Goal: Task Accomplishment & Management: Manage account settings

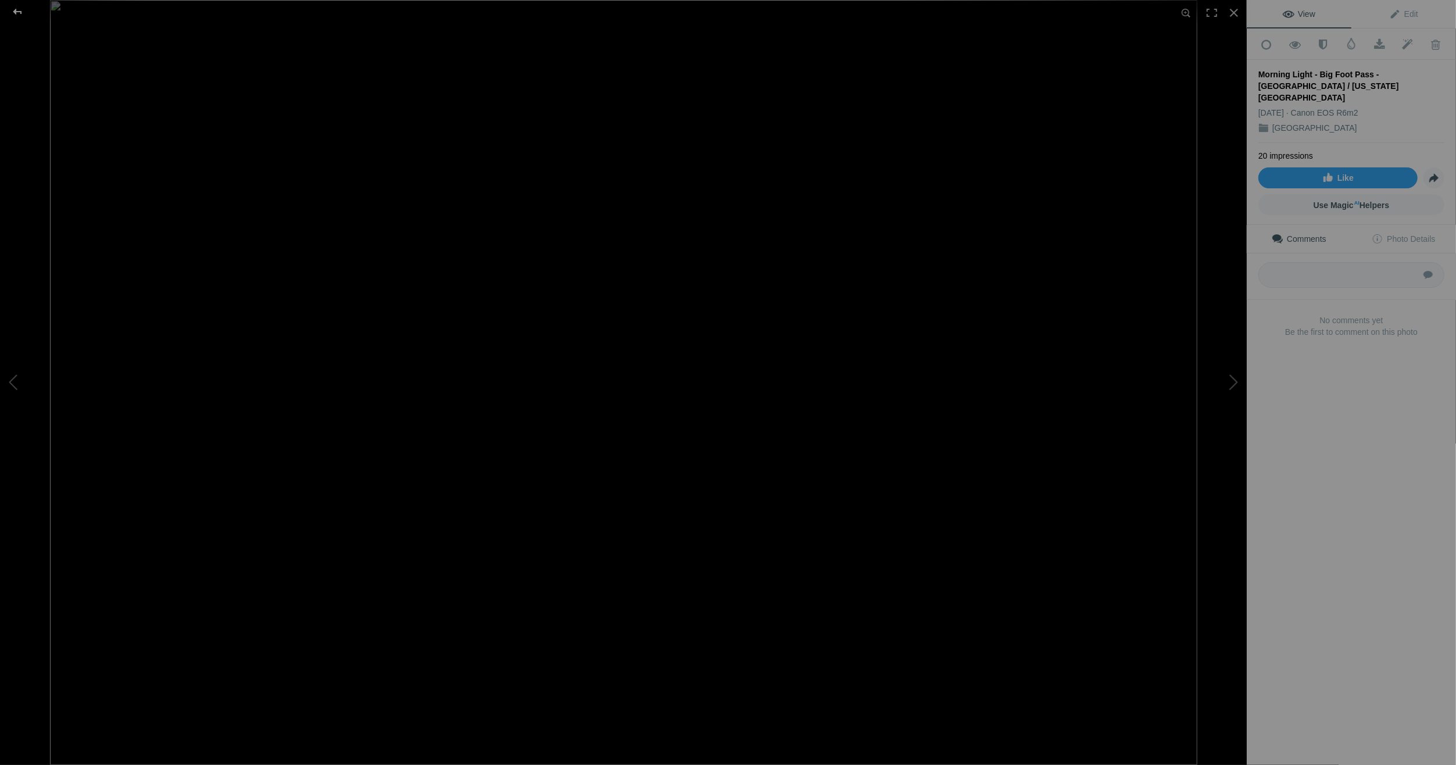
click at [20, 10] on div at bounding box center [18, 11] width 42 height 23
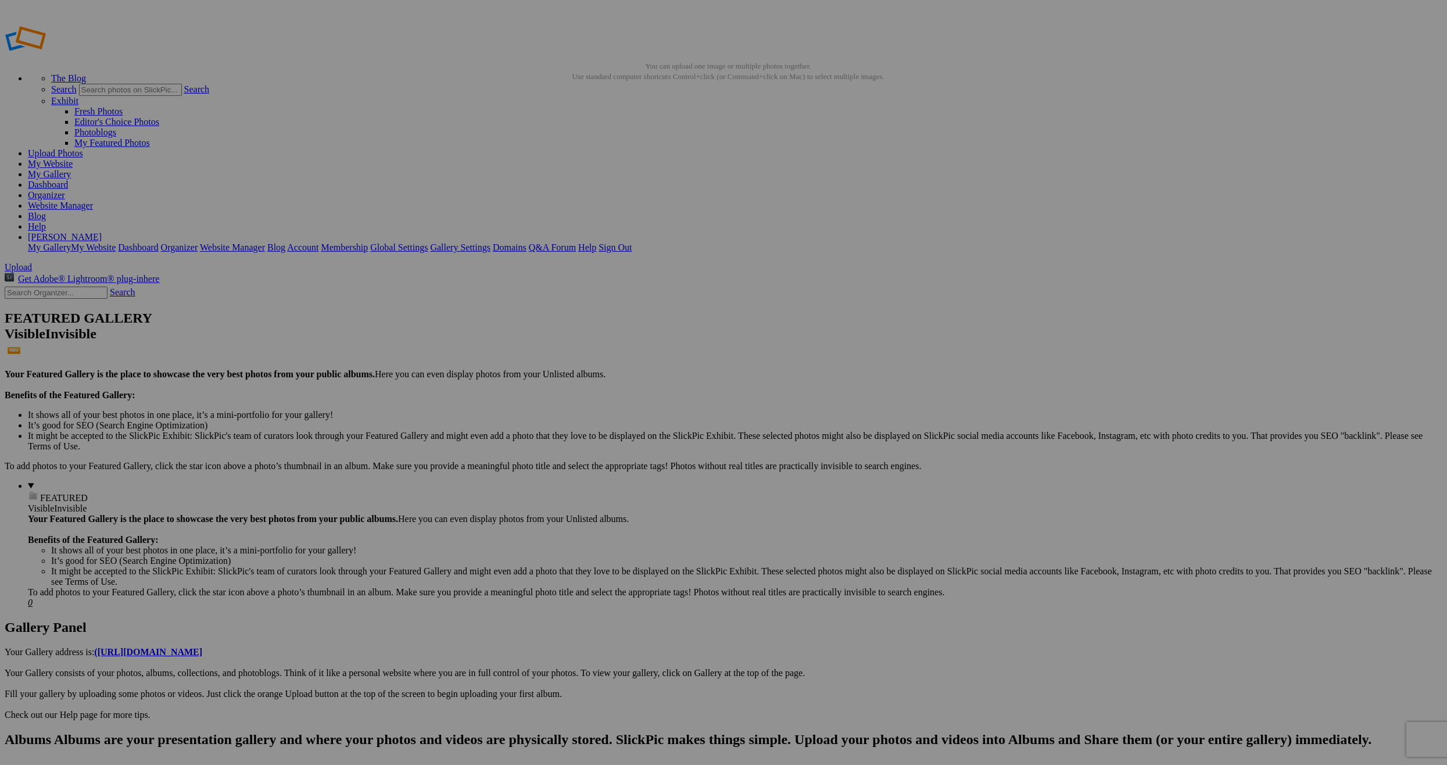
type input "[GEOGRAPHIC_DATA]"
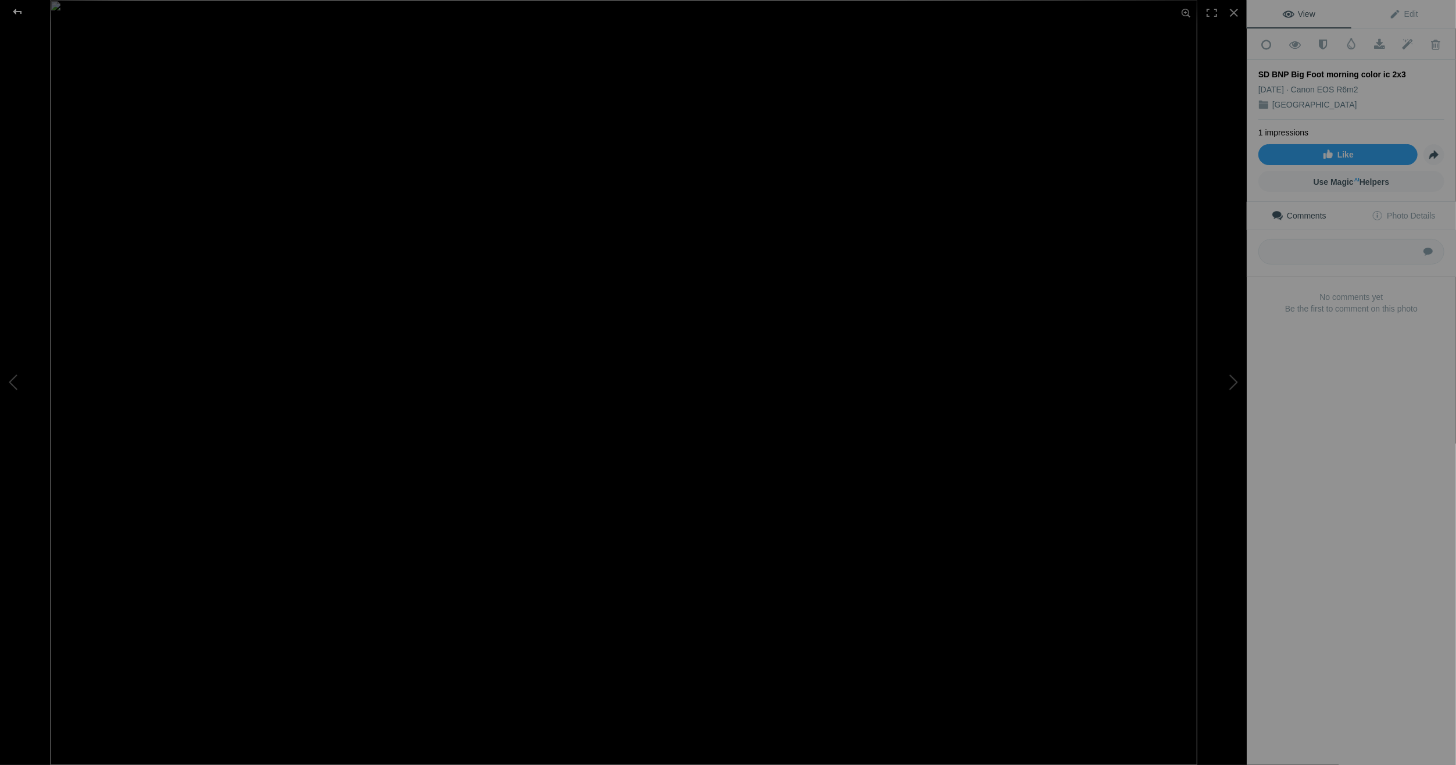
click at [17, 10] on div at bounding box center [18, 11] width 42 height 23
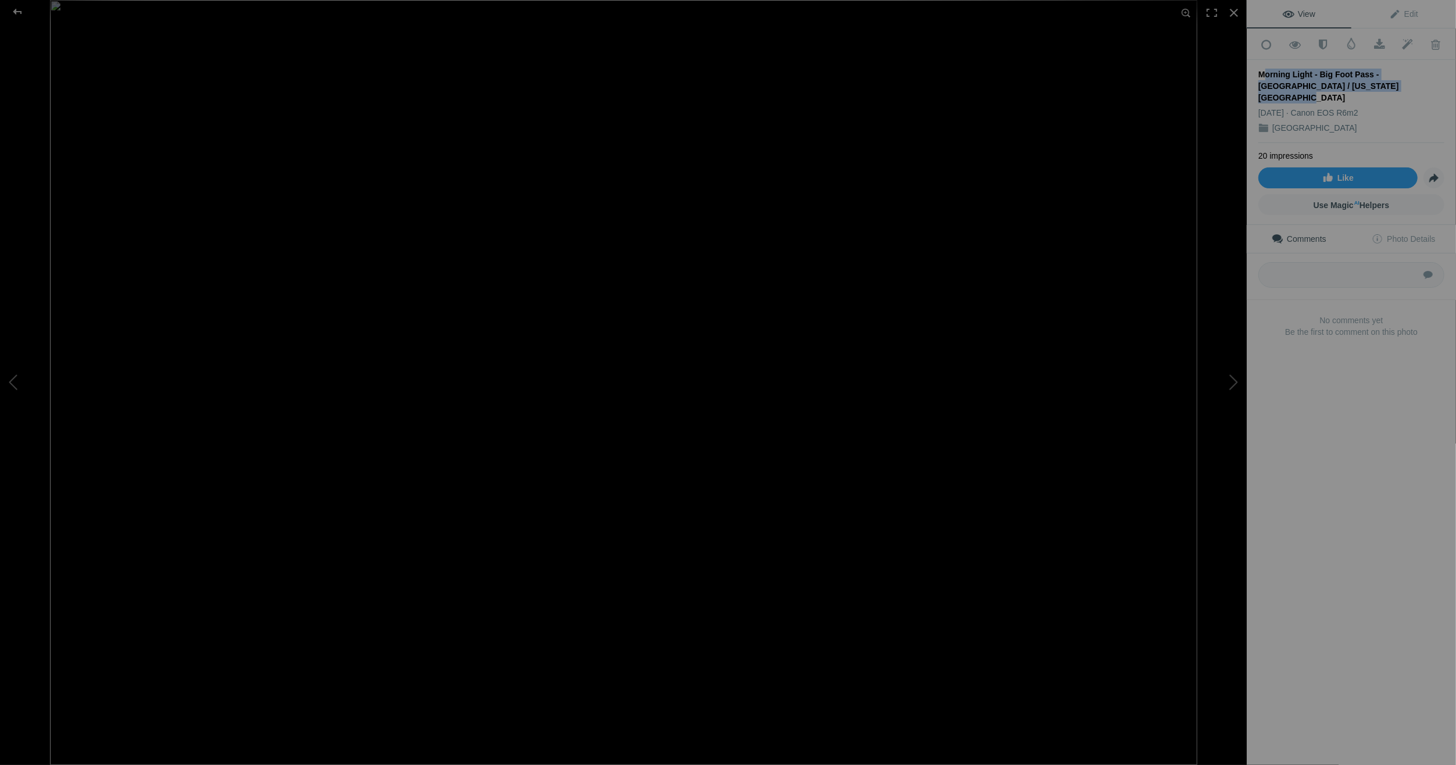
drag, startPoint x: 1349, startPoint y: 79, endPoint x: 1257, endPoint y: 76, distance: 92.4
click at [1257, 76] on div "Add to Quick Collection Remove from Quick Collection Hide from Public View Unhi…" at bounding box center [1350, 201] width 209 height 347
copy div "Morning Light - Big Foot Pass - Badlands National Park / South Dakota USA"
click at [19, 10] on div at bounding box center [18, 11] width 42 height 23
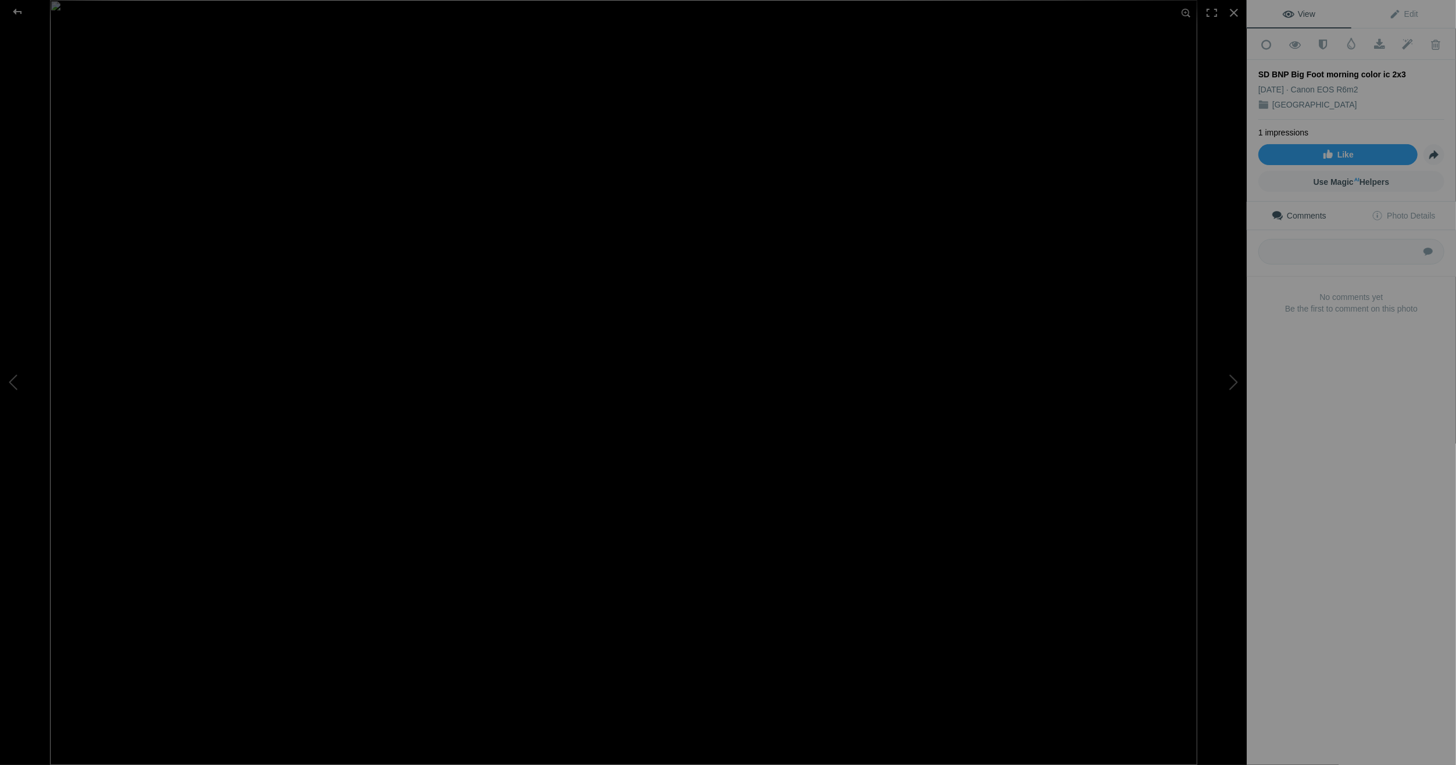
drag, startPoint x: 1397, startPoint y: 69, endPoint x: 1364, endPoint y: 72, distance: 32.7
click at [1364, 73] on div "SD BNP Big Foot morning color ic 2x3" at bounding box center [1351, 75] width 186 height 12
click at [1338, 407] on div "View Edit Add to Quick Collection Remove from Quick Collection Hide from Public…" at bounding box center [1350, 382] width 209 height 765
click at [1399, 12] on span "Edit" at bounding box center [1403, 13] width 29 height 9
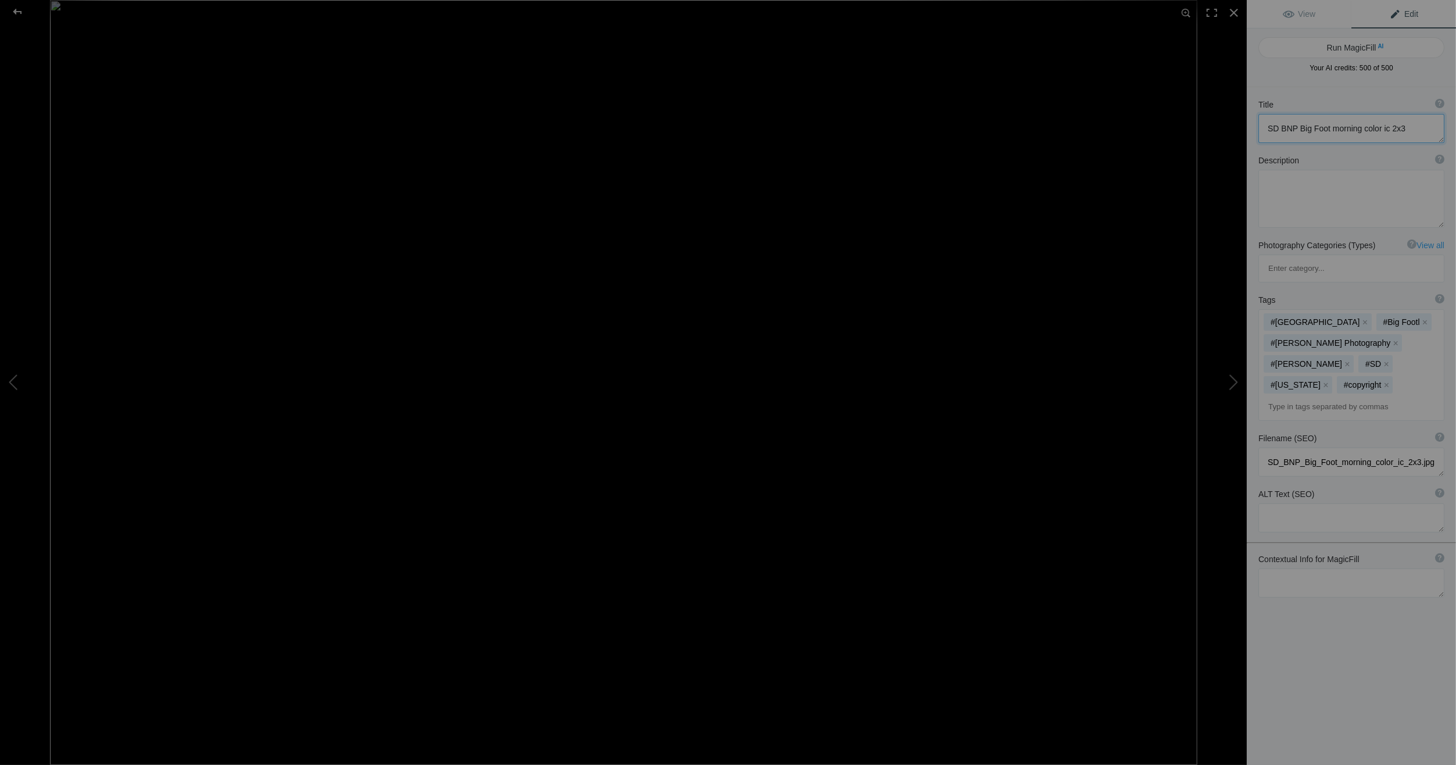
drag, startPoint x: 1401, startPoint y: 126, endPoint x: 1266, endPoint y: 127, distance: 136.0
click at [1266, 127] on textarea at bounding box center [1351, 128] width 186 height 29
paste textarea "Morning Light - Big Foot Pass - [GEOGRAPHIC_DATA] / [US_STATE] [GEOGRAPHIC_DATA]"
click at [1297, 125] on textarea at bounding box center [1351, 134] width 186 height 40
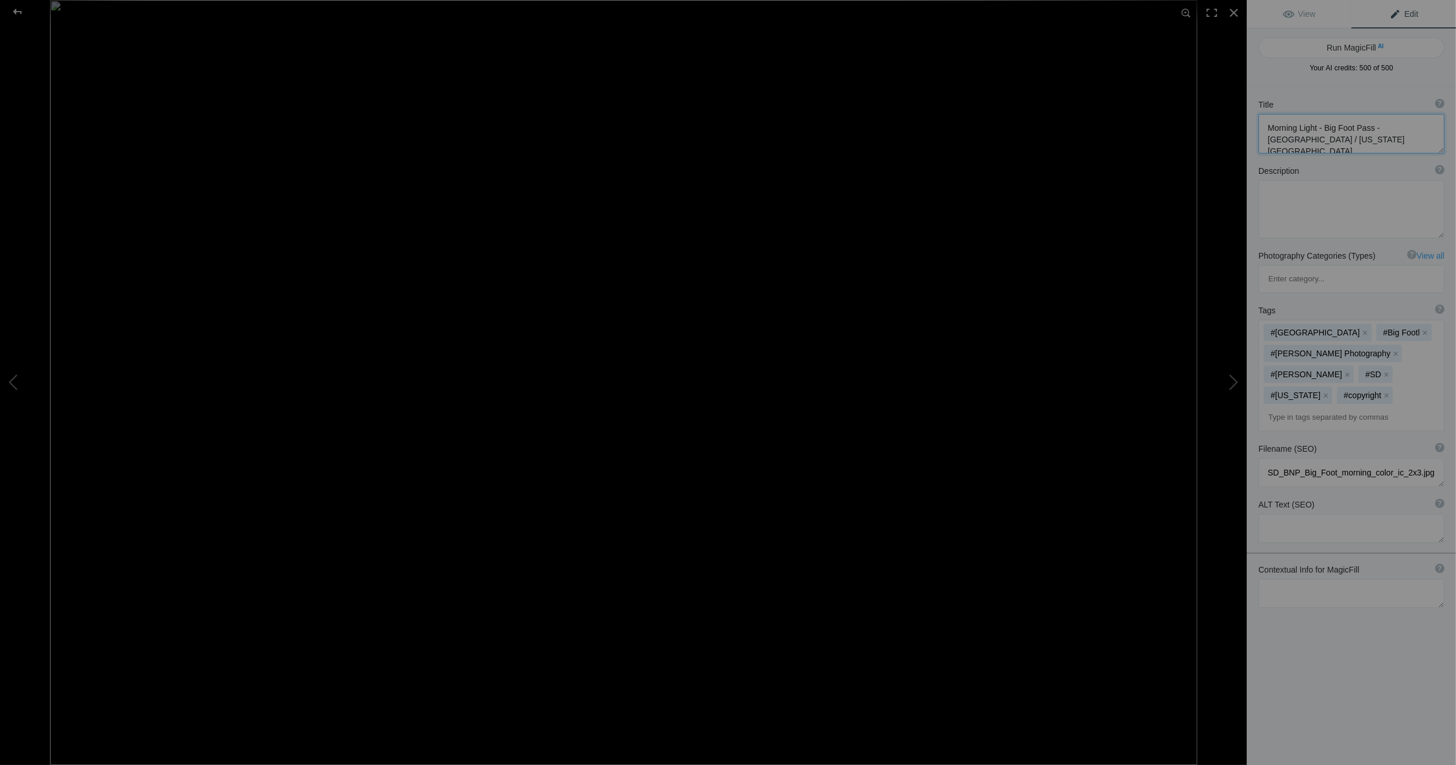
drag, startPoint x: 1298, startPoint y: 126, endPoint x: 1321, endPoint y: 126, distance: 23.2
click at [1321, 126] on textarea at bounding box center [1351, 134] width 186 height 40
click at [1395, 140] on textarea at bounding box center [1351, 134] width 186 height 40
click at [17, 8] on div at bounding box center [18, 11] width 42 height 23
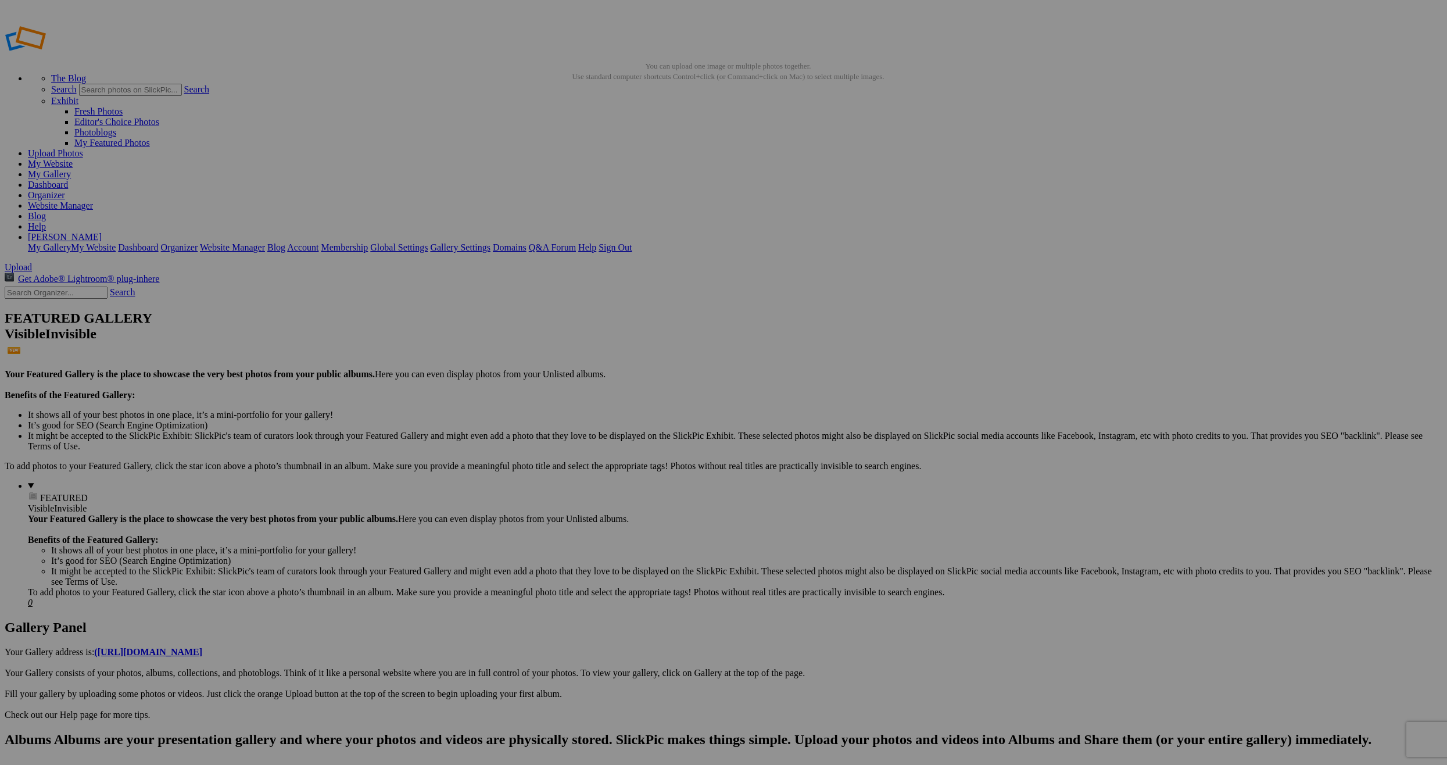
type textarea "Morning on Big Foot Pass - [GEOGRAPHIC_DATA] / [US_STATE] [GEOGRAPHIC_DATA]"
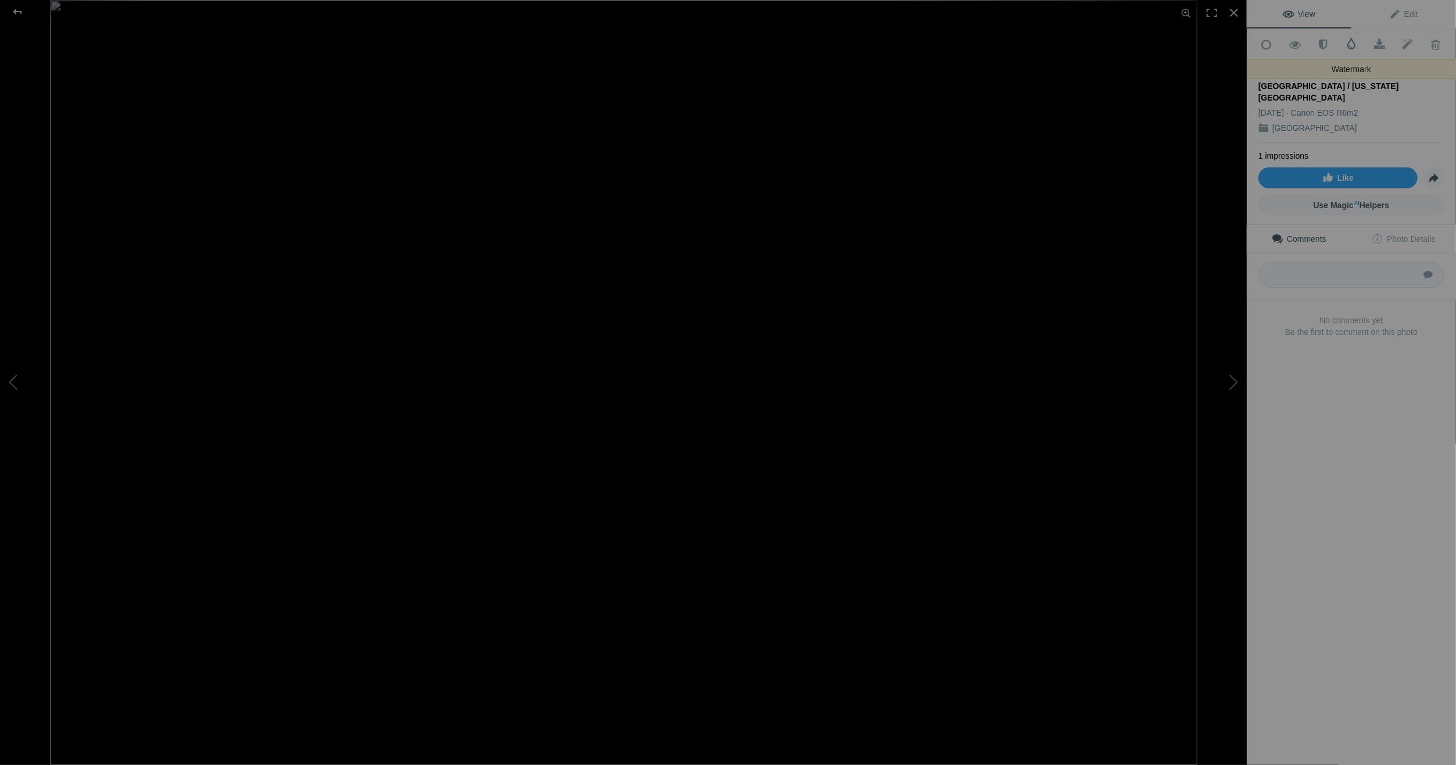
click at [1347, 41] on span at bounding box center [1351, 44] width 12 height 12
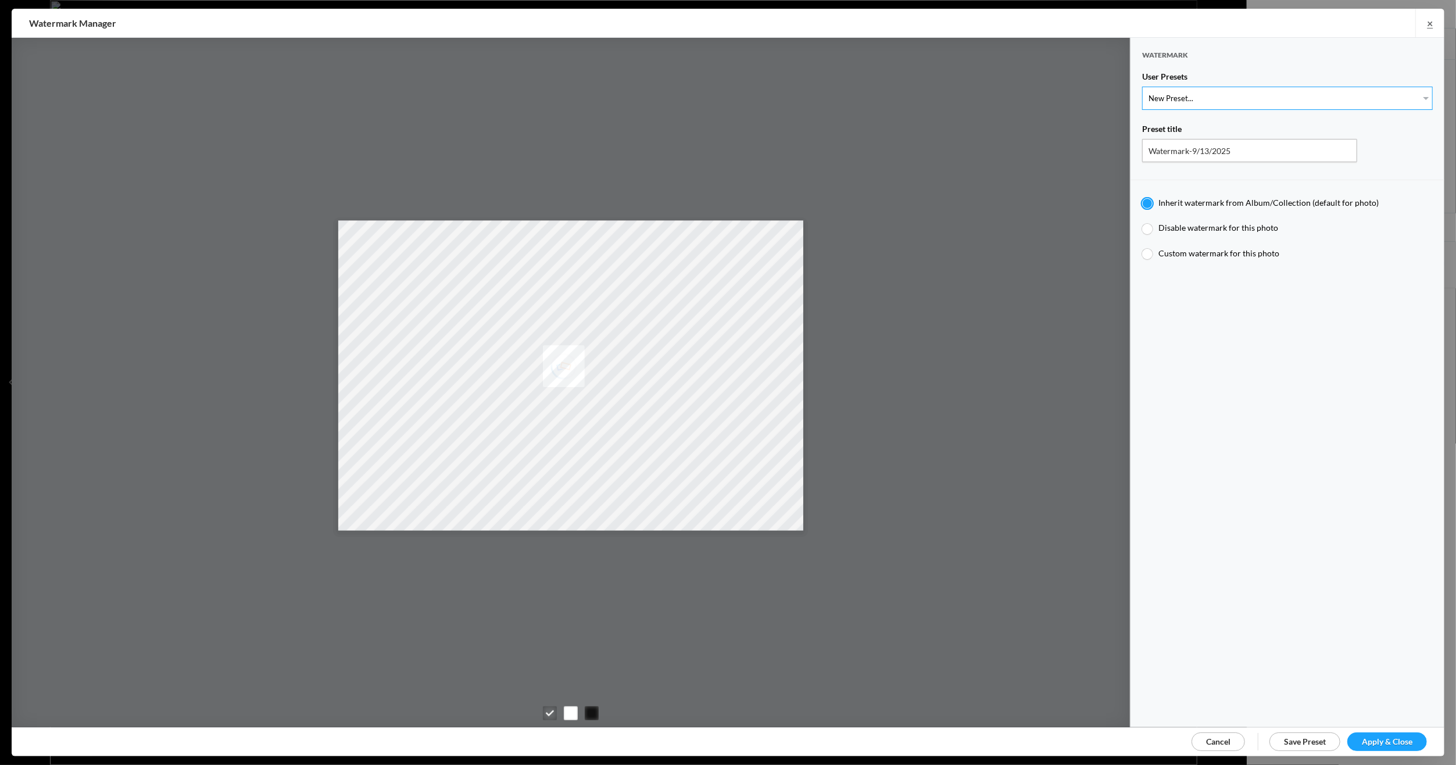
click at [1416, 94] on select "New Preset... Michael R Mock" at bounding box center [1287, 98] width 291 height 23
select select "1: Object"
click at [1142, 87] on select "New Preset... [PERSON_NAME]" at bounding box center [1287, 98] width 291 height 23
type input "[PERSON_NAME]"
radio input "false"
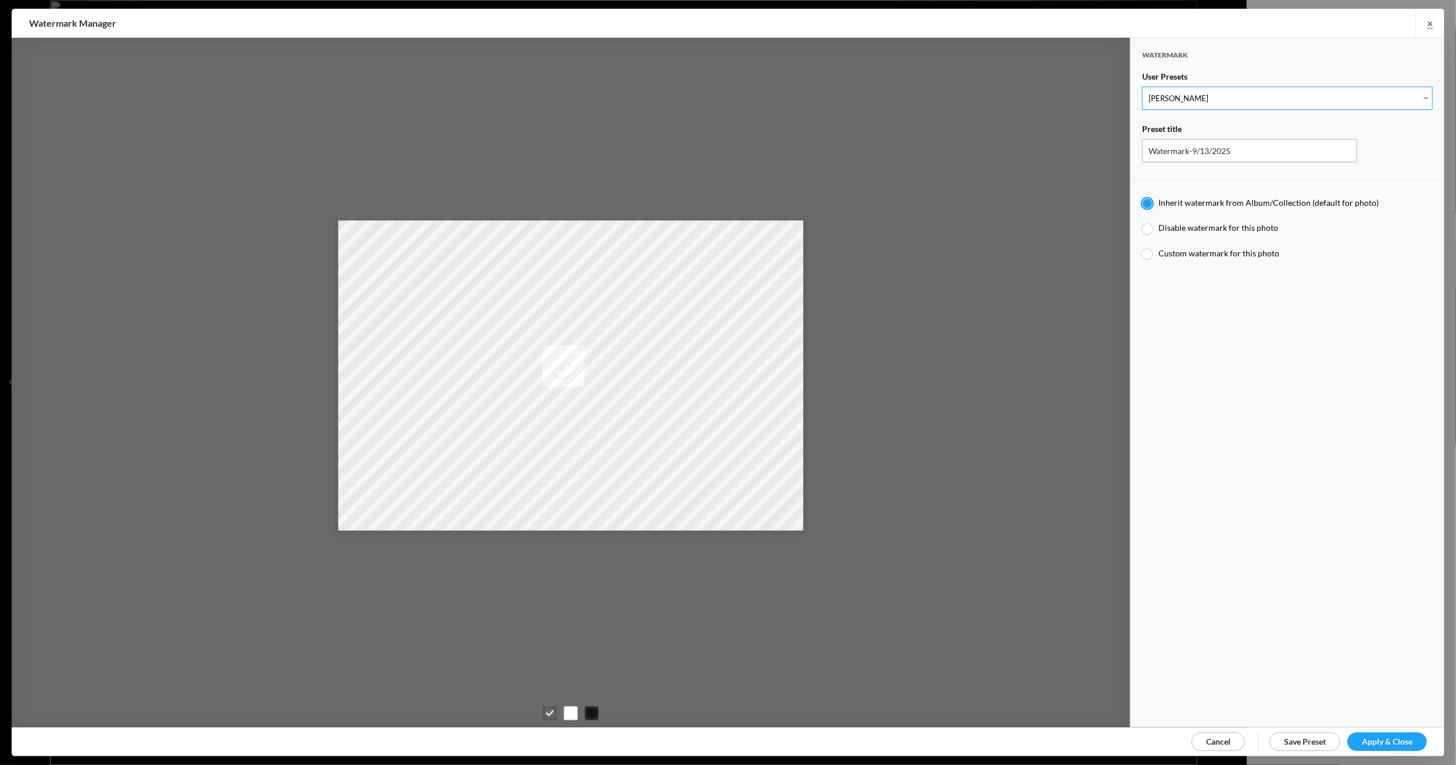
radio input "true"
type input "[PERSON_NAME]"
radio input "false"
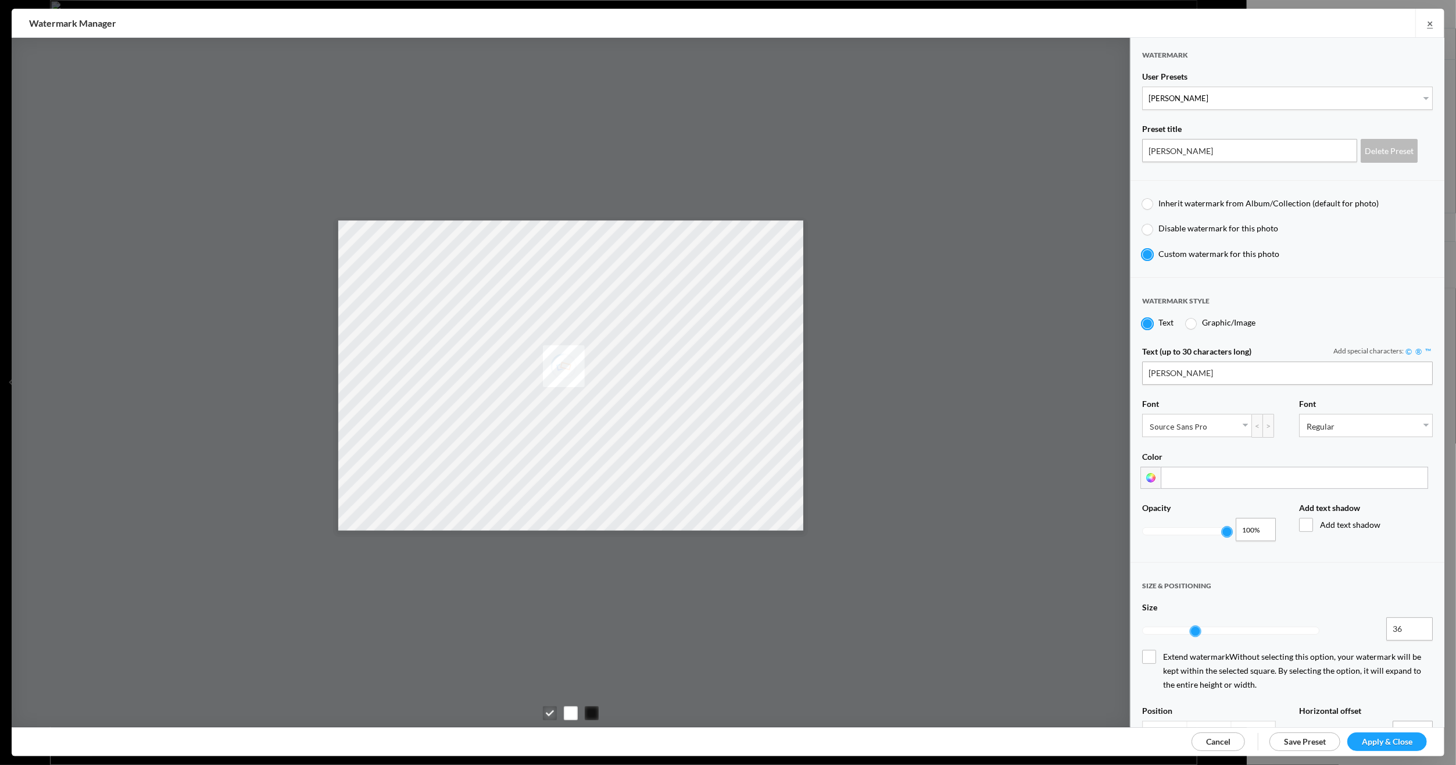
click at [1390, 736] on span "Apply & Close" at bounding box center [1386, 741] width 51 height 10
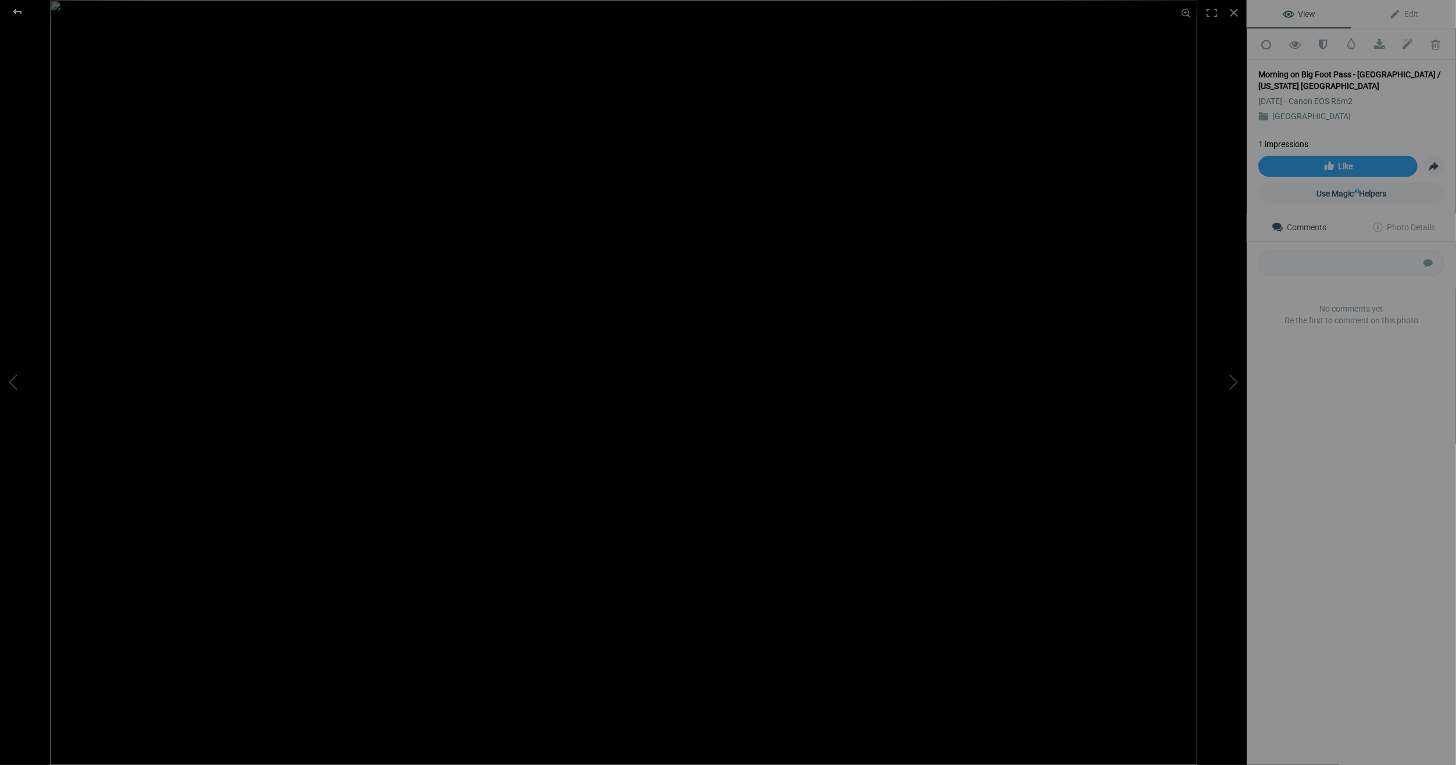
click at [14, 9] on div at bounding box center [18, 11] width 42 height 23
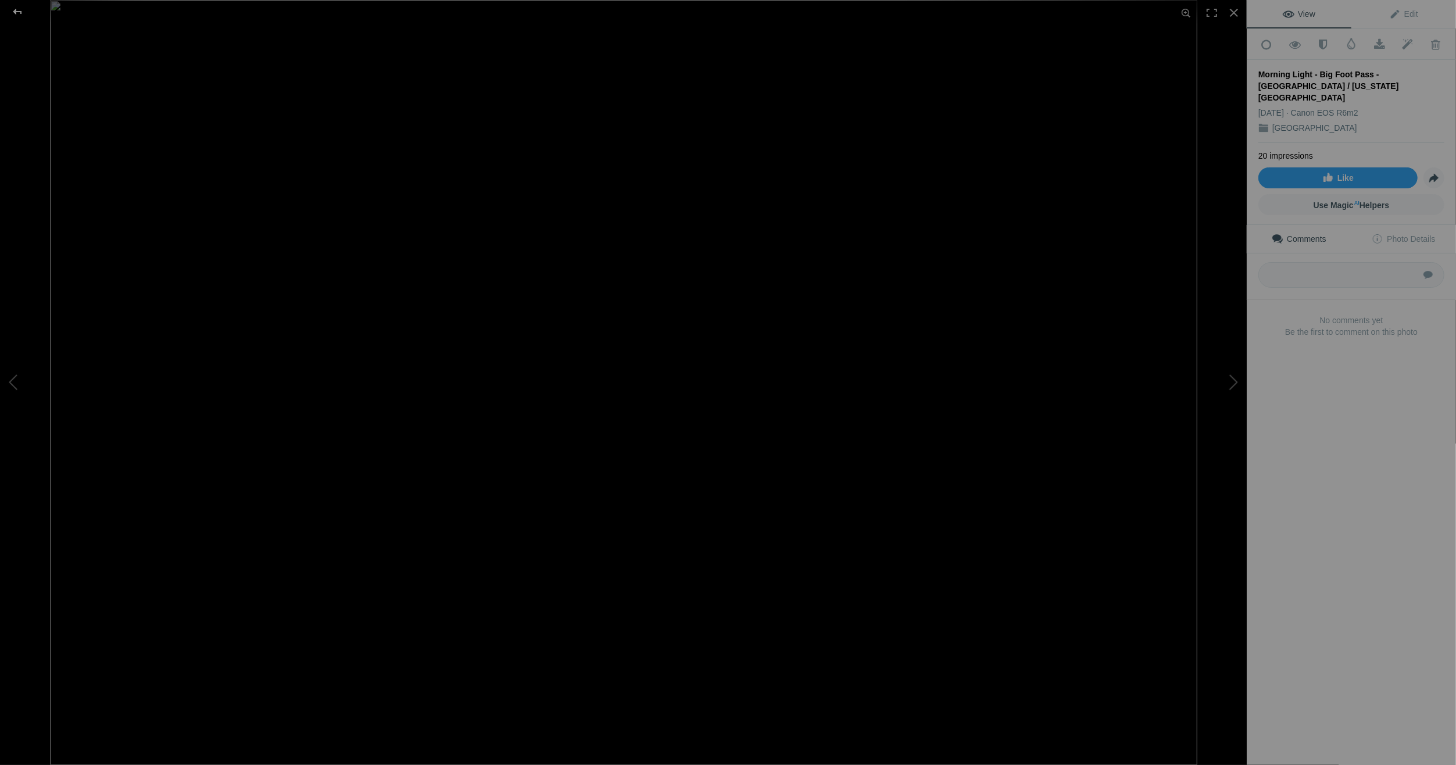
click at [20, 9] on div at bounding box center [18, 11] width 42 height 23
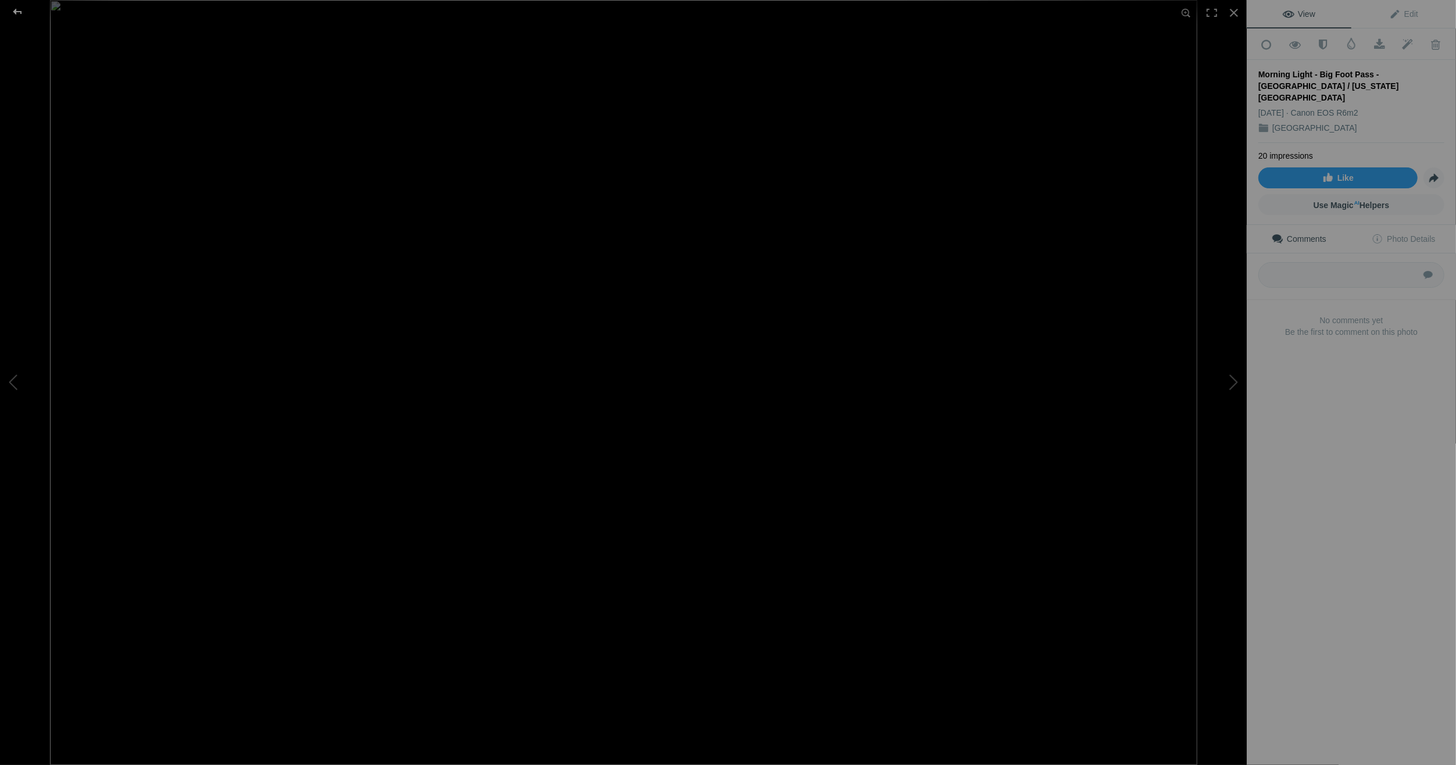
click at [19, 8] on div at bounding box center [18, 11] width 42 height 23
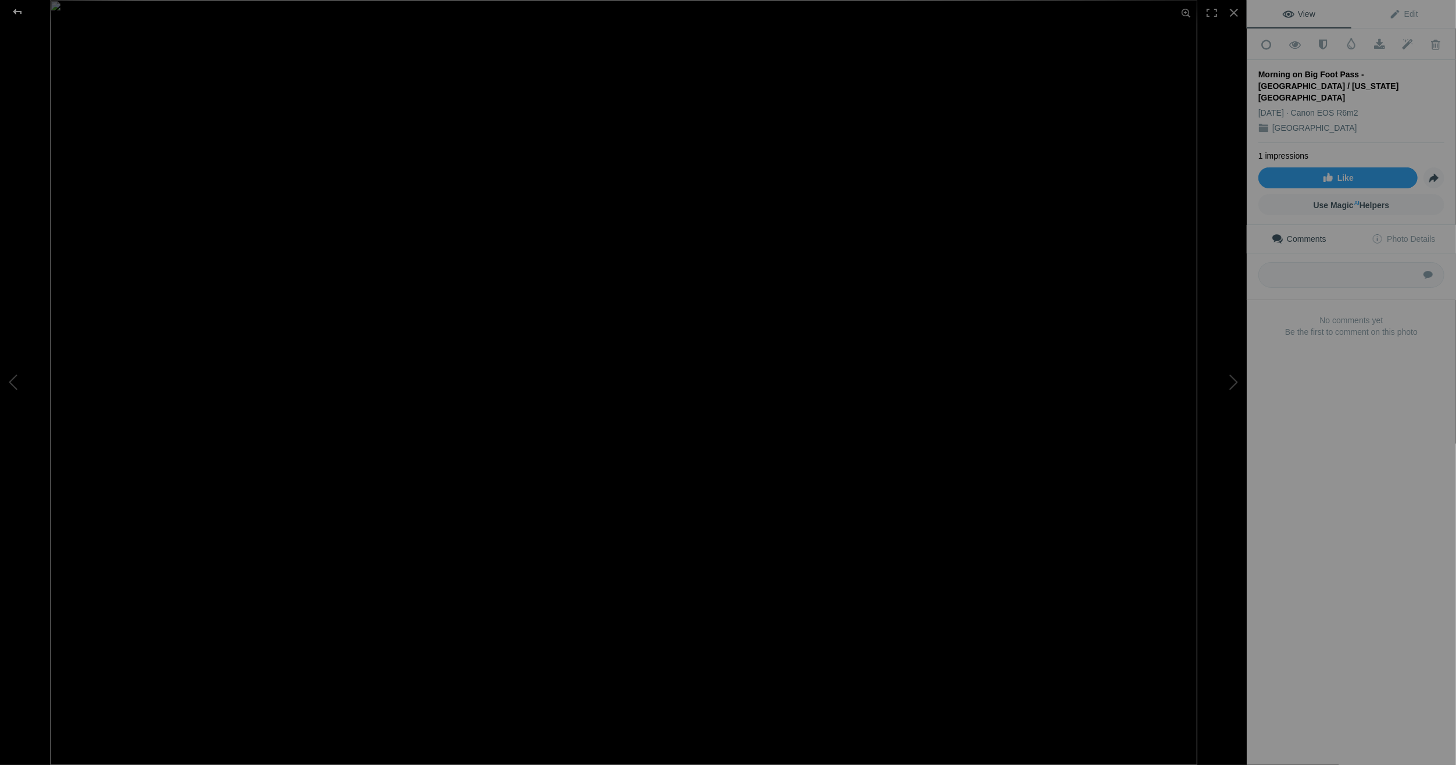
click at [17, 9] on div at bounding box center [18, 11] width 42 height 23
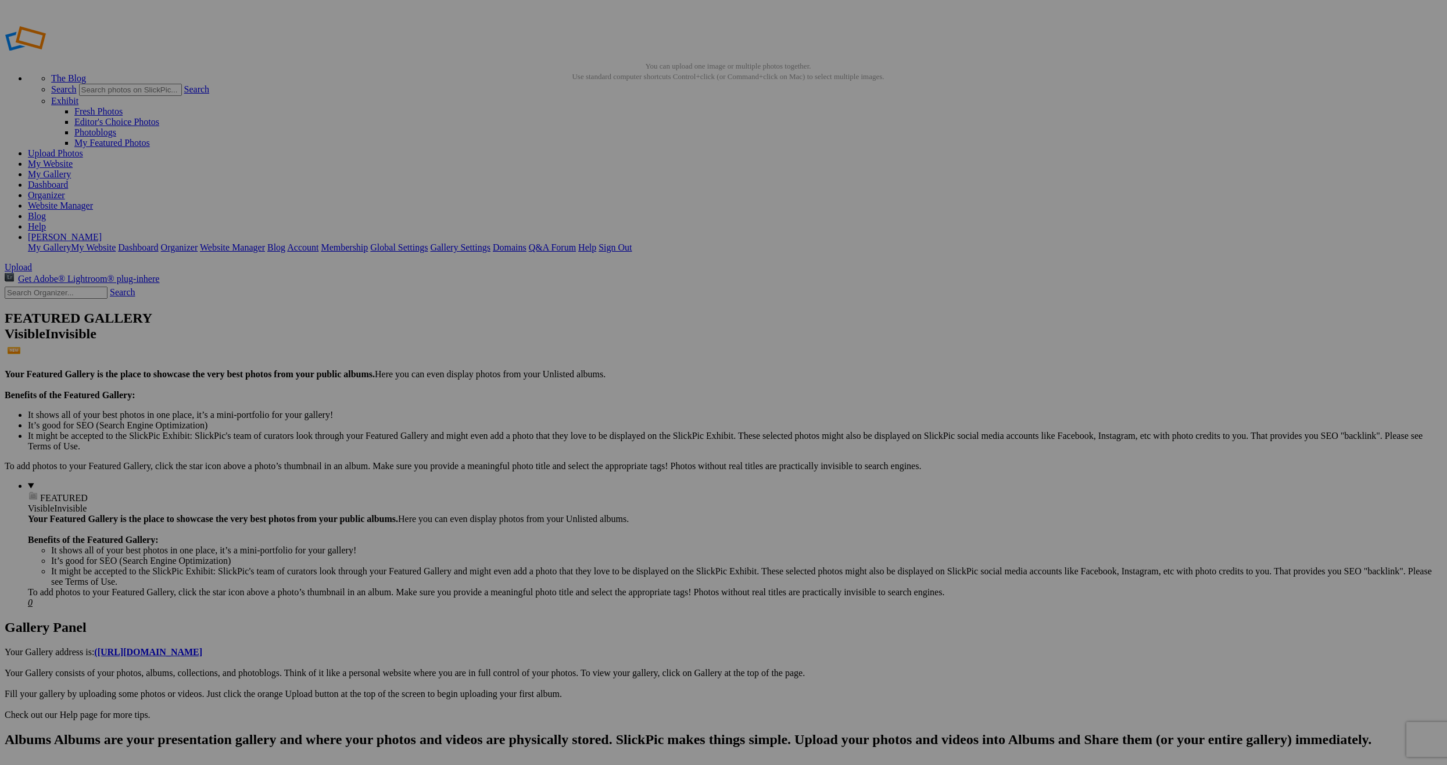
type input "[GEOGRAPHIC_DATA]"
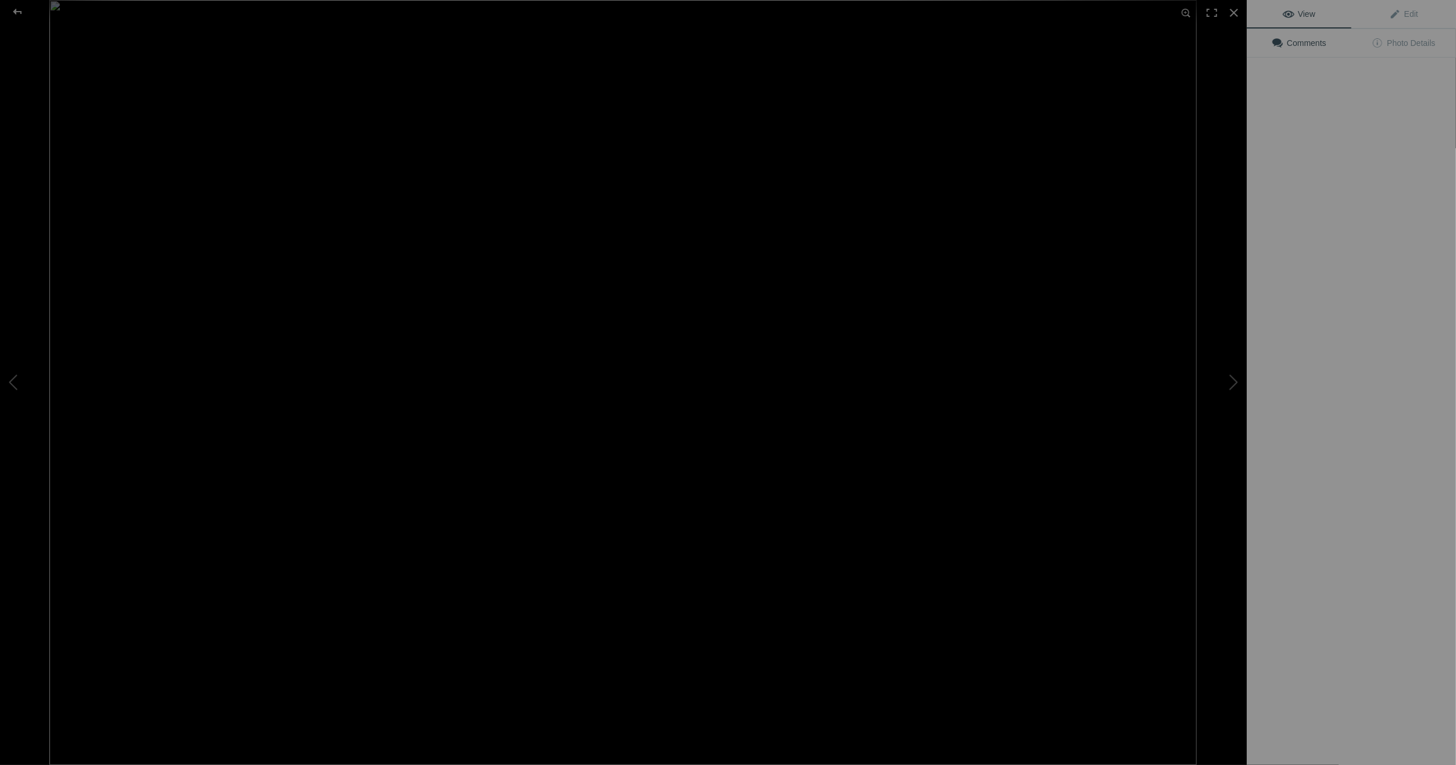
click at [337, 184] on img at bounding box center [622, 382] width 1147 height 765
click at [1408, 7] on link "Edit" at bounding box center [1403, 14] width 105 height 28
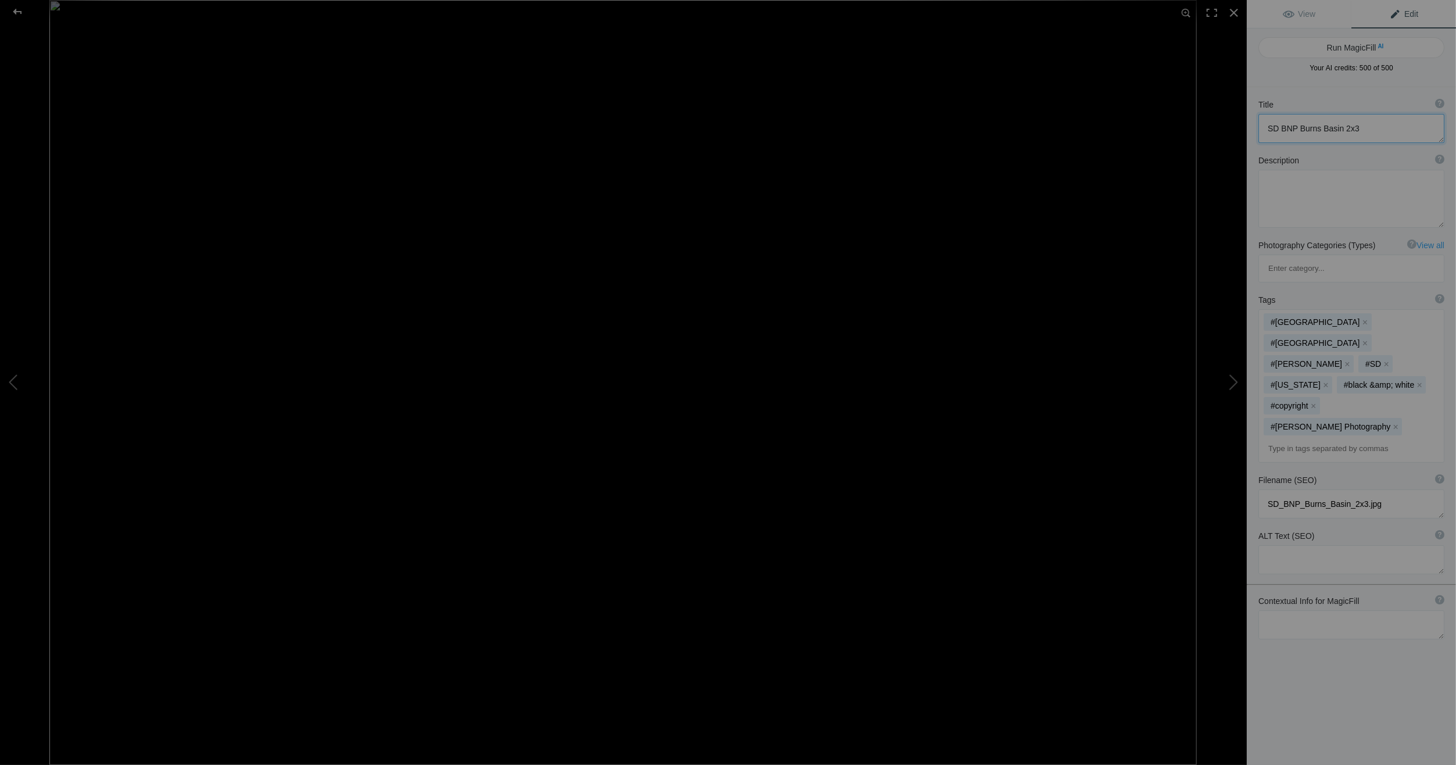
drag, startPoint x: 1366, startPoint y: 129, endPoint x: 1319, endPoint y: 131, distance: 47.1
click at [1319, 131] on textarea at bounding box center [1351, 128] width 186 height 29
paste textarea "Morning Light - Big Foot Pass - [GEOGRAPHIC_DATA] / [US_STATE] [GEOGRAPHIC_DATA]"
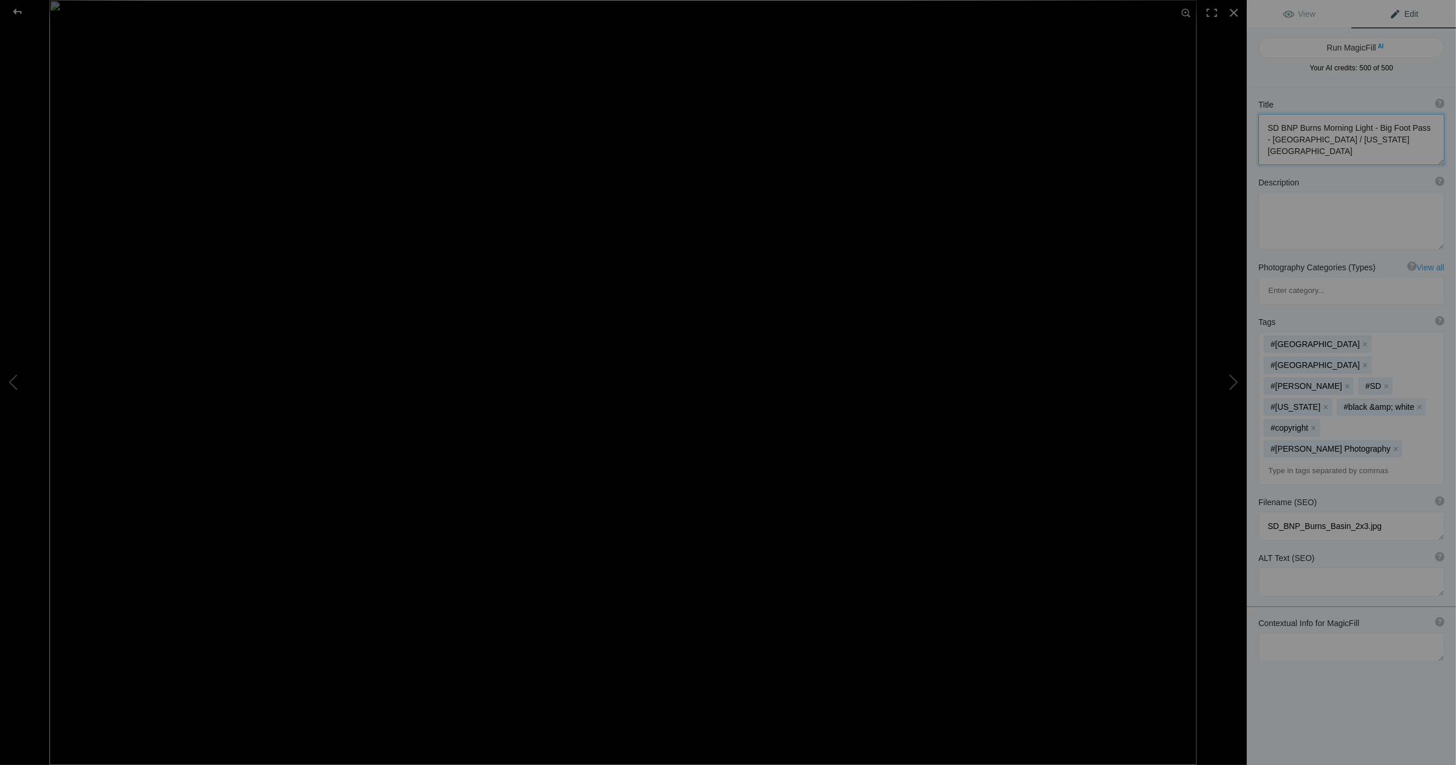
click at [1295, 125] on textarea at bounding box center [1351, 139] width 186 height 51
drag, startPoint x: 1295, startPoint y: 125, endPoint x: 1264, endPoint y: 124, distance: 31.4
click at [1264, 124] on textarea at bounding box center [1351, 139] width 186 height 51
drag, startPoint x: 1292, startPoint y: 126, endPoint x: 1401, endPoint y: 126, distance: 109.2
click at [1401, 126] on textarea at bounding box center [1351, 139] width 186 height 51
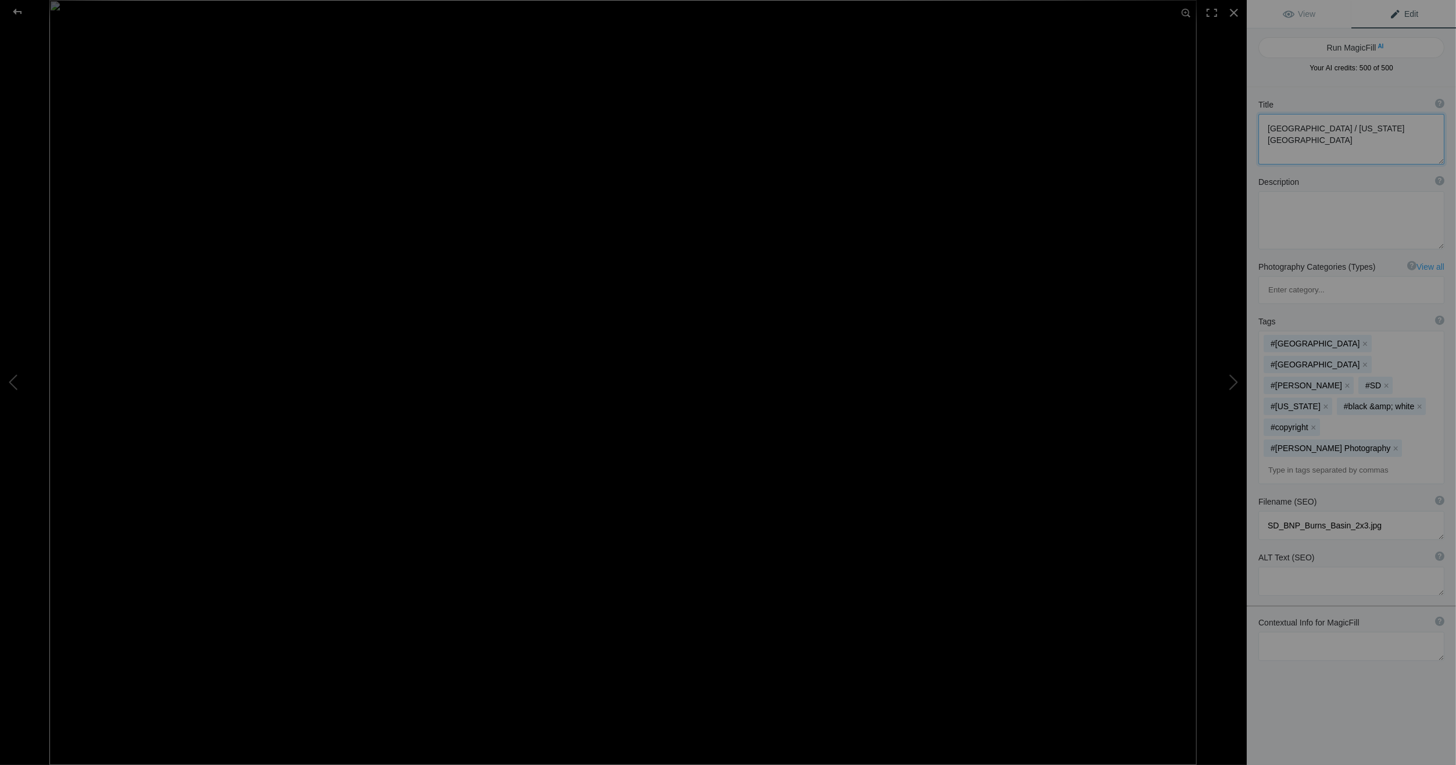
scroll to position [0, 0]
click at [1289, 127] on textarea at bounding box center [1351, 139] width 186 height 51
click at [1318, 129] on textarea at bounding box center [1351, 137] width 186 height 46
click at [1316, 139] on textarea at bounding box center [1351, 137] width 186 height 46
click at [1321, 142] on textarea at bounding box center [1351, 137] width 186 height 46
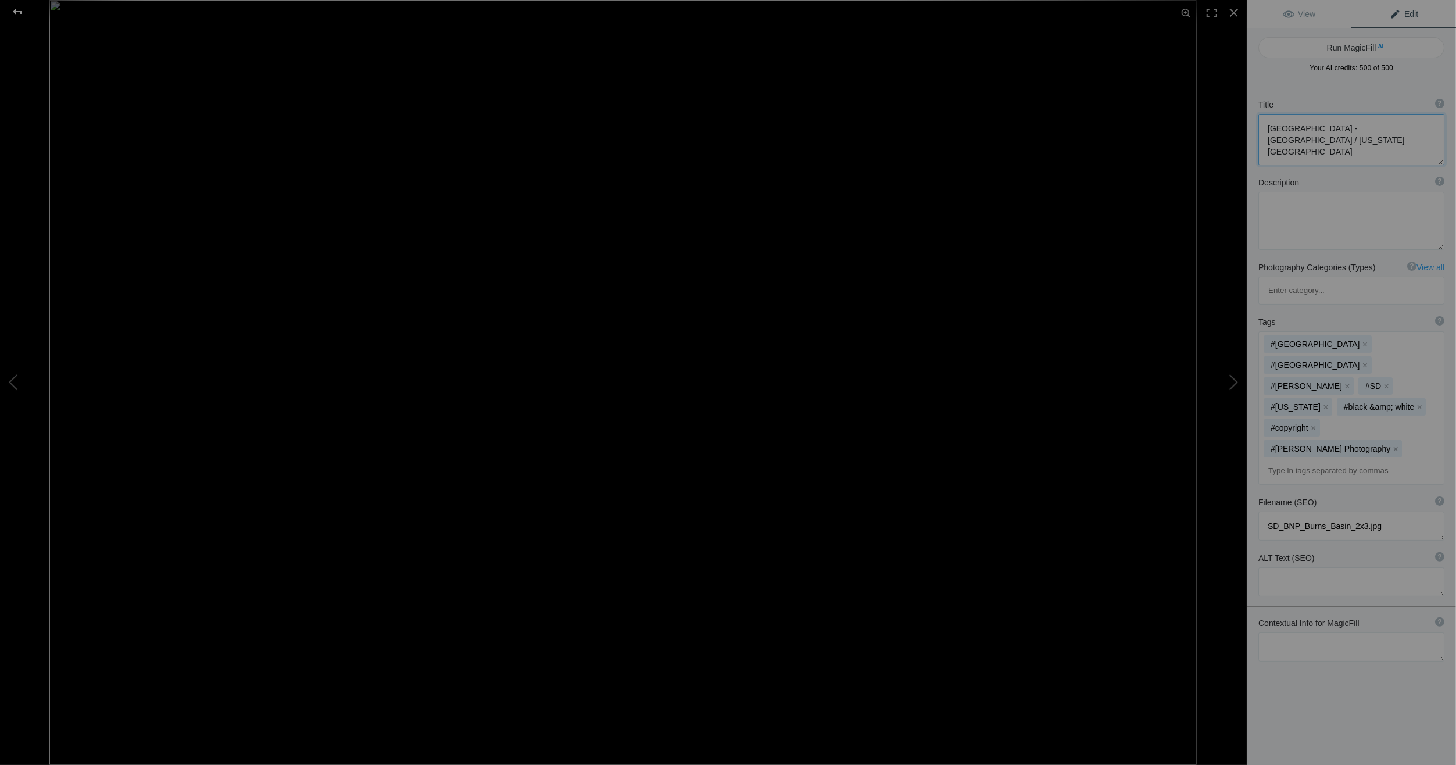
click at [21, 9] on div at bounding box center [18, 11] width 42 height 23
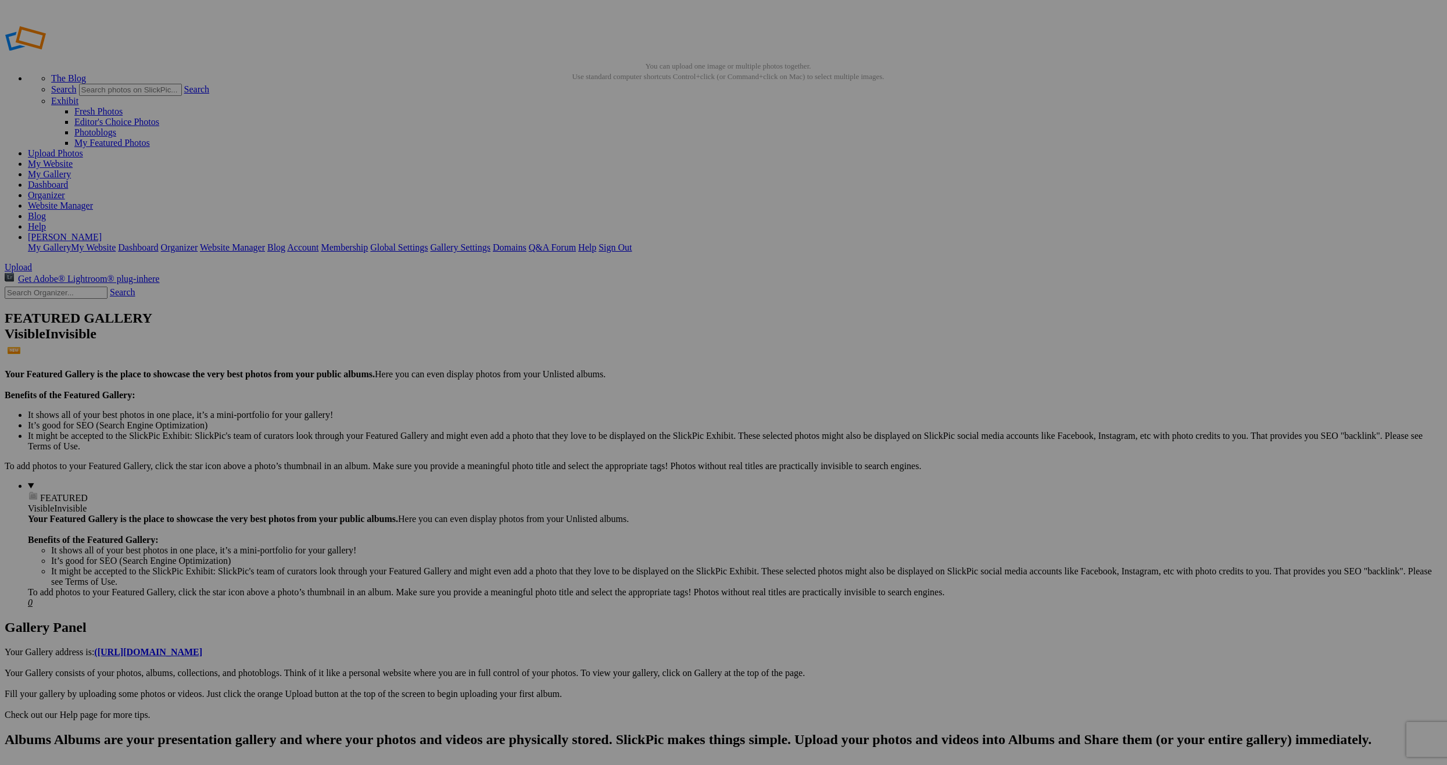
type textarea "[GEOGRAPHIC_DATA] - [GEOGRAPHIC_DATA] / [US_STATE] [GEOGRAPHIC_DATA]"
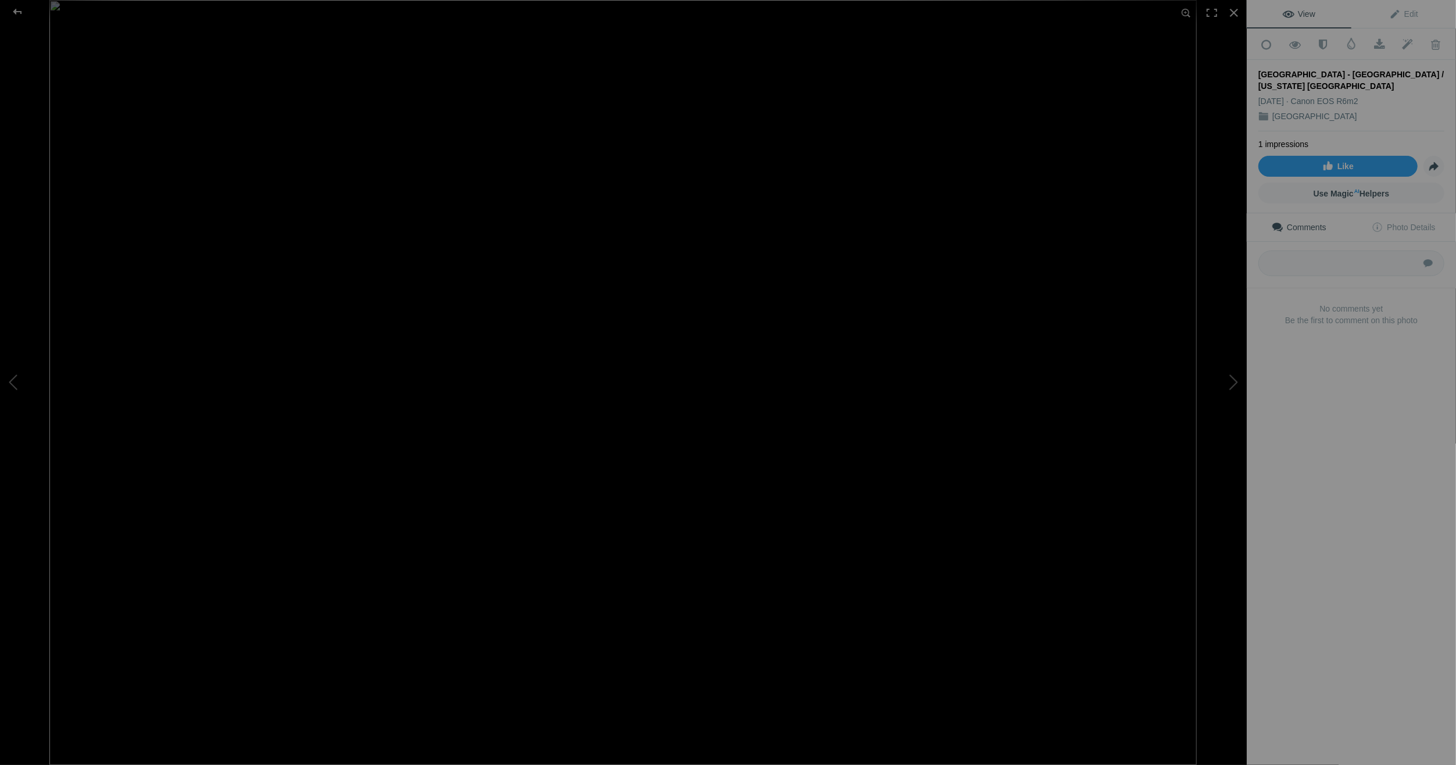
click at [1306, 80] on div "[GEOGRAPHIC_DATA] - [GEOGRAPHIC_DATA] / [US_STATE] [GEOGRAPHIC_DATA]" at bounding box center [1351, 80] width 186 height 23
click at [1304, 80] on div "[GEOGRAPHIC_DATA] - [GEOGRAPHIC_DATA] / [US_STATE] [GEOGRAPHIC_DATA]" at bounding box center [1351, 80] width 186 height 23
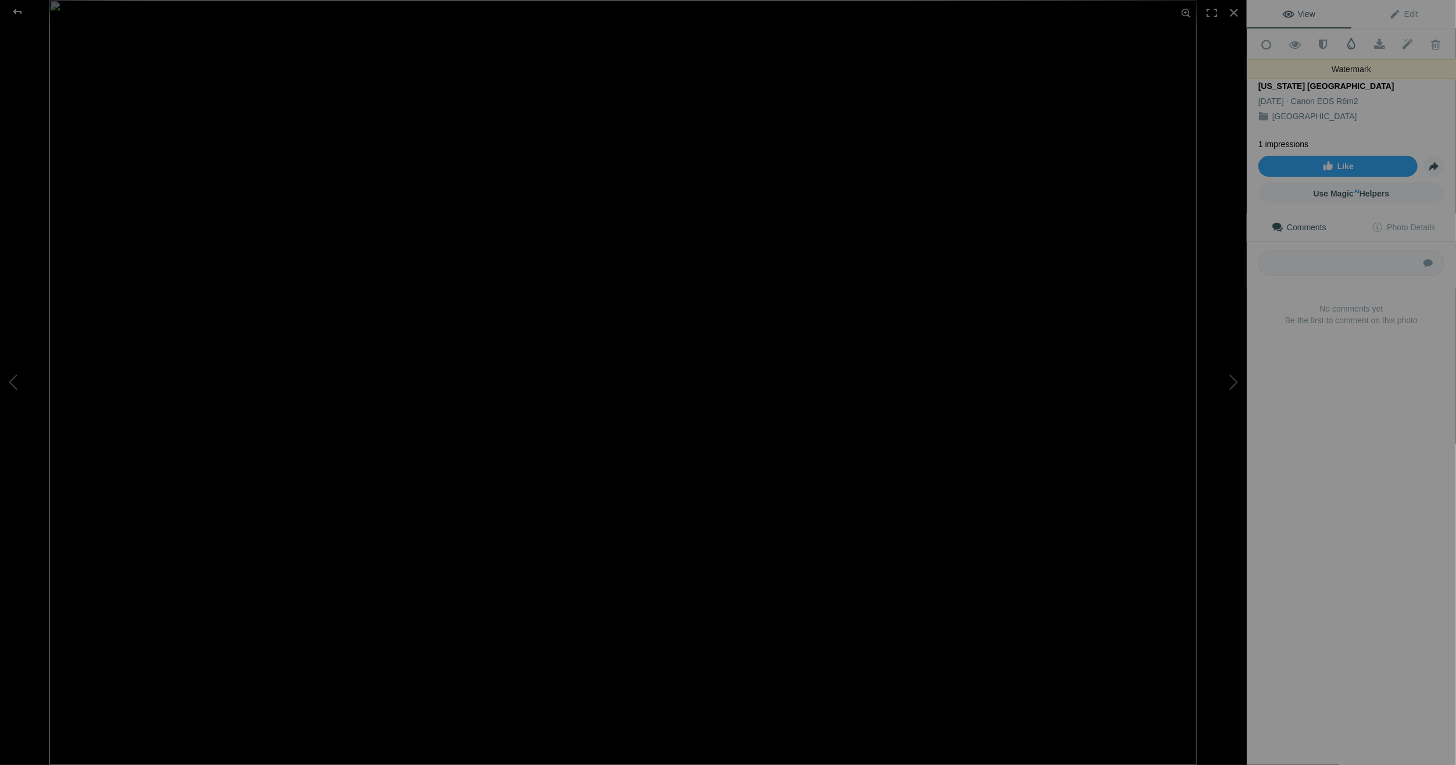
click at [1345, 40] on span at bounding box center [1351, 44] width 12 height 12
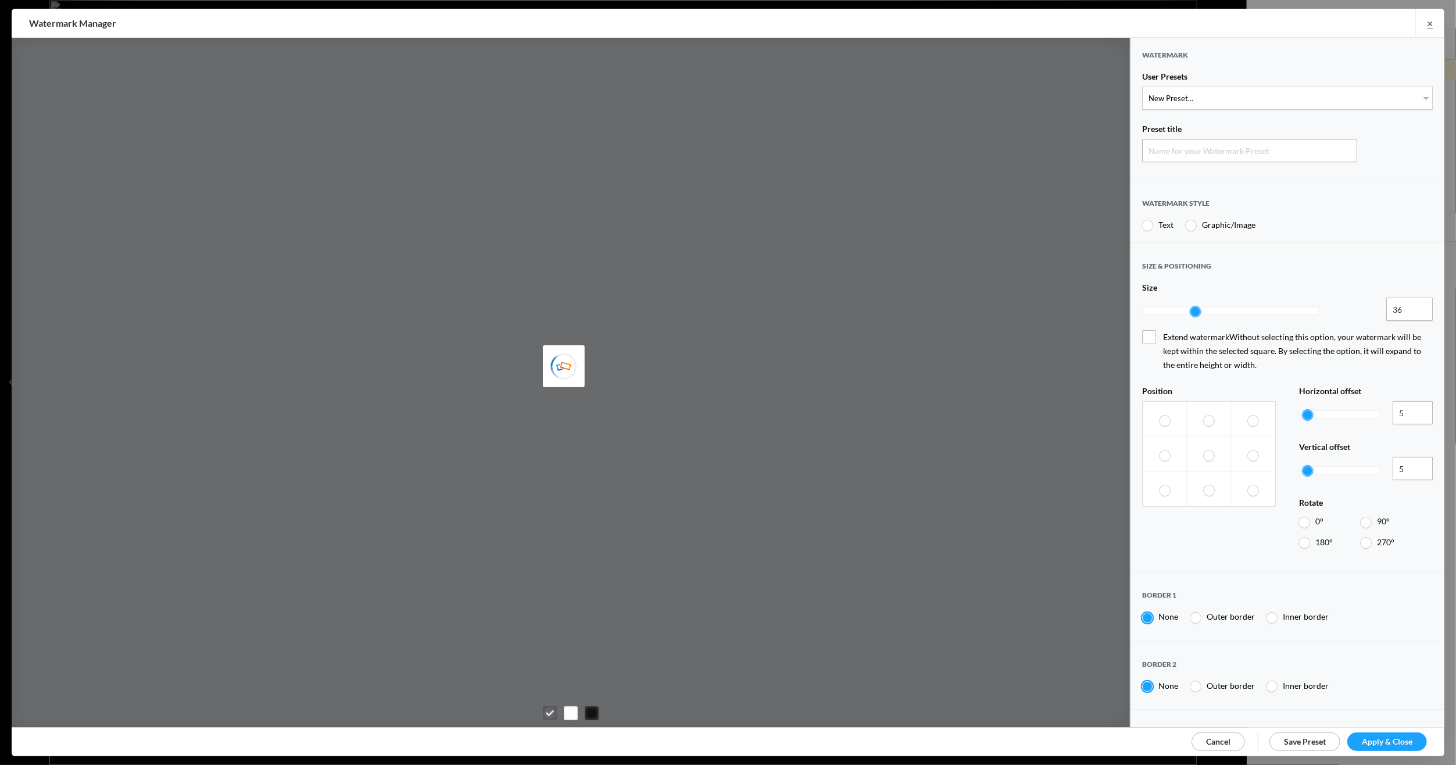
type input "Watermark-9/13/2025"
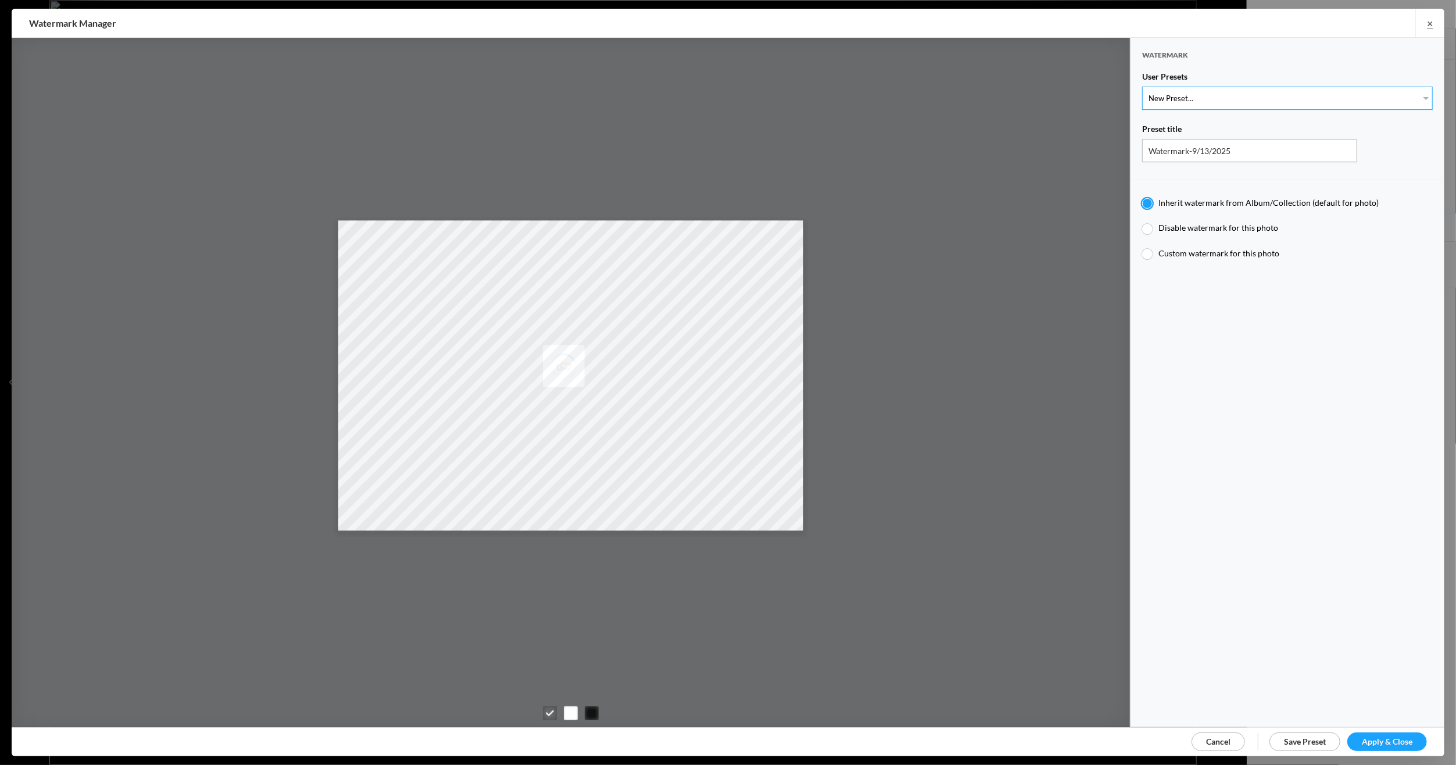
click at [1417, 92] on select "New Preset... Michael R Mock" at bounding box center [1287, 98] width 291 height 23
select select "1: Object"
click at [1142, 87] on select "New Preset... [PERSON_NAME]" at bounding box center [1287, 98] width 291 height 23
type input "Michael R Mock"
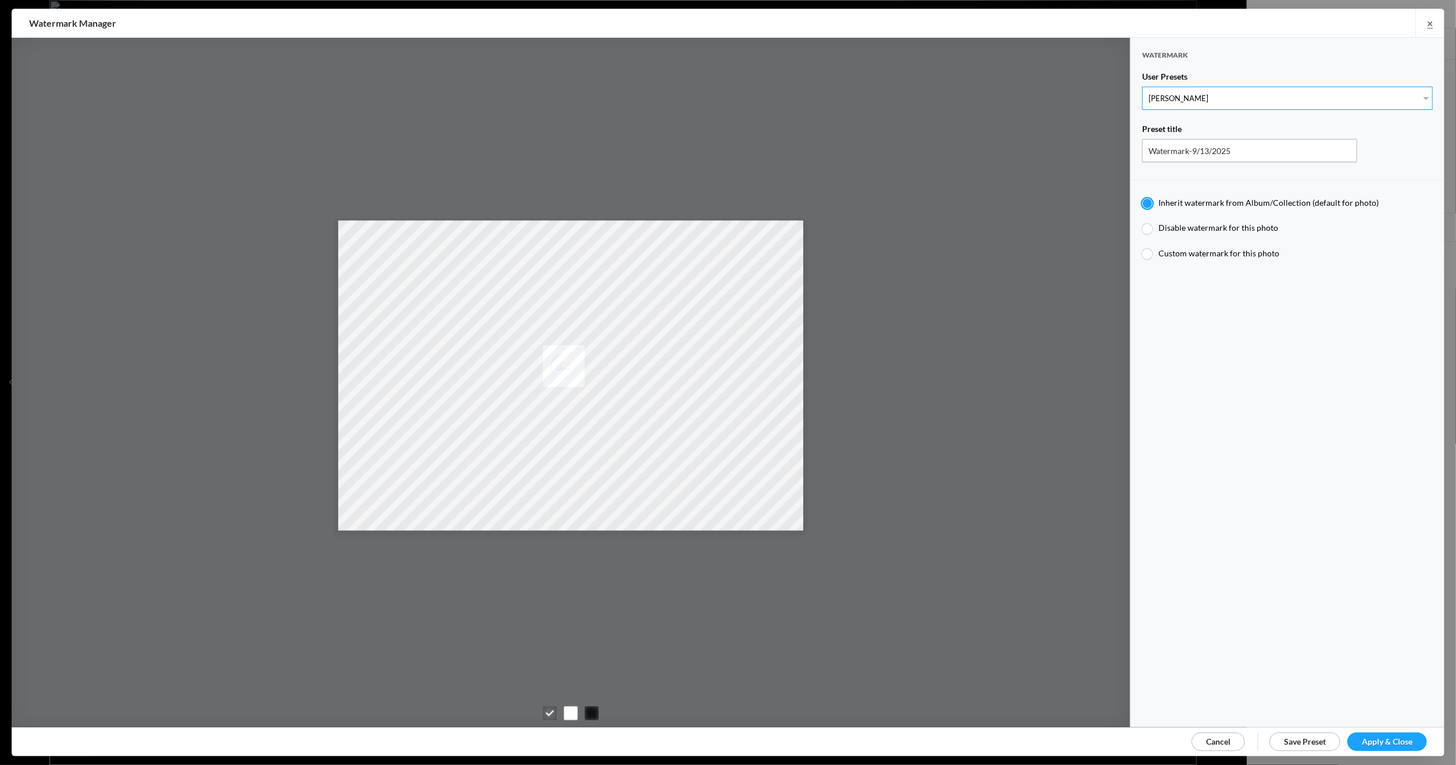
radio input "false"
radio input "true"
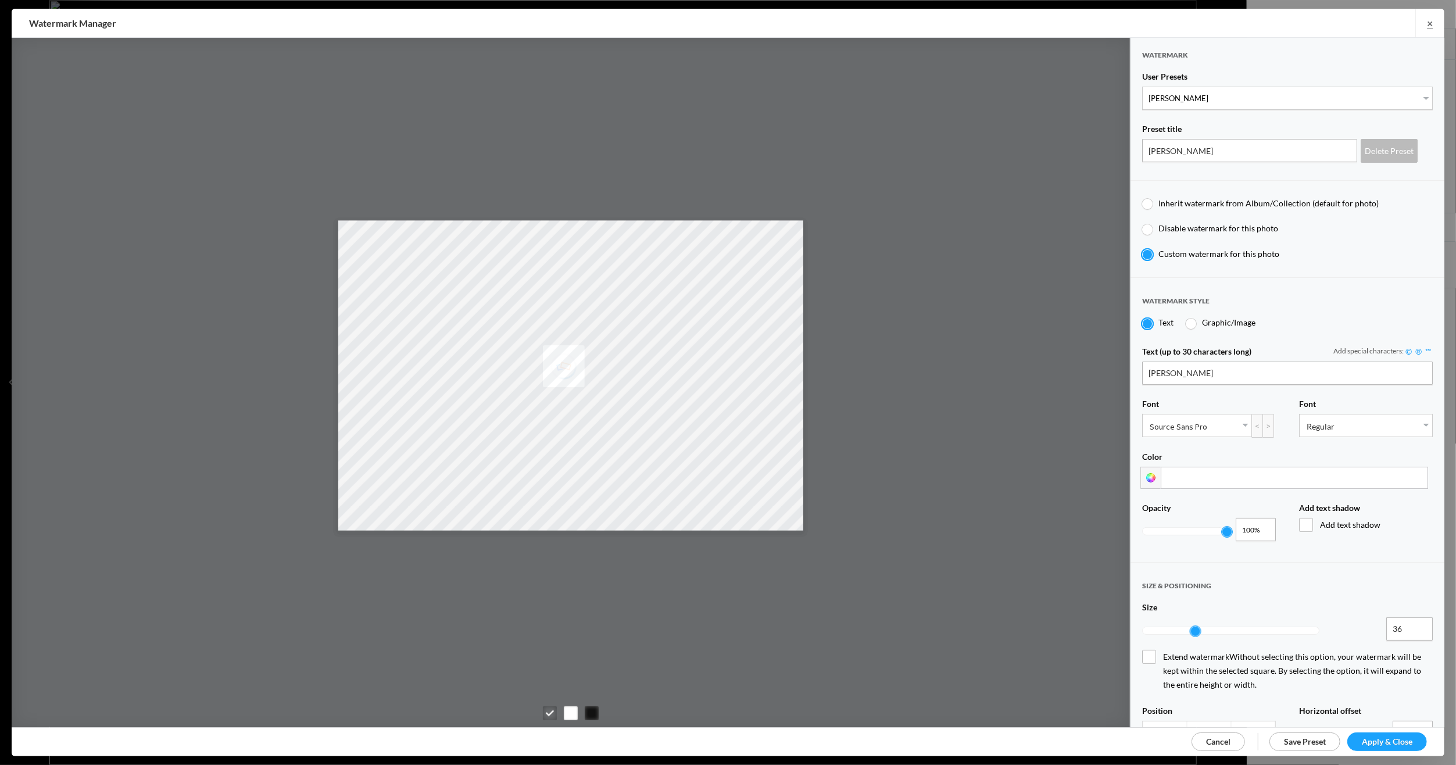
click at [1367, 736] on span "Apply & Close" at bounding box center [1386, 741] width 51 height 10
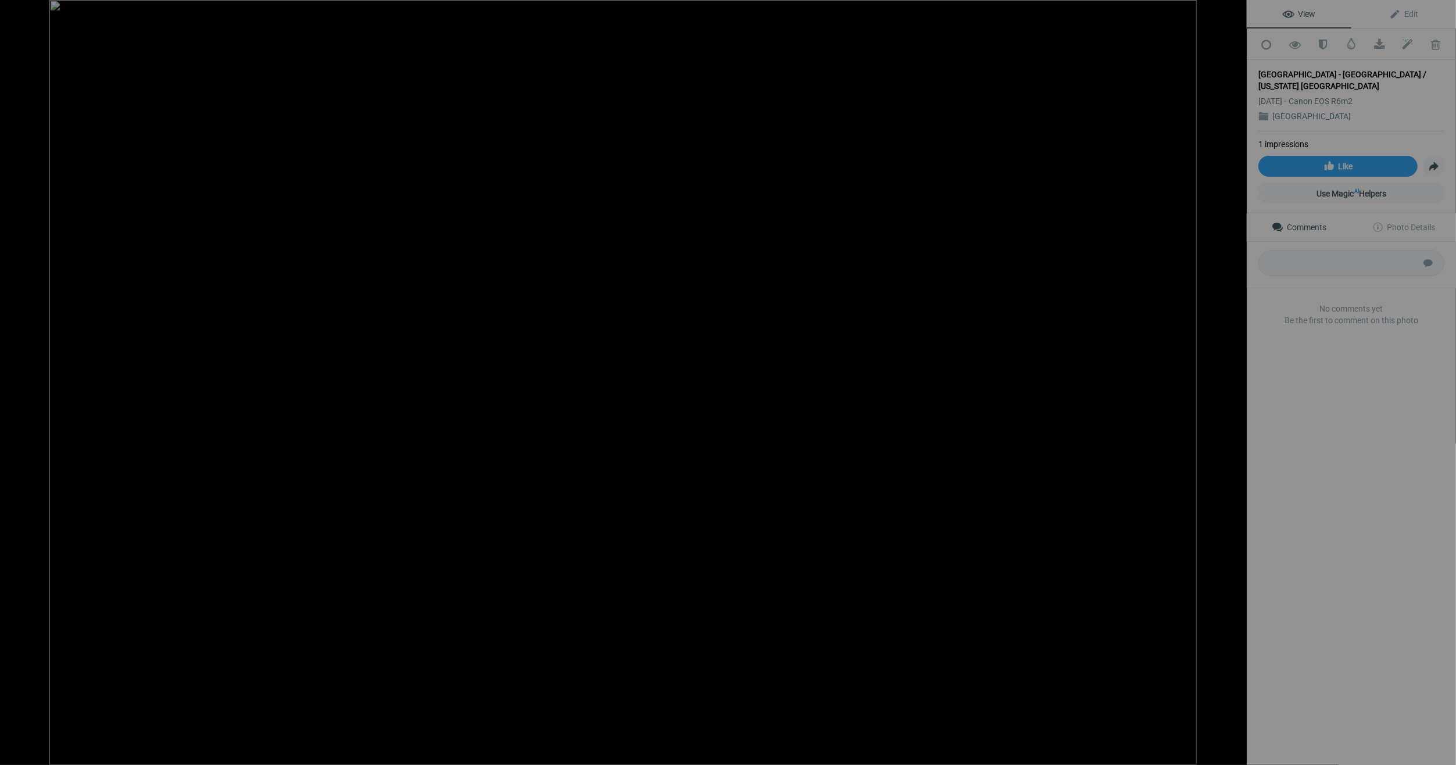
click at [18, 11] on div at bounding box center [18, 11] width 42 height 23
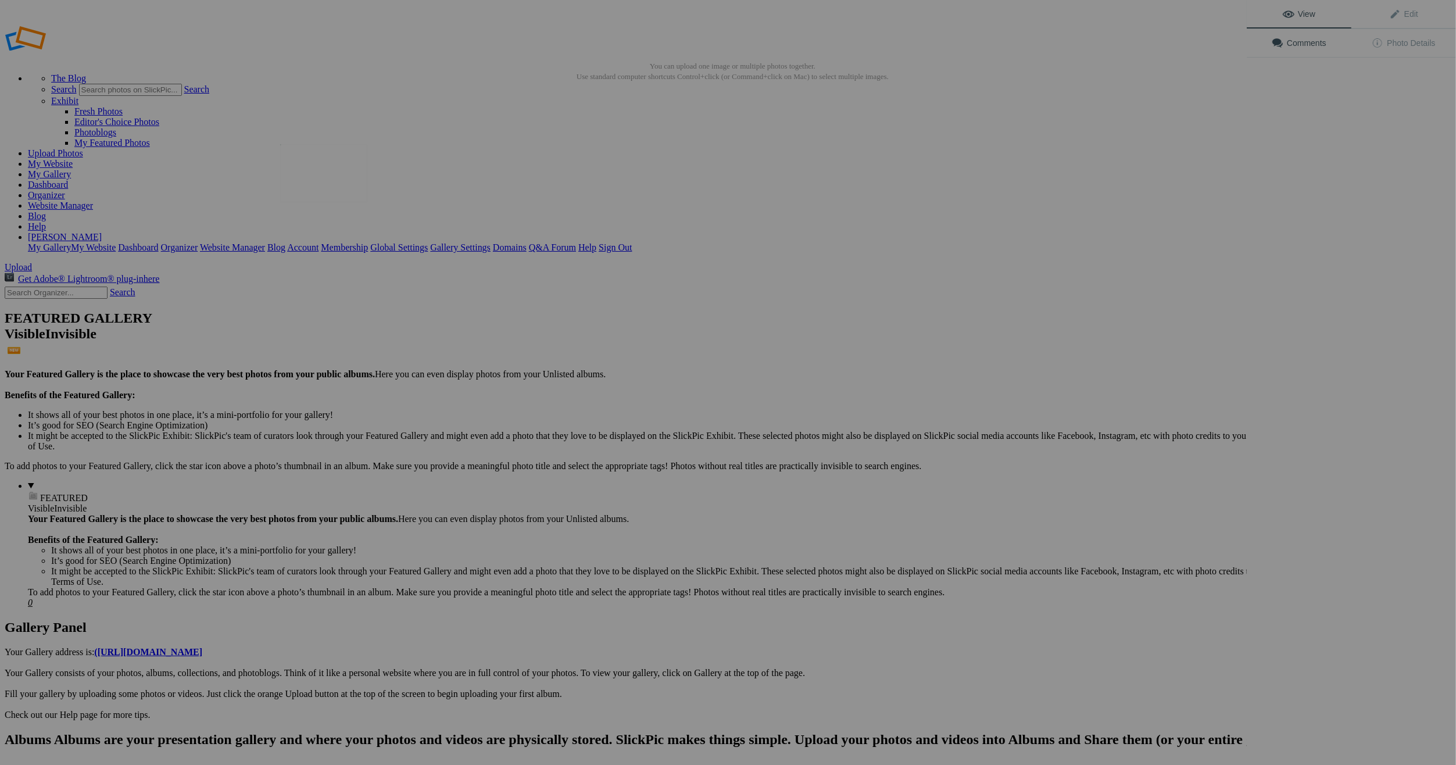
click at [331, 177] on img at bounding box center [323, 173] width 87 height 58
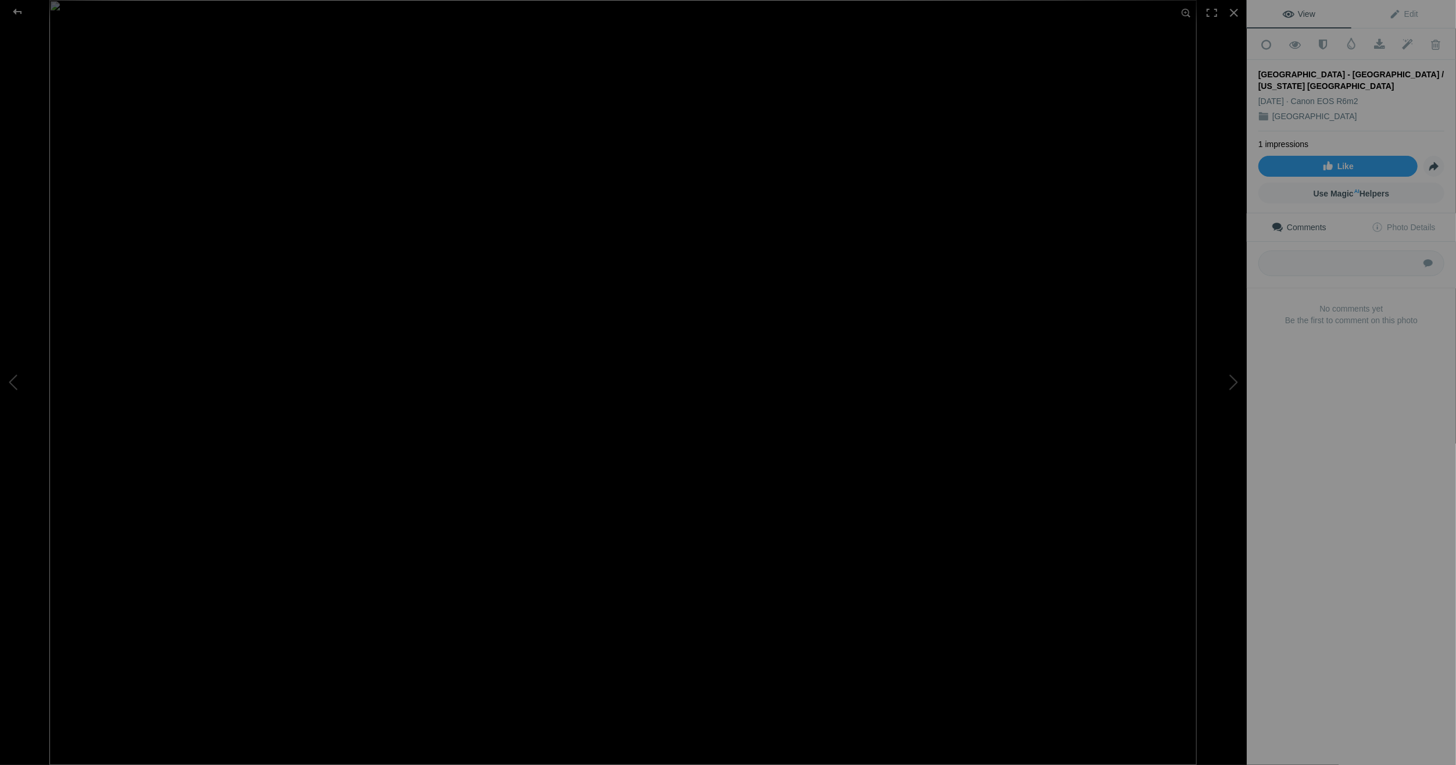
click at [331, 177] on img at bounding box center [622, 382] width 1147 height 765
click at [331, 177] on img at bounding box center [822, 523] width 1933 height 1288
click at [20, 6] on div at bounding box center [18, 11] width 42 height 23
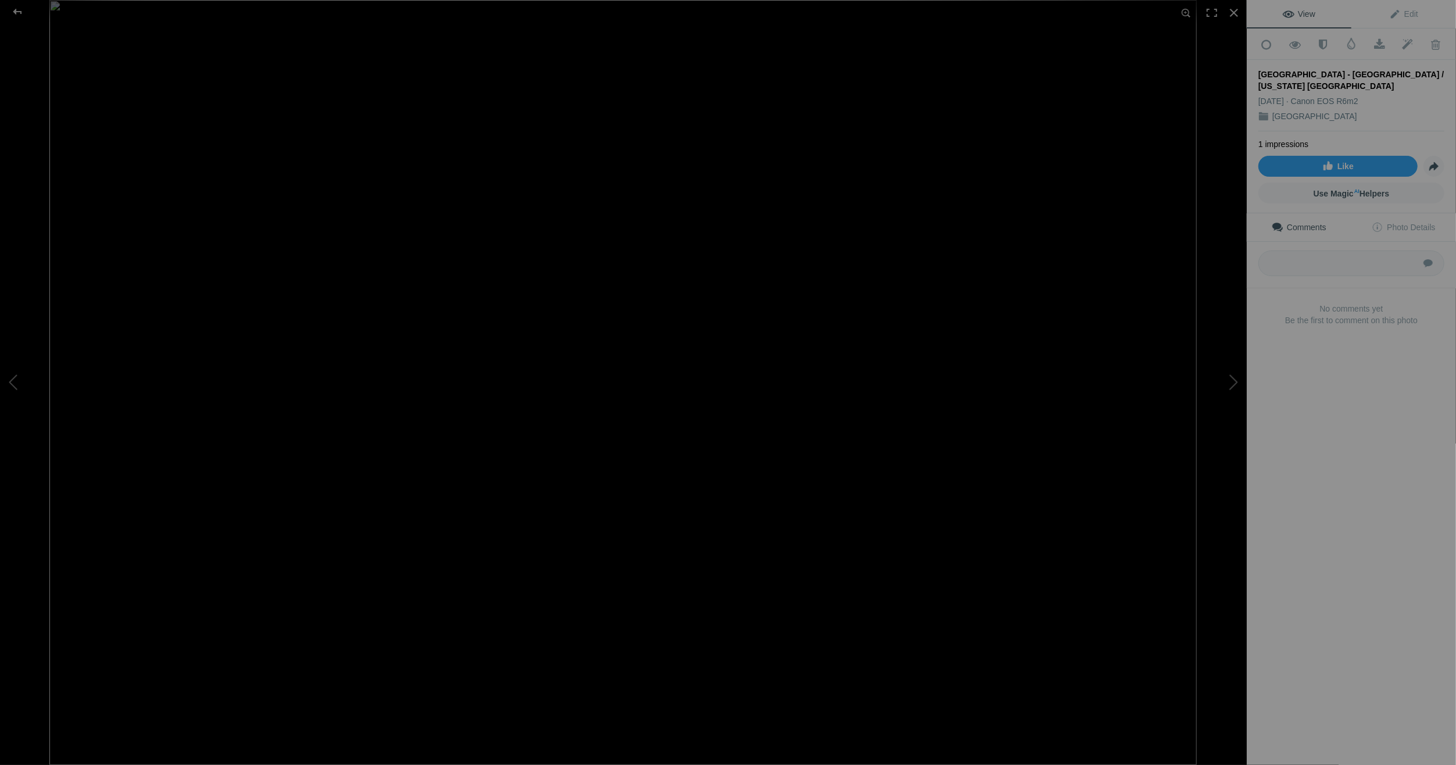
click at [1306, 12] on span "View" at bounding box center [1298, 13] width 33 height 9
click at [1303, 9] on span "View" at bounding box center [1298, 13] width 33 height 9
click at [17, 8] on div at bounding box center [18, 11] width 42 height 23
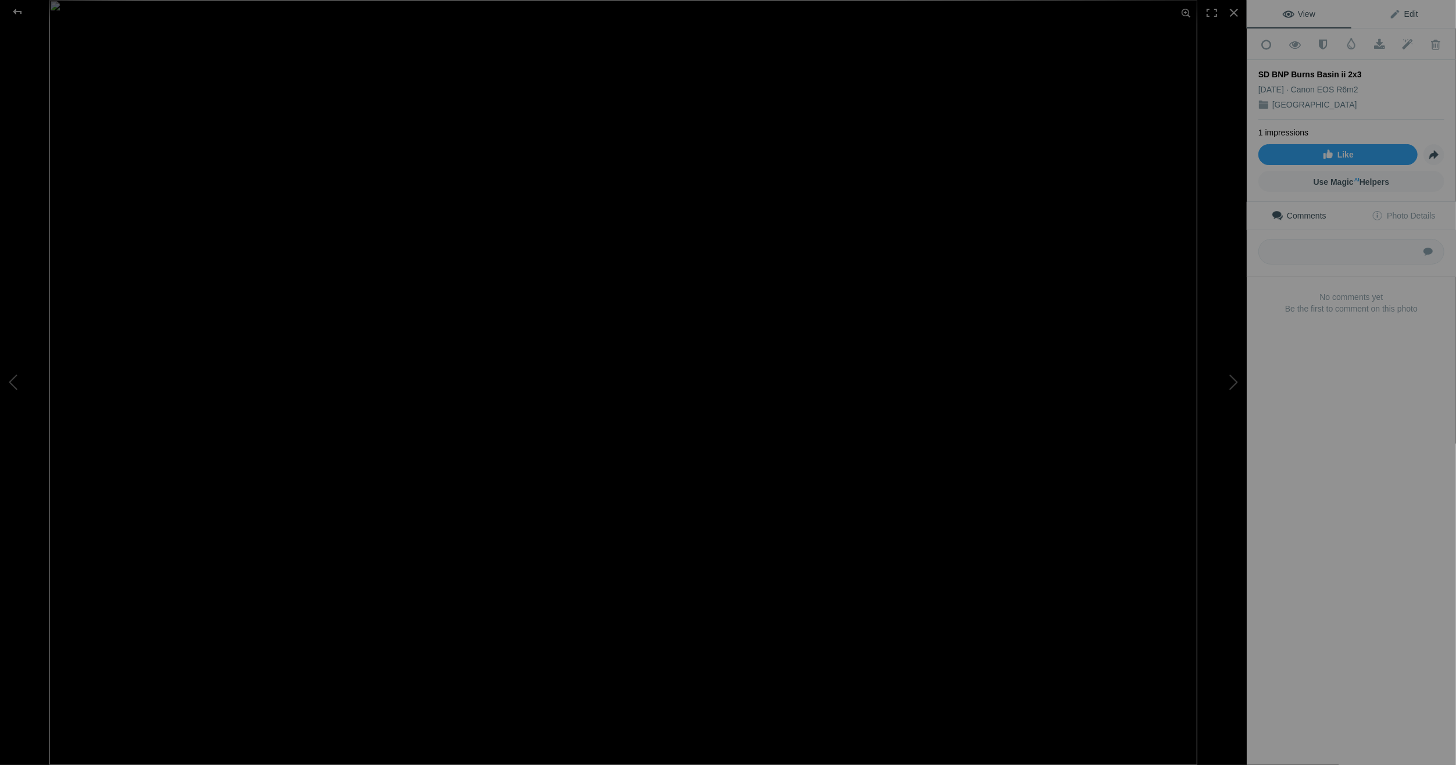
click at [1407, 10] on span "Edit" at bounding box center [1403, 13] width 29 height 9
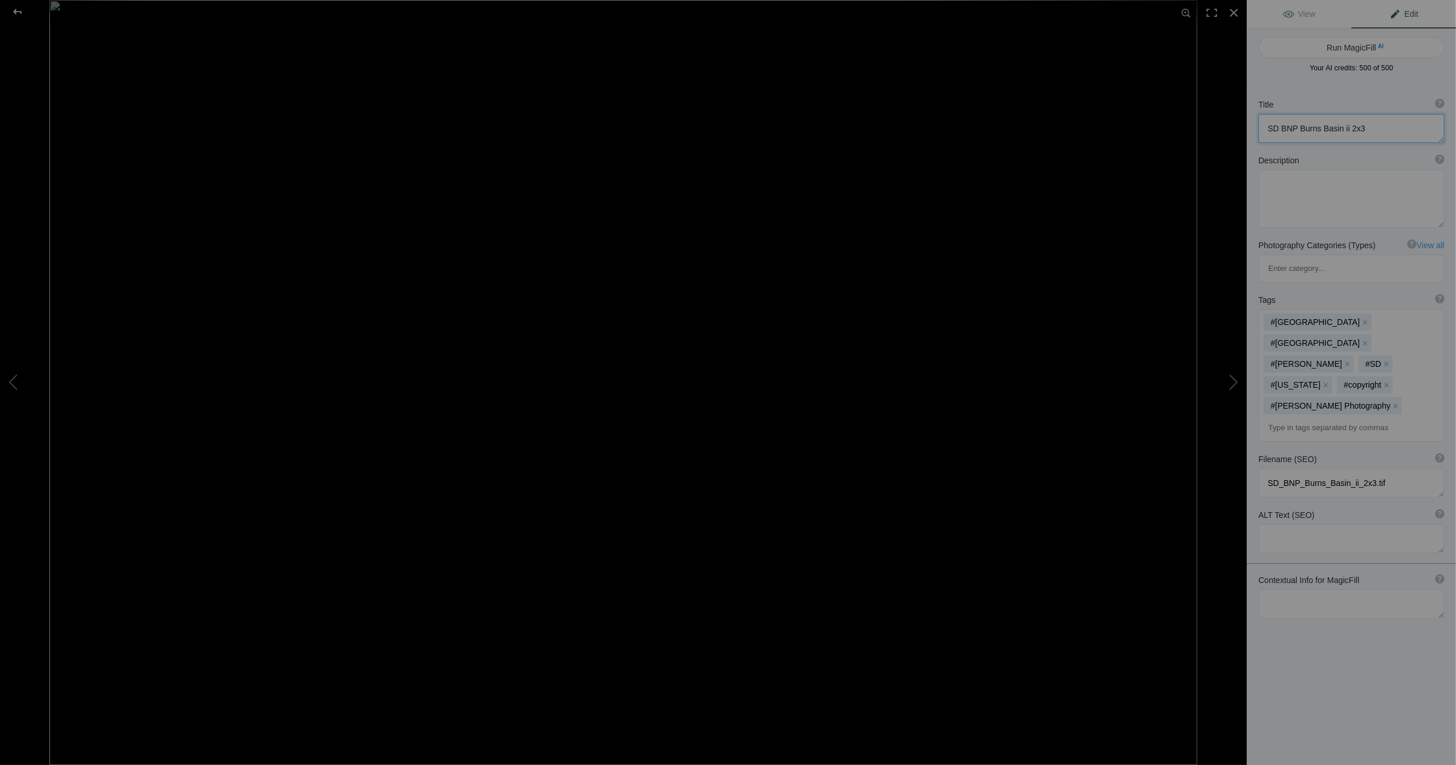
drag, startPoint x: 1340, startPoint y: 130, endPoint x: 1366, endPoint y: 131, distance: 25.6
click at [1370, 132] on textarea at bounding box center [1351, 128] width 186 height 29
paste textarea "Morning Light - Big Foot Pass - [GEOGRAPHIC_DATA] / [US_STATE] [GEOGRAPHIC_DATA]"
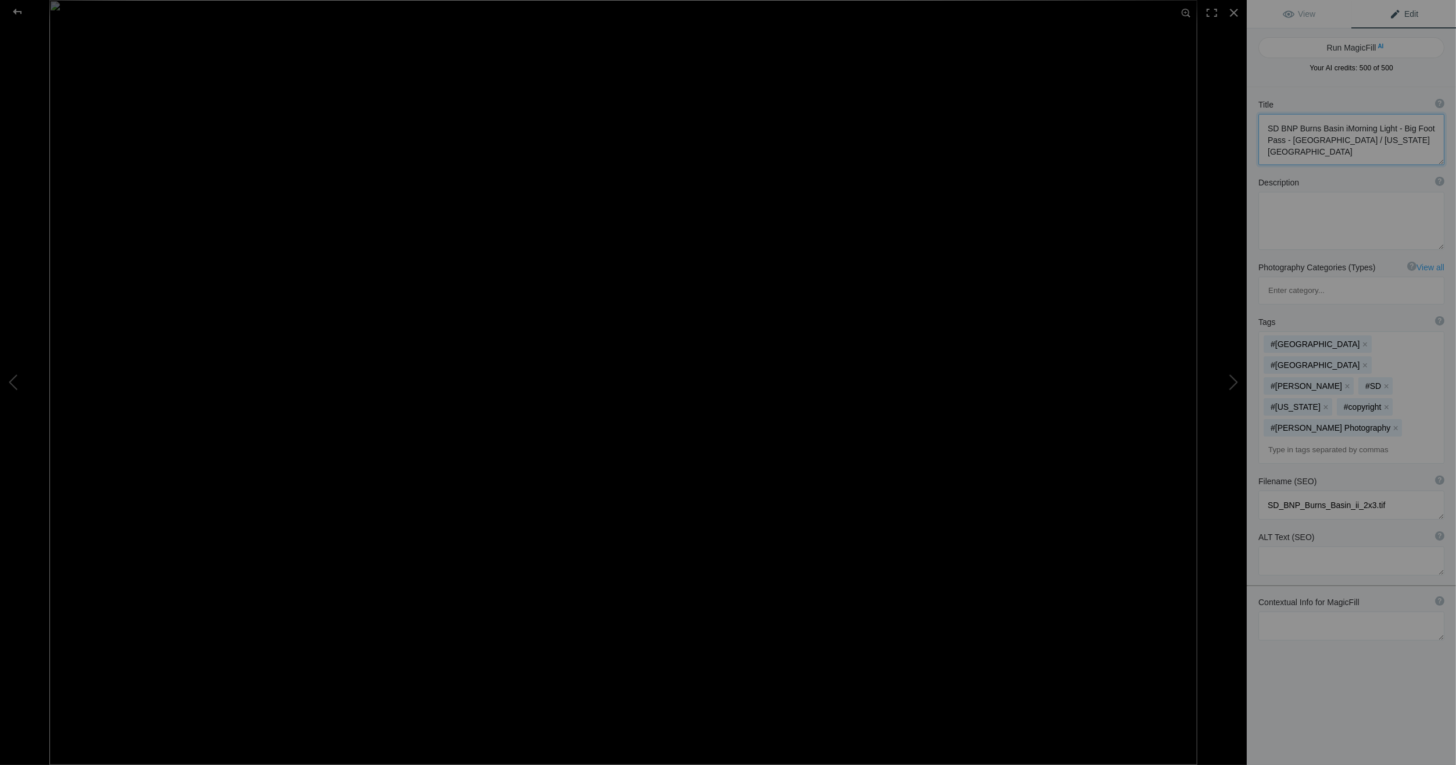
scroll to position [1, 0]
click at [1340, 124] on textarea at bounding box center [1351, 145] width 186 height 63
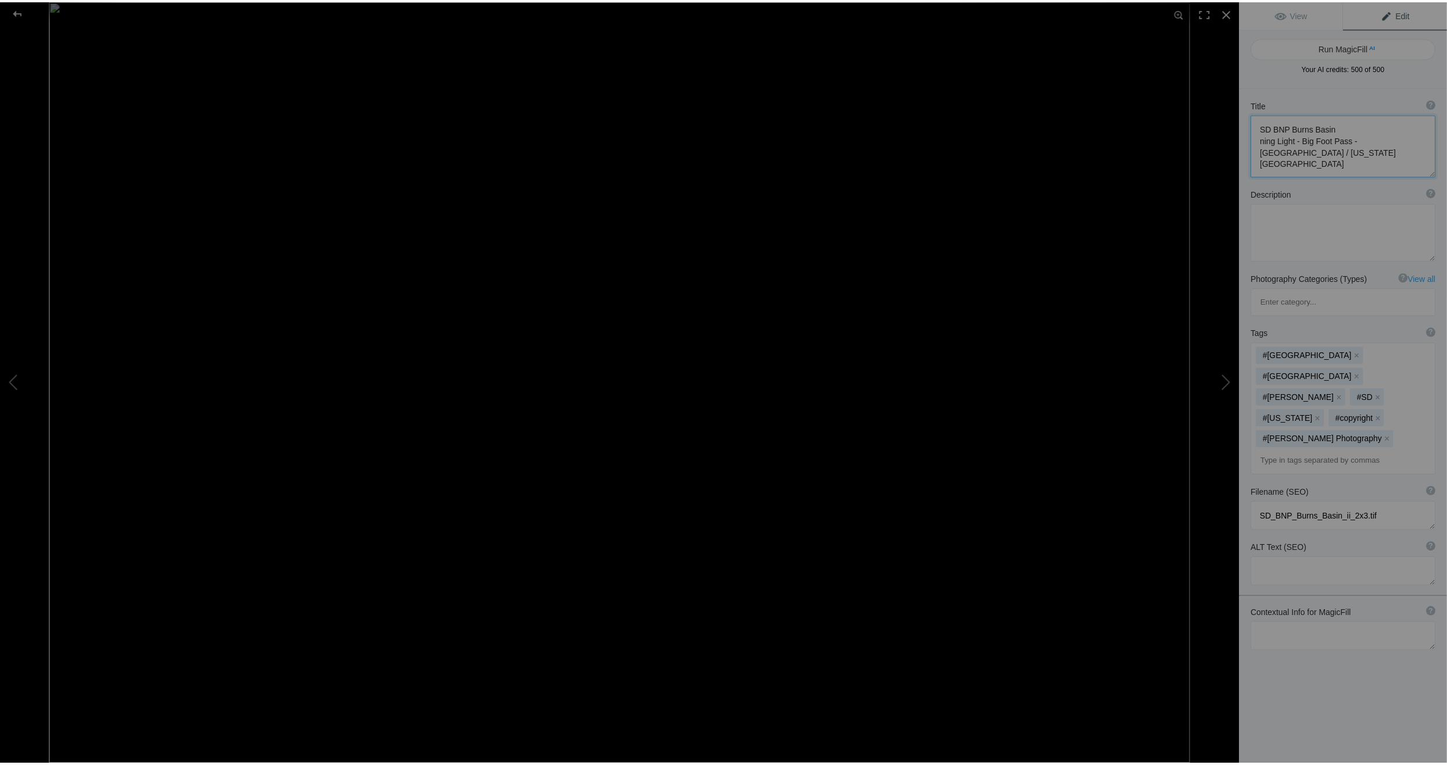
scroll to position [0, 0]
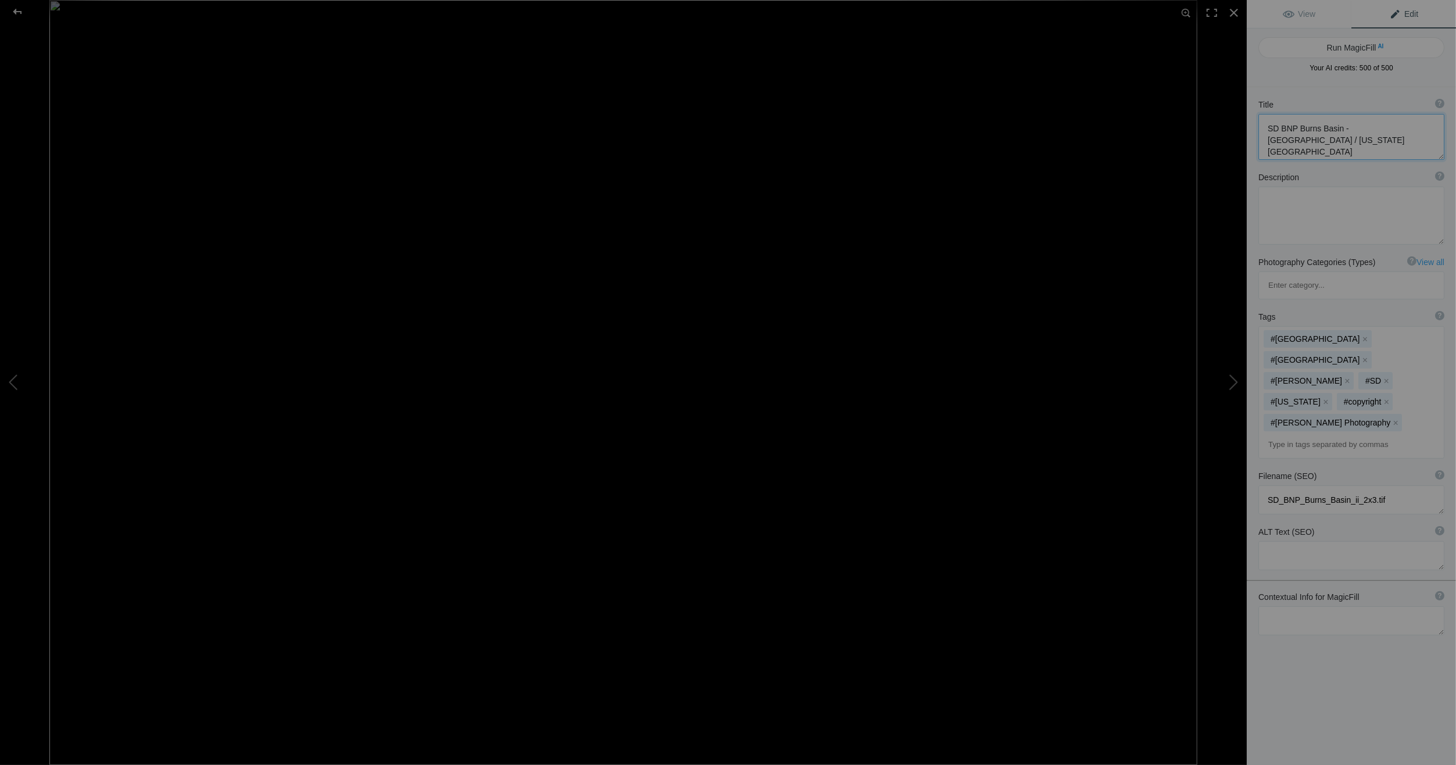
drag, startPoint x: 1298, startPoint y: 126, endPoint x: 1270, endPoint y: 126, distance: 28.5
click at [1270, 126] on textarea at bounding box center [1351, 137] width 186 height 46
click at [1264, 124] on textarea at bounding box center [1351, 136] width 186 height 45
click at [1318, 139] on textarea at bounding box center [1351, 136] width 186 height 45
type textarea "[GEOGRAPHIC_DATA] - [GEOGRAPHIC_DATA] / [US_STATE] [GEOGRAPHIC_DATA]"
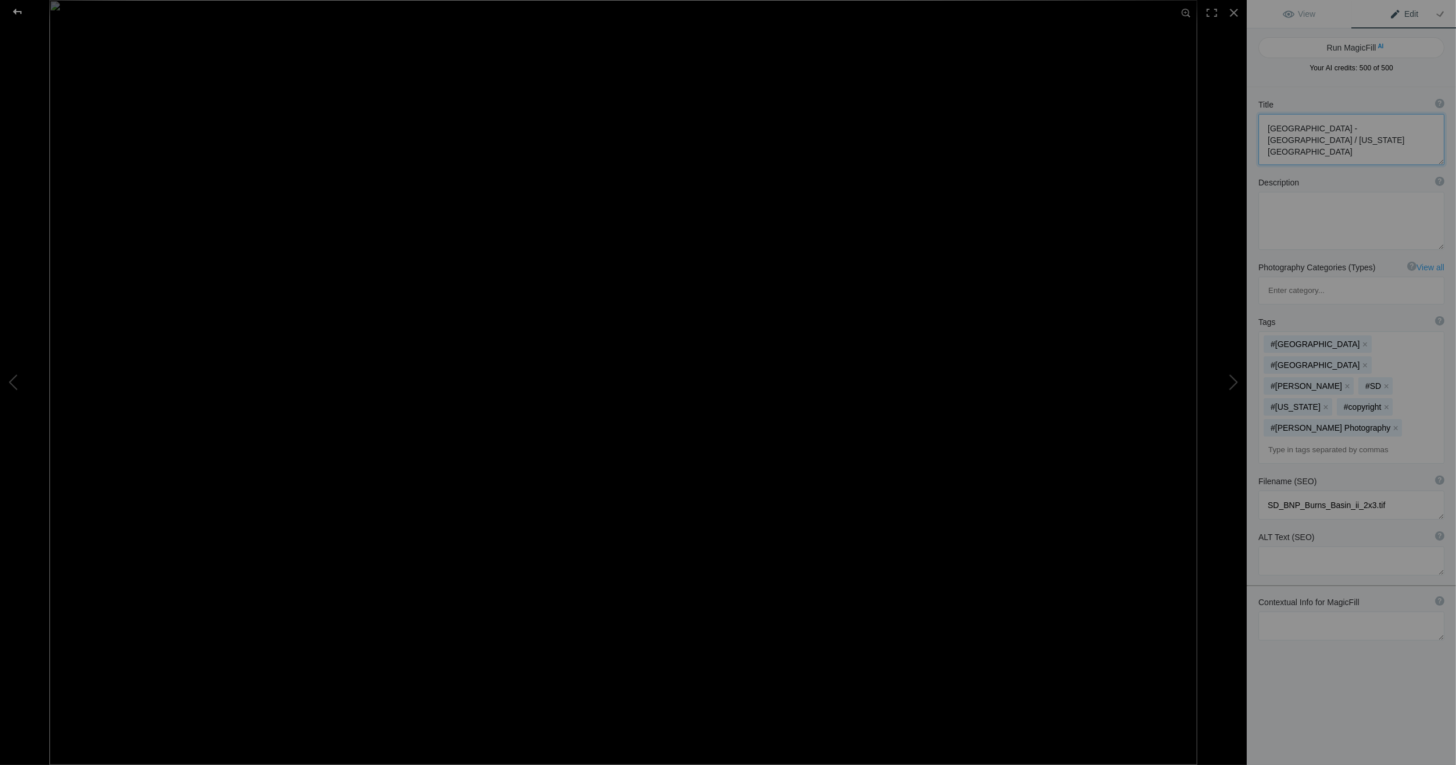
click at [16, 9] on div at bounding box center [18, 11] width 42 height 23
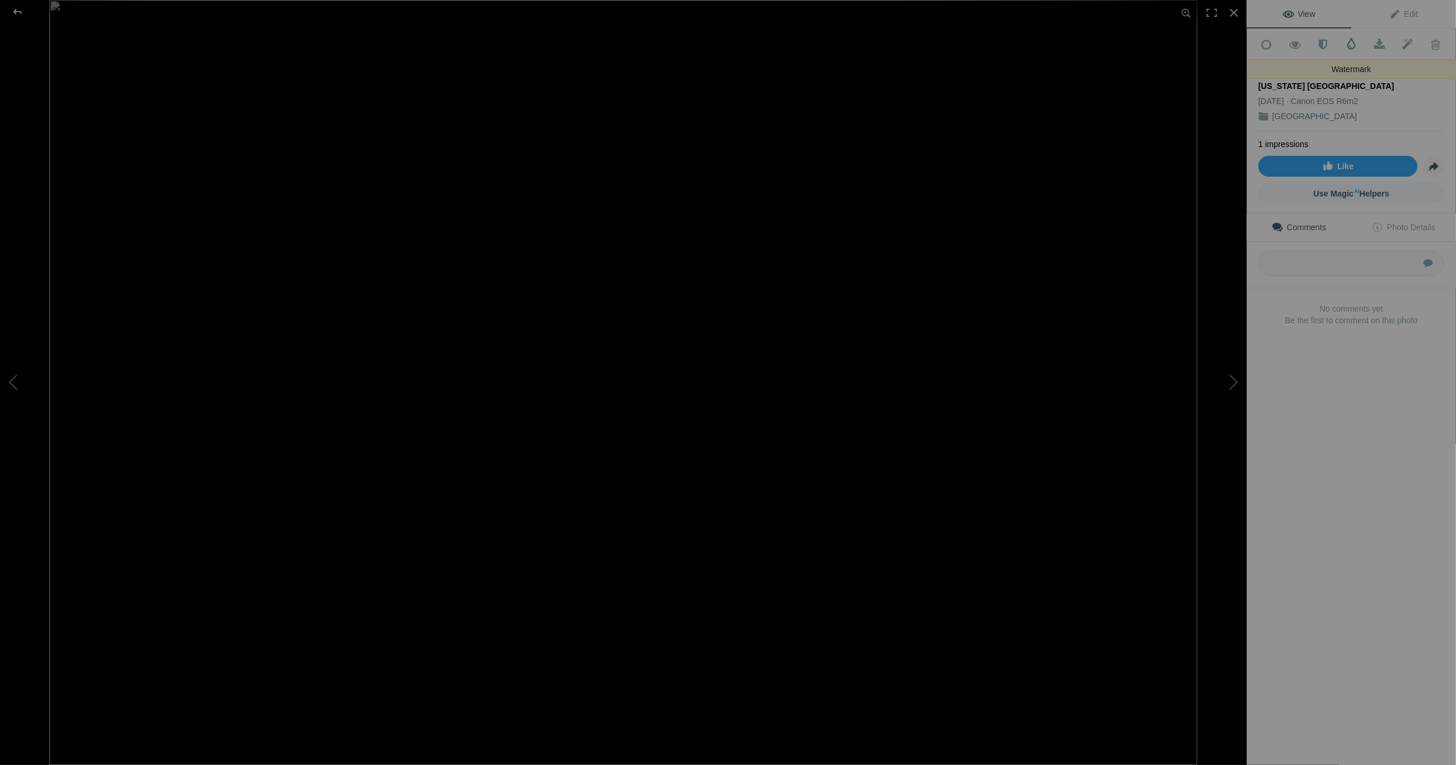
click at [1347, 41] on span at bounding box center [1351, 44] width 12 height 12
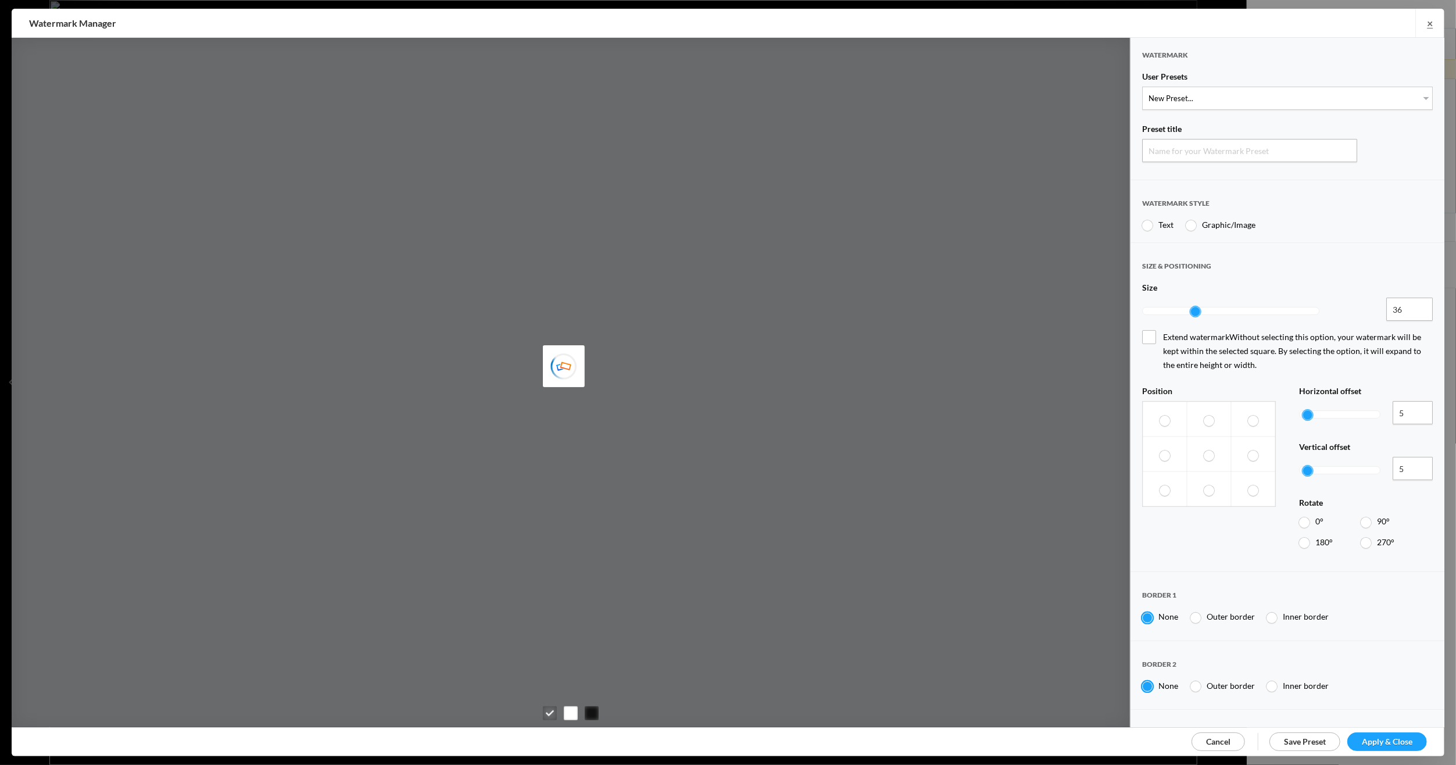
type input "Watermark-9/13/2025"
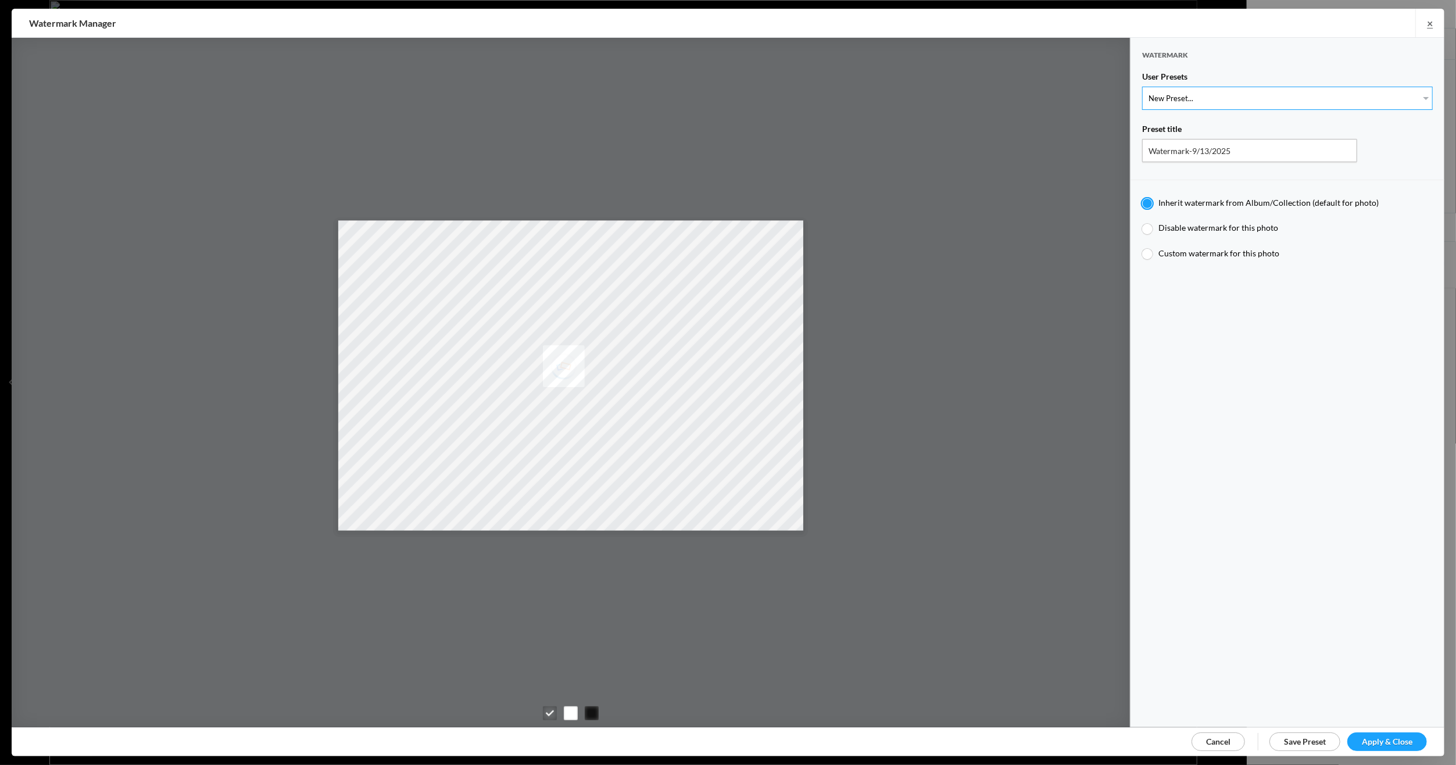
click at [1416, 94] on select "New Preset... Michael R Mock" at bounding box center [1287, 98] width 291 height 23
select select "1: Object"
click at [1142, 87] on select "New Preset... Michael R Mock" at bounding box center [1287, 98] width 291 height 23
type input "Michael R Mock"
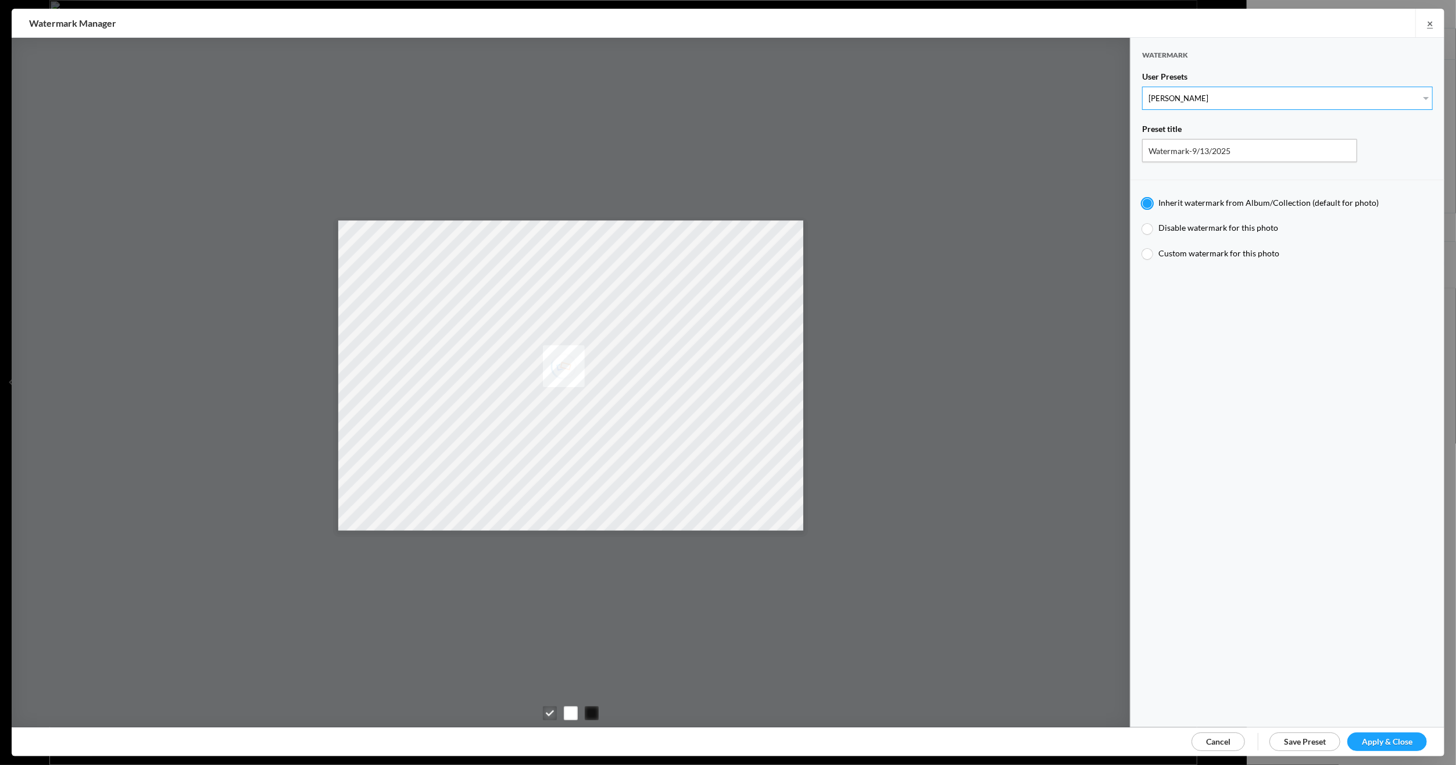
radio input "false"
radio input "true"
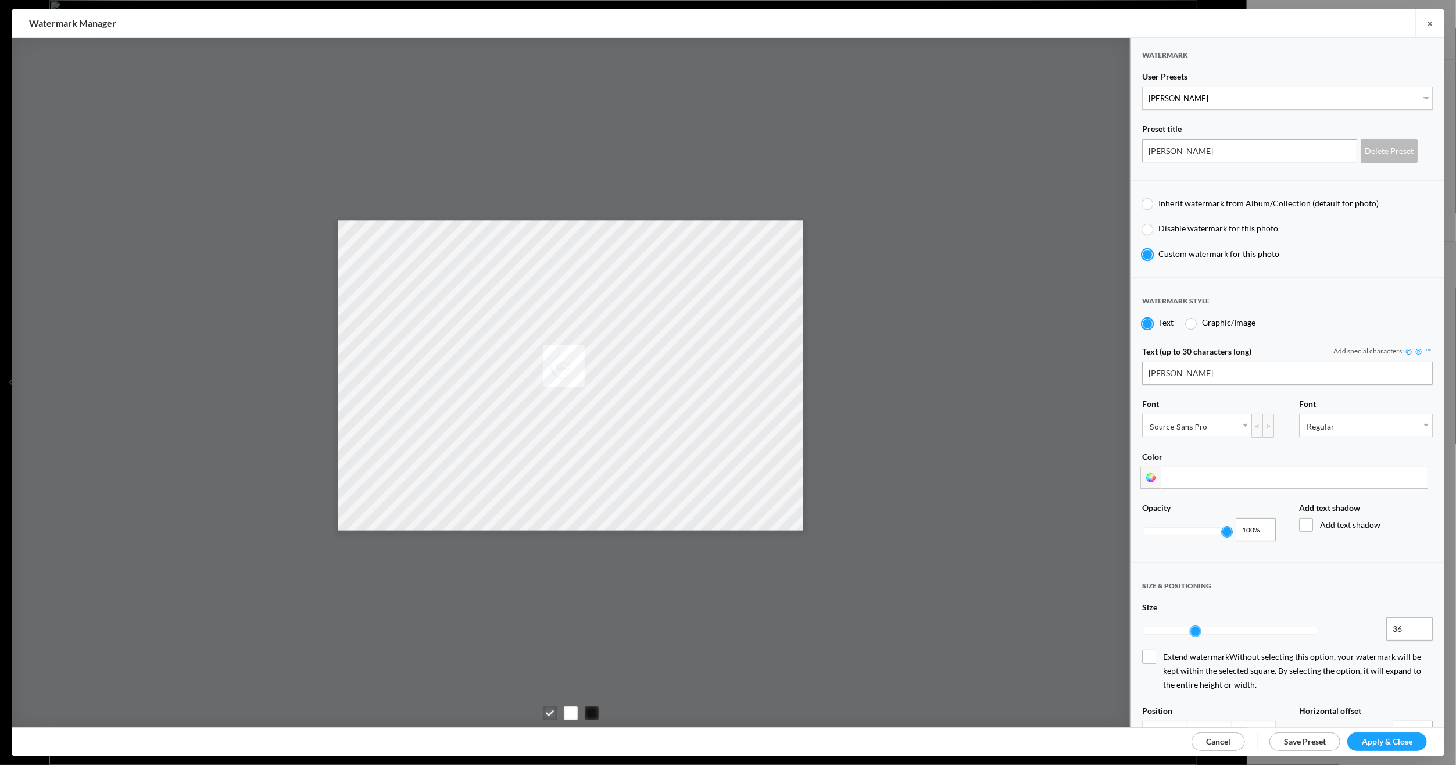
click at [1377, 736] on span "Apply & Close" at bounding box center [1386, 741] width 51 height 10
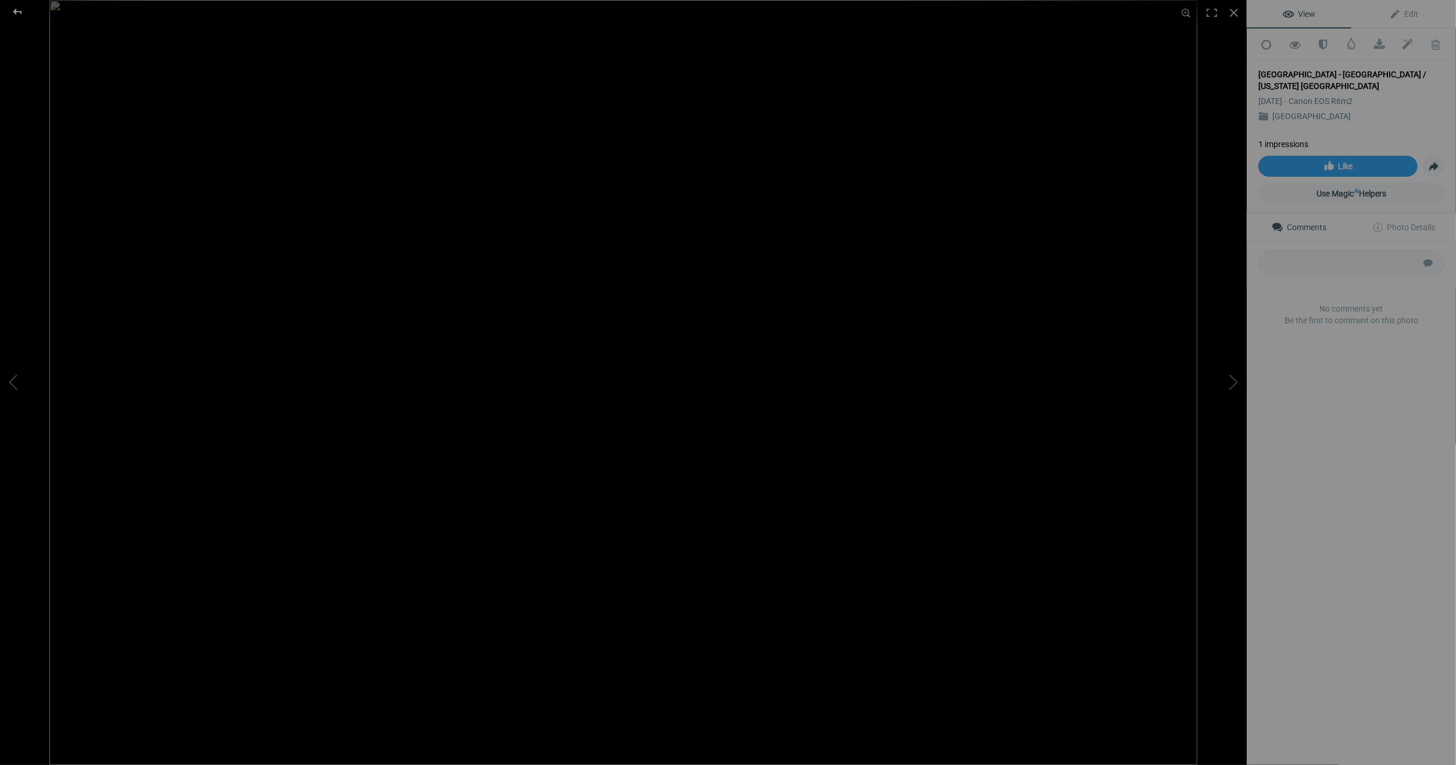
click at [17, 8] on div at bounding box center [18, 11] width 42 height 23
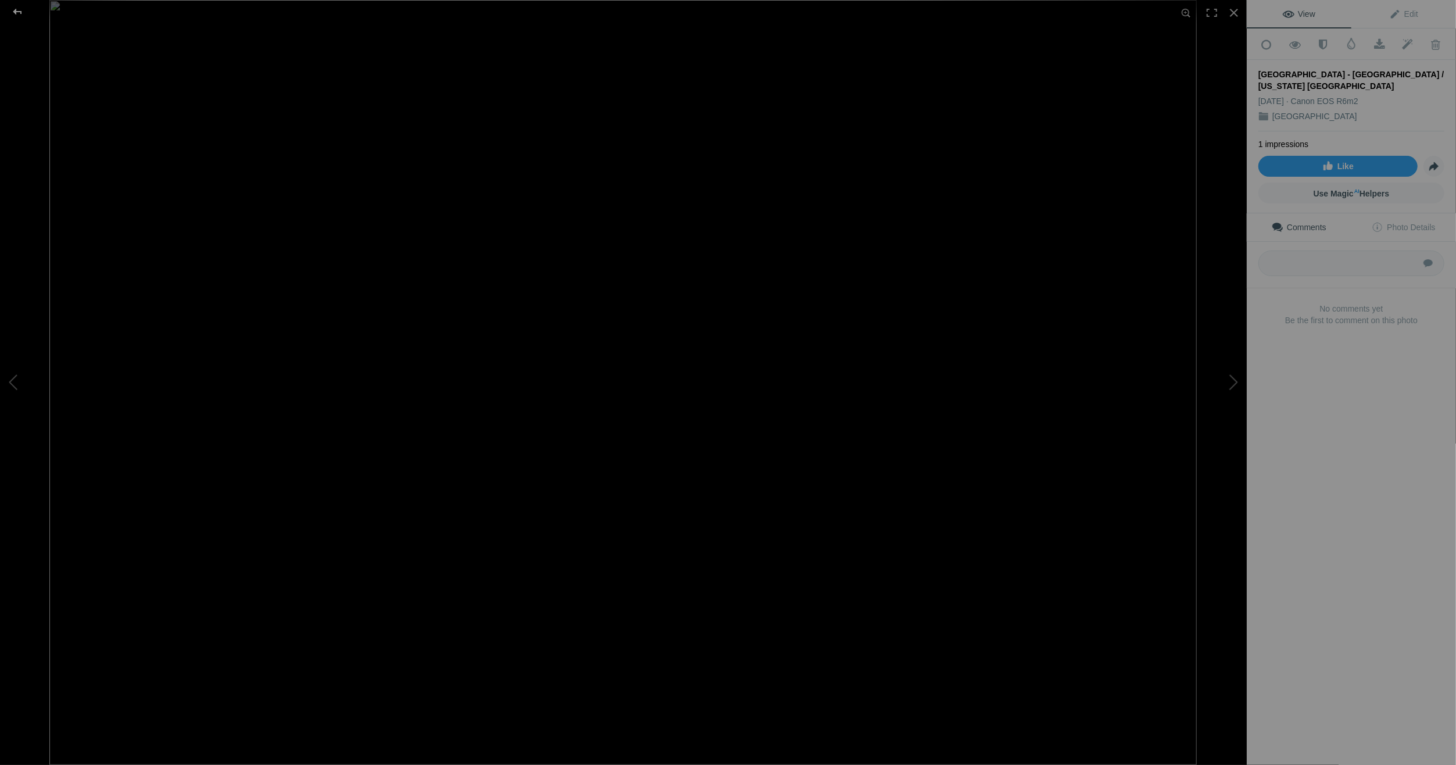
click at [15, 9] on div at bounding box center [18, 11] width 42 height 23
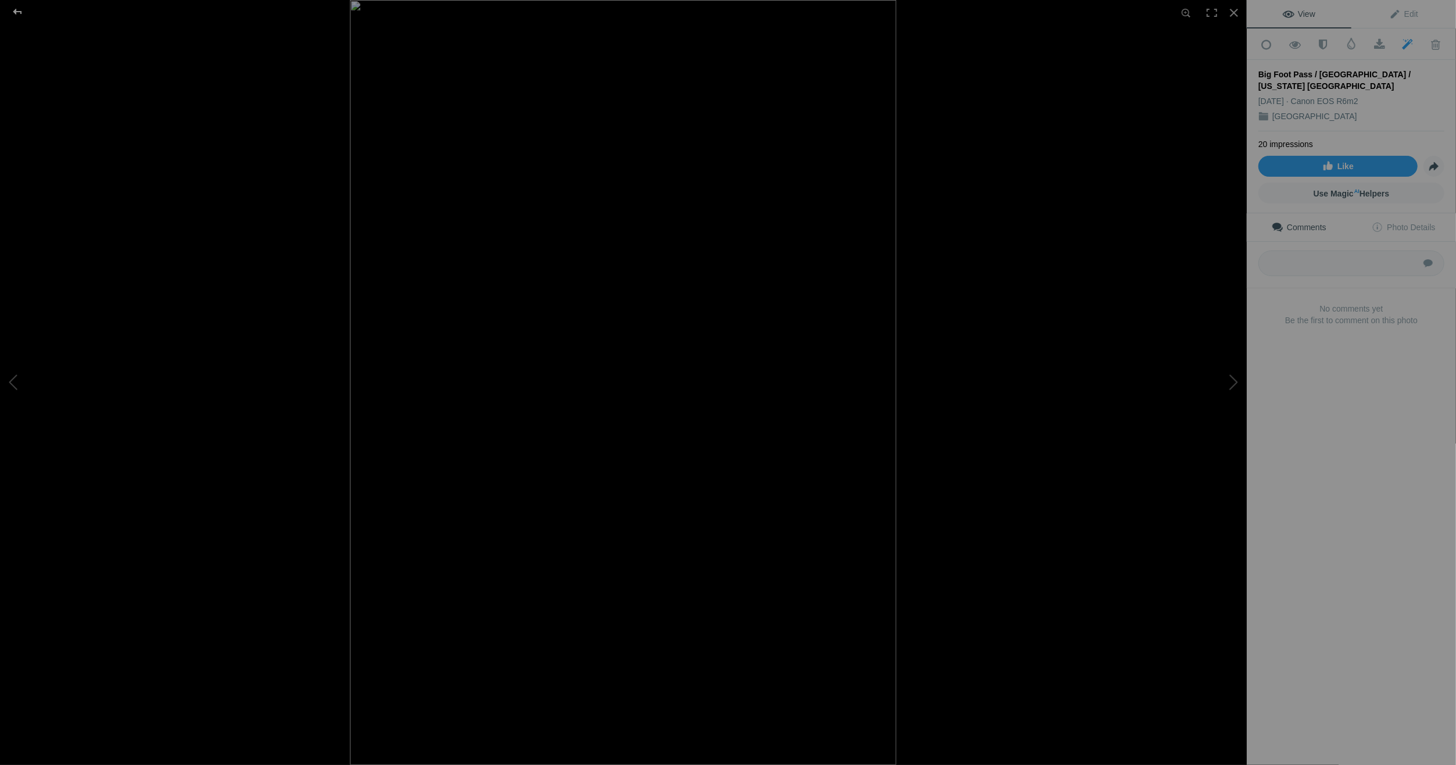
click at [16, 8] on div at bounding box center [18, 11] width 42 height 23
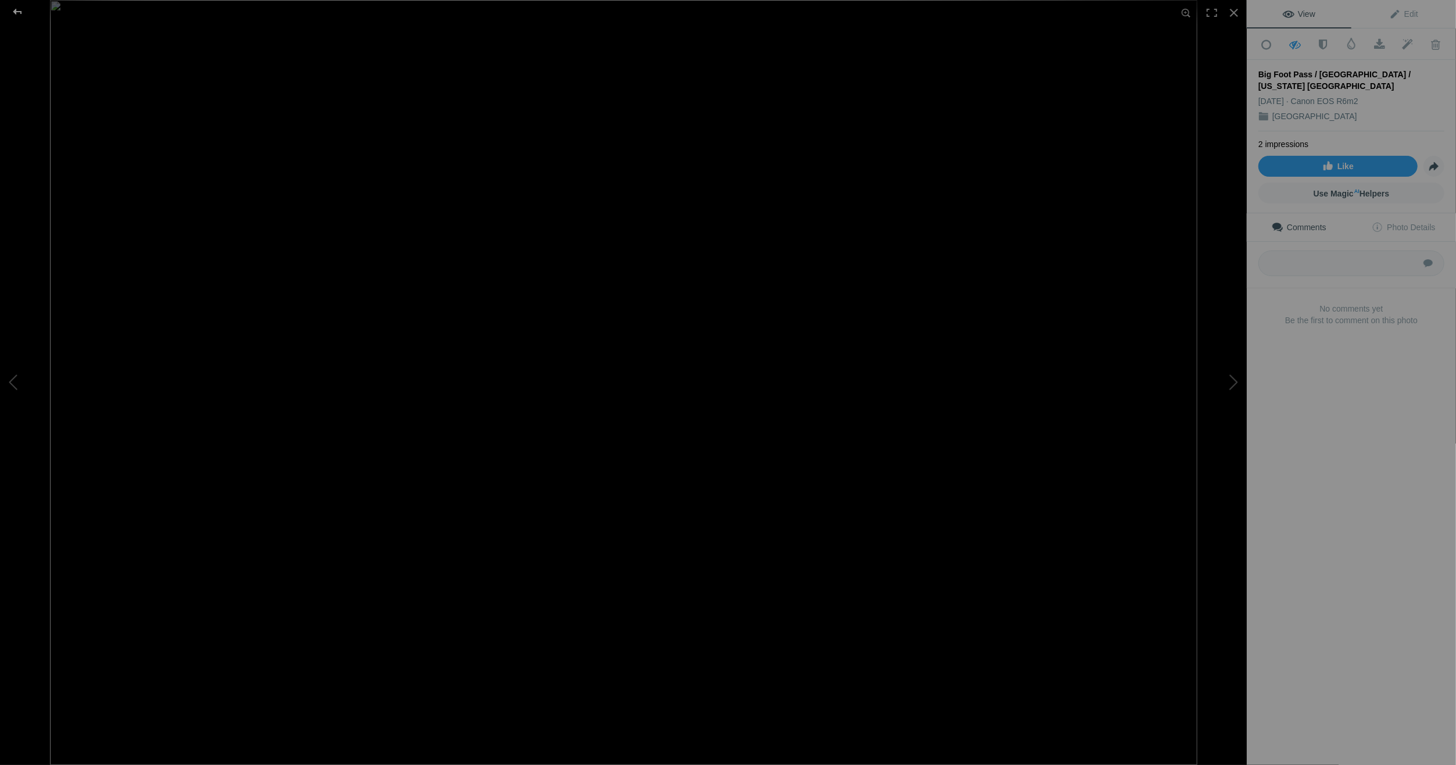
click at [19, 8] on div at bounding box center [18, 11] width 42 height 23
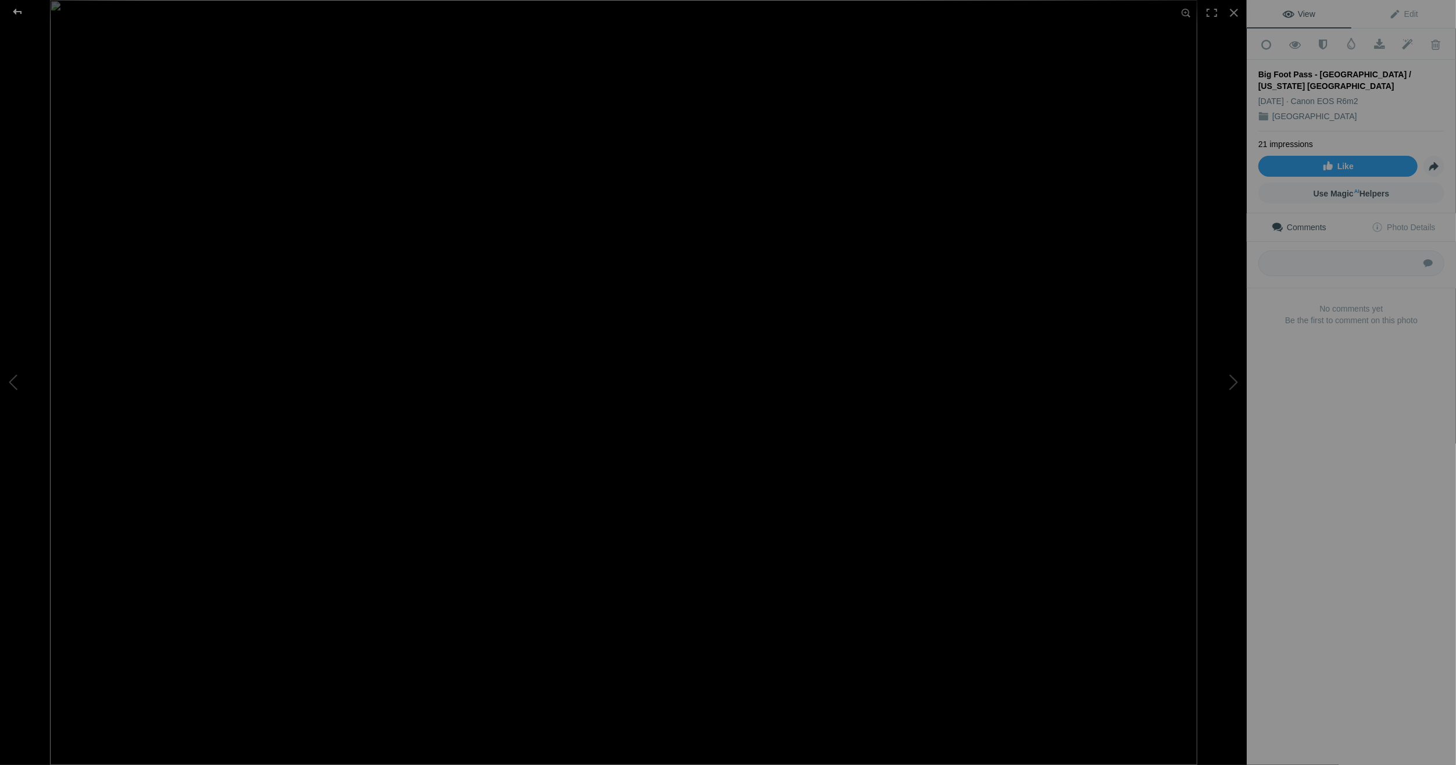
click at [20, 9] on div at bounding box center [18, 11] width 42 height 23
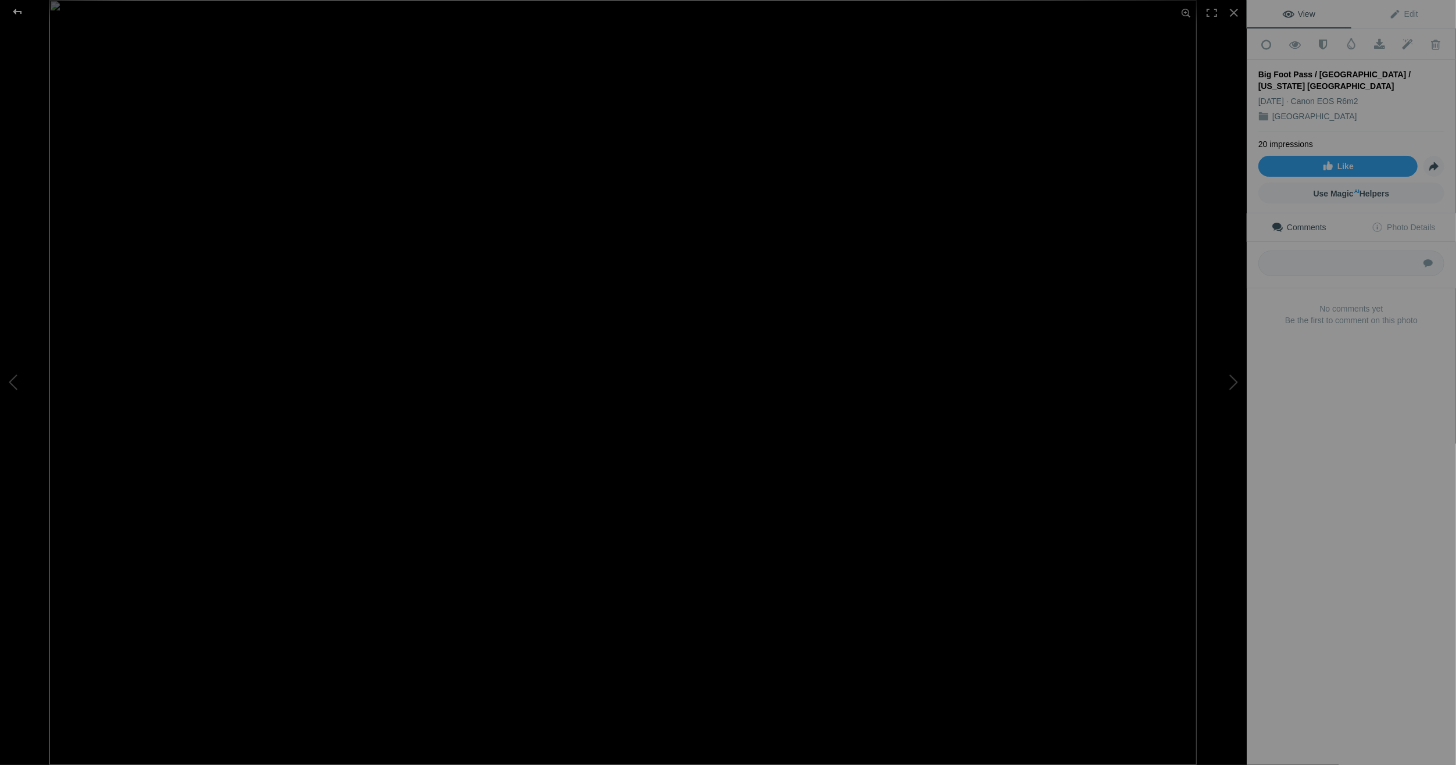
click at [19, 8] on div at bounding box center [18, 11] width 42 height 23
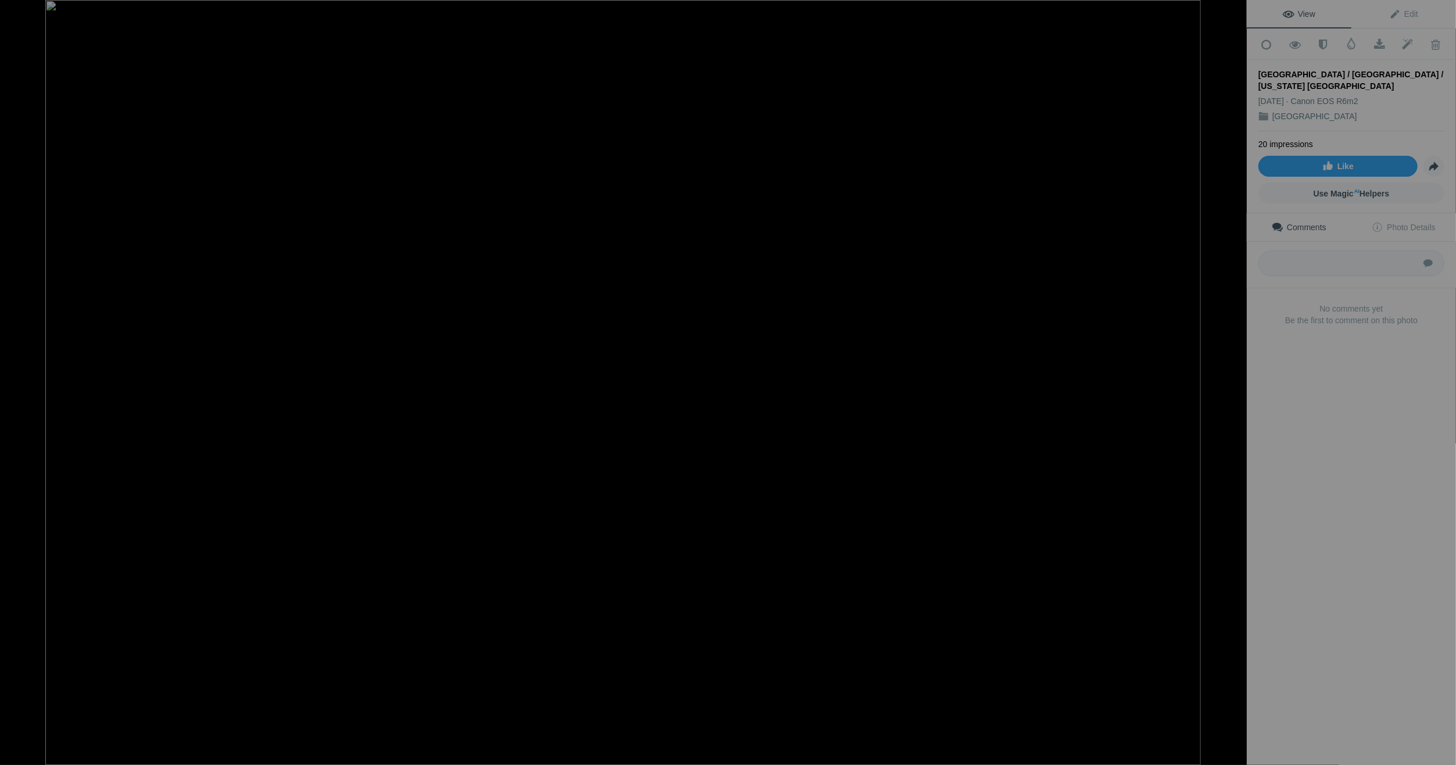
click at [18, 8] on div at bounding box center [18, 11] width 42 height 23
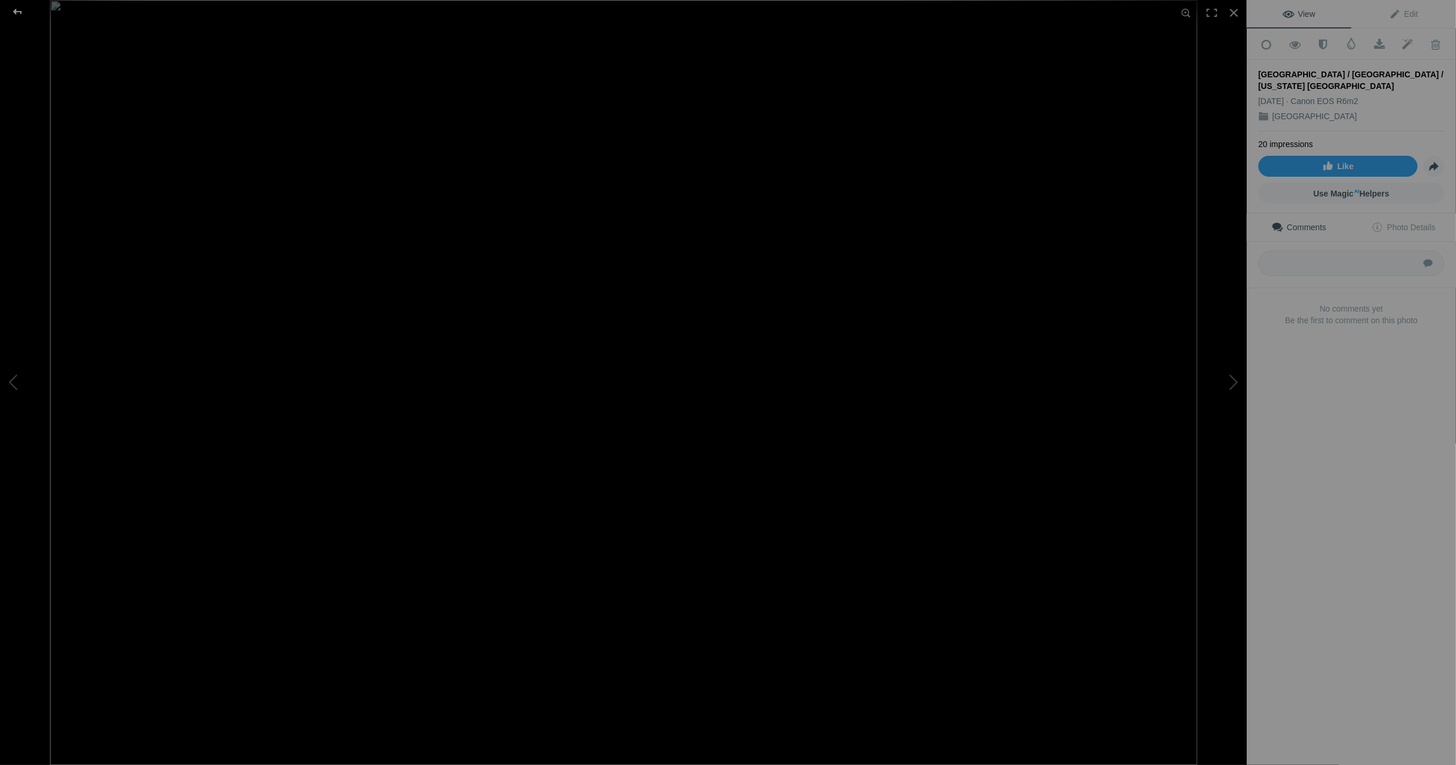
click at [19, 10] on div at bounding box center [18, 11] width 42 height 23
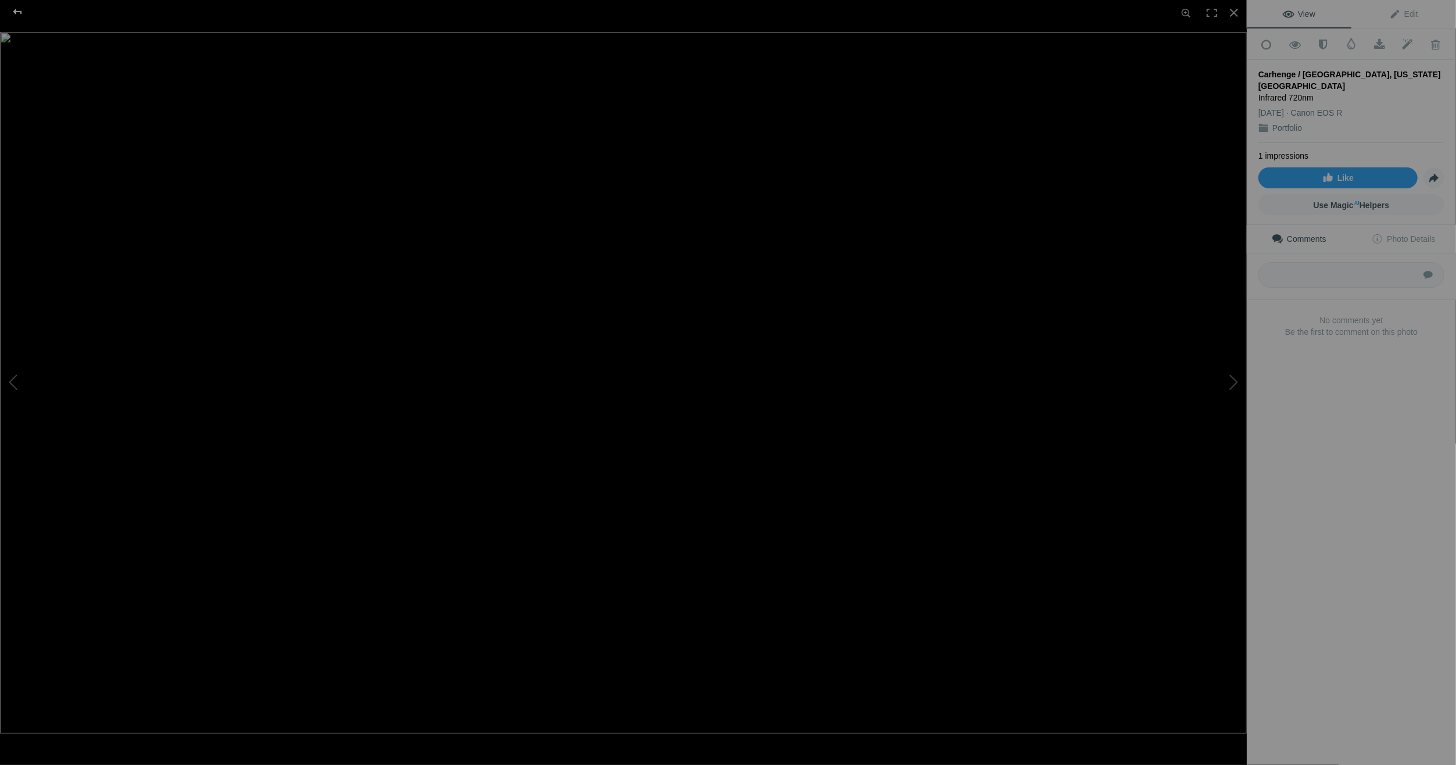
click at [16, 9] on div at bounding box center [18, 11] width 42 height 23
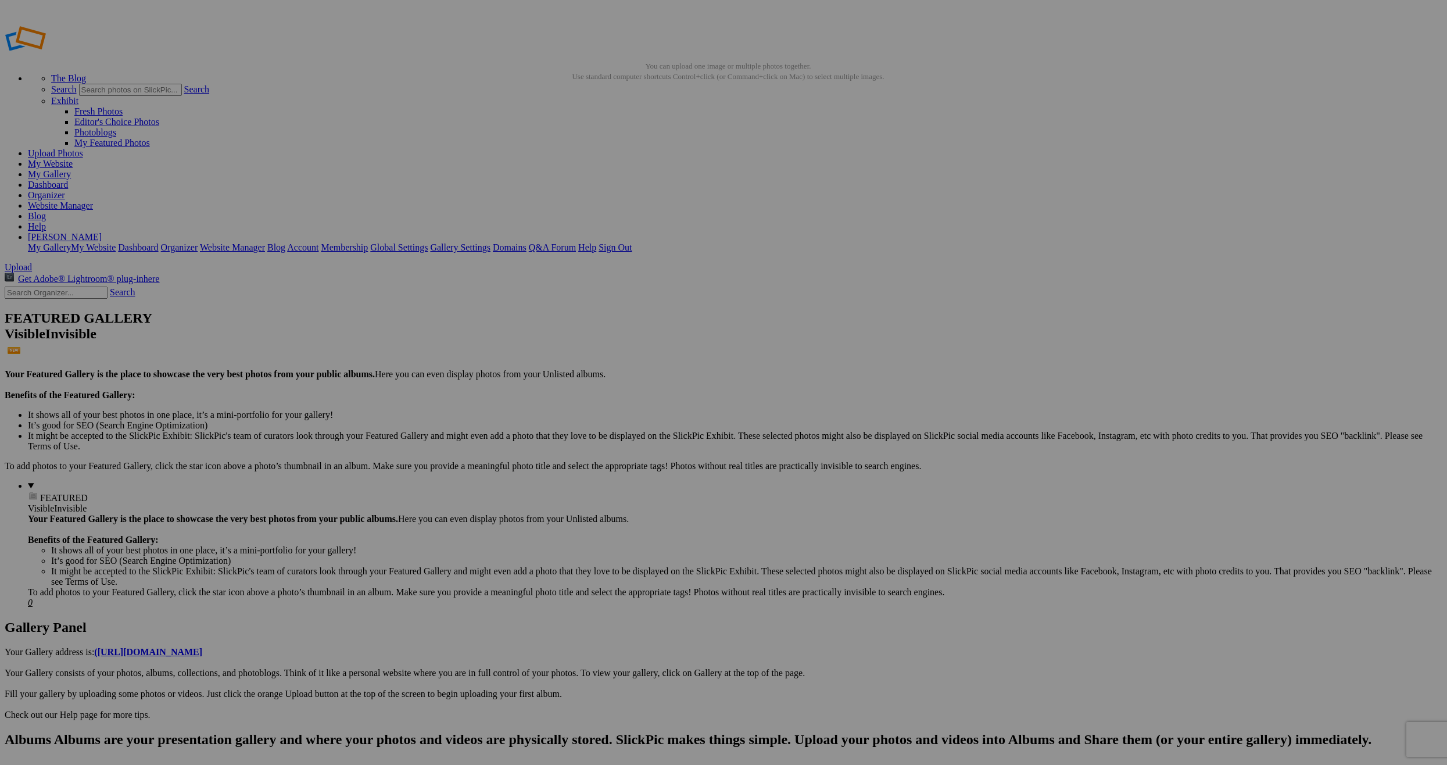
type input "Roadside Stories"
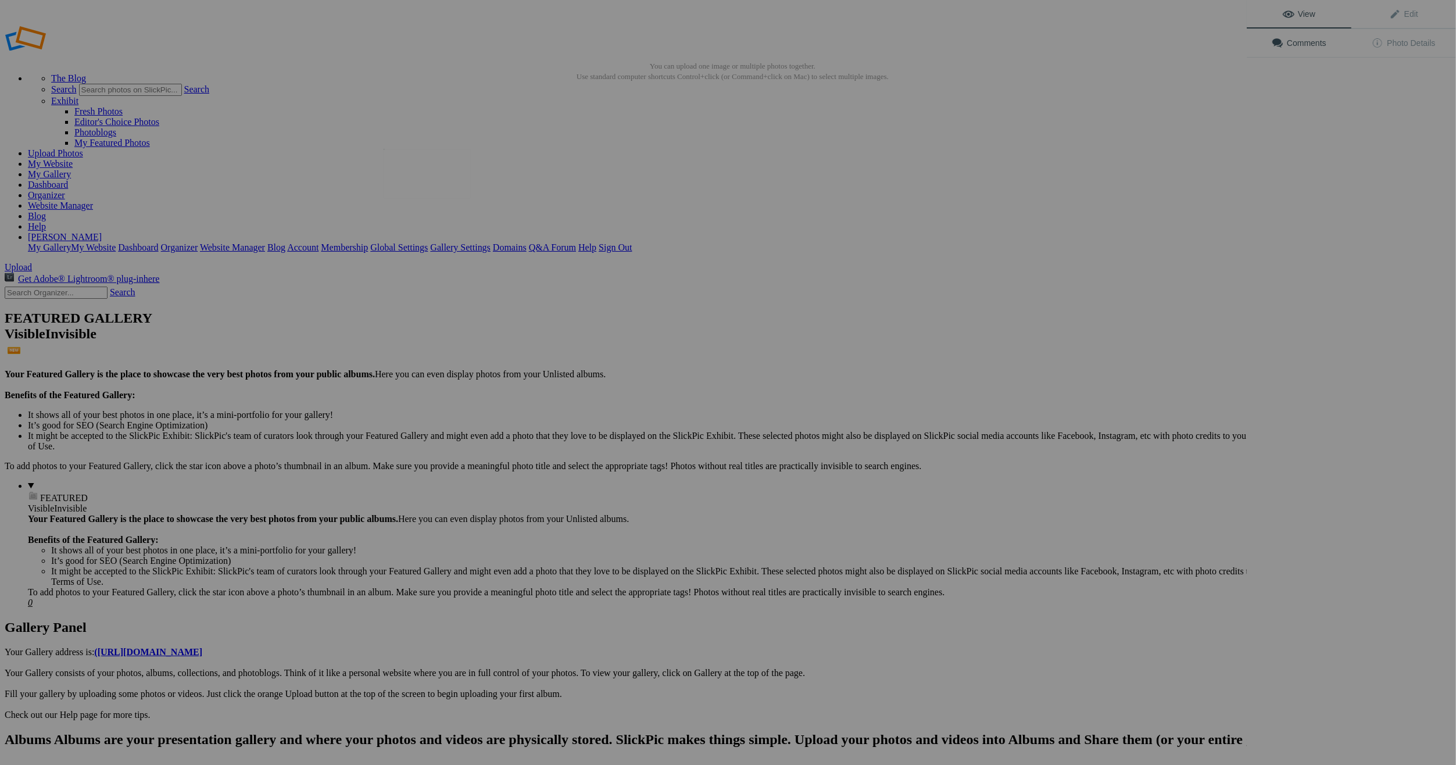
click at [415, 175] on img at bounding box center [426, 173] width 87 height 49
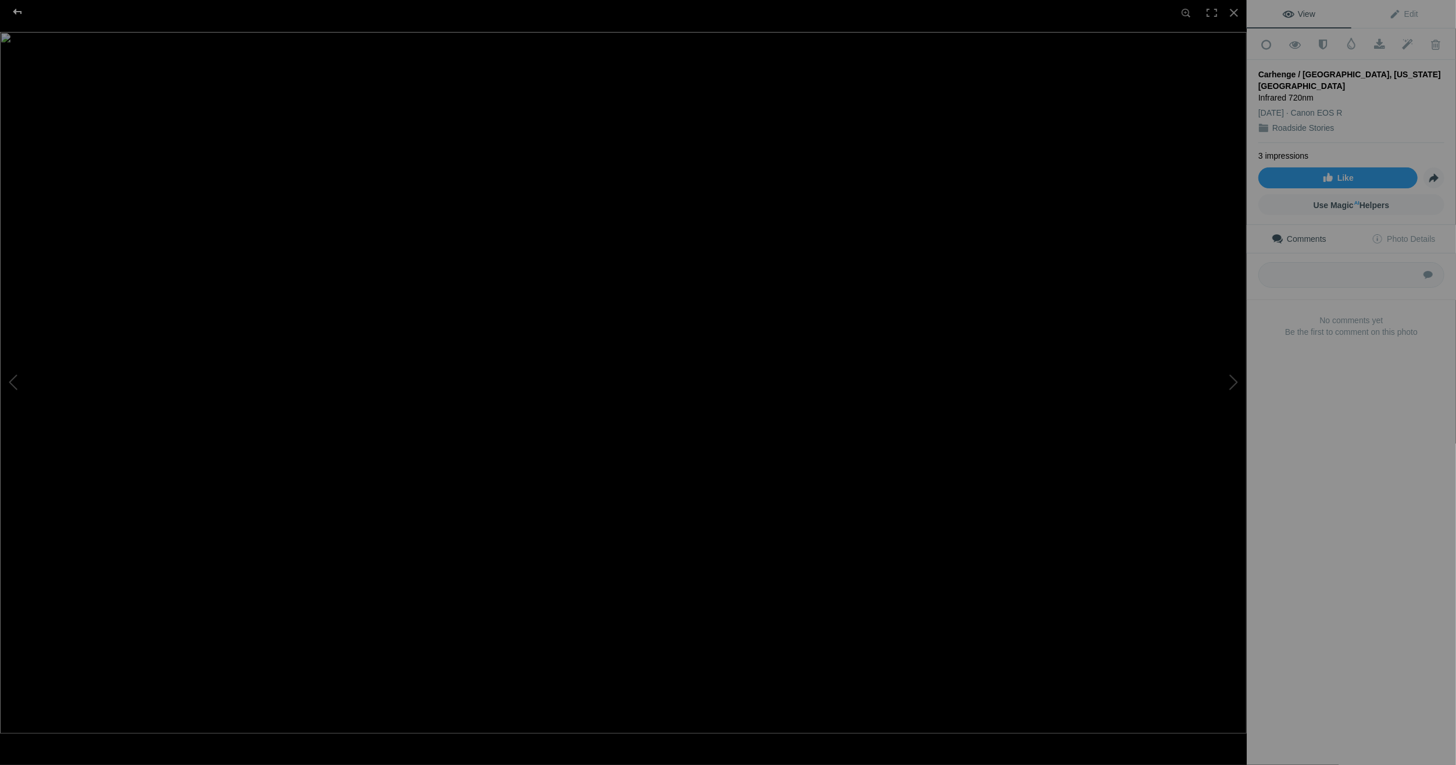
click at [17, 8] on div at bounding box center [18, 11] width 42 height 23
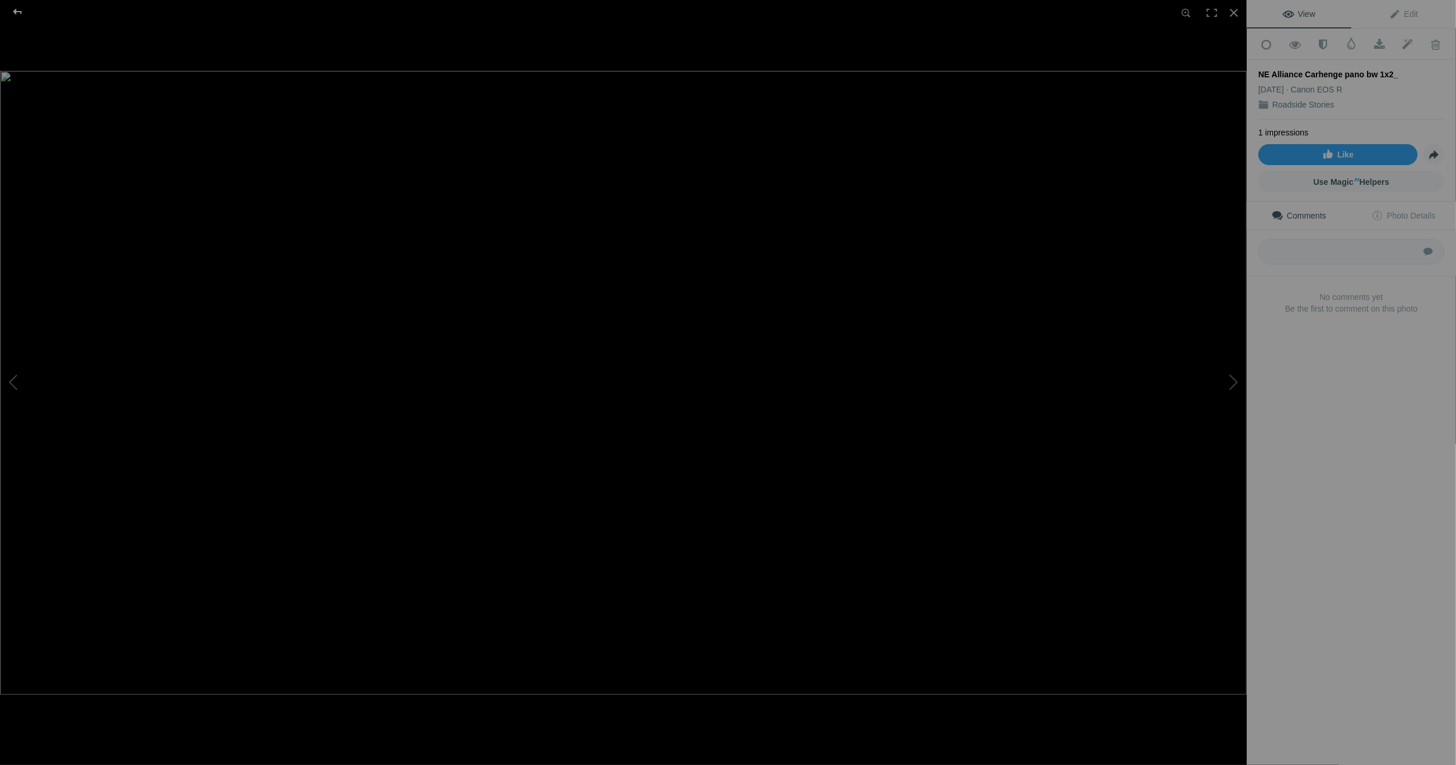
click at [16, 7] on div at bounding box center [18, 11] width 42 height 23
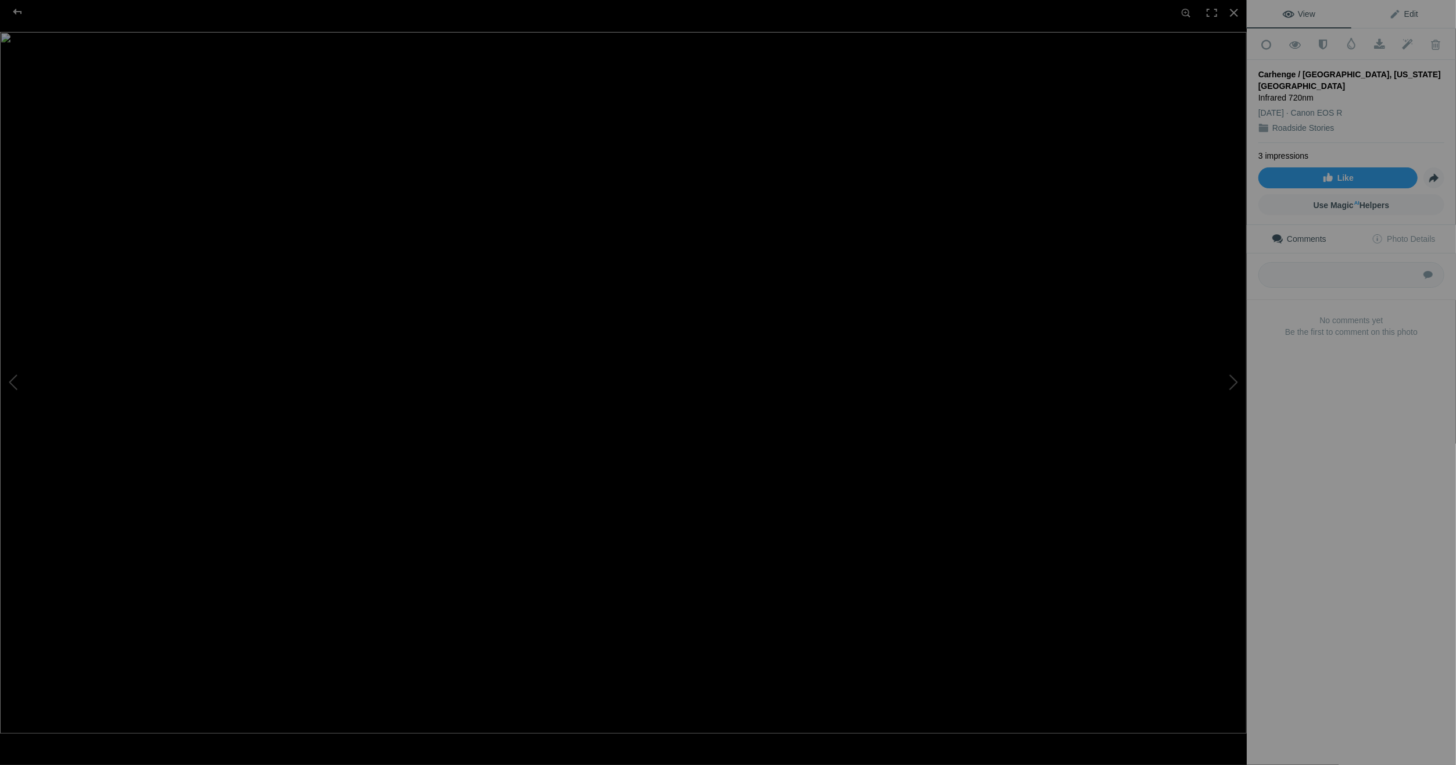
click at [1406, 9] on span "Edit" at bounding box center [1403, 13] width 29 height 9
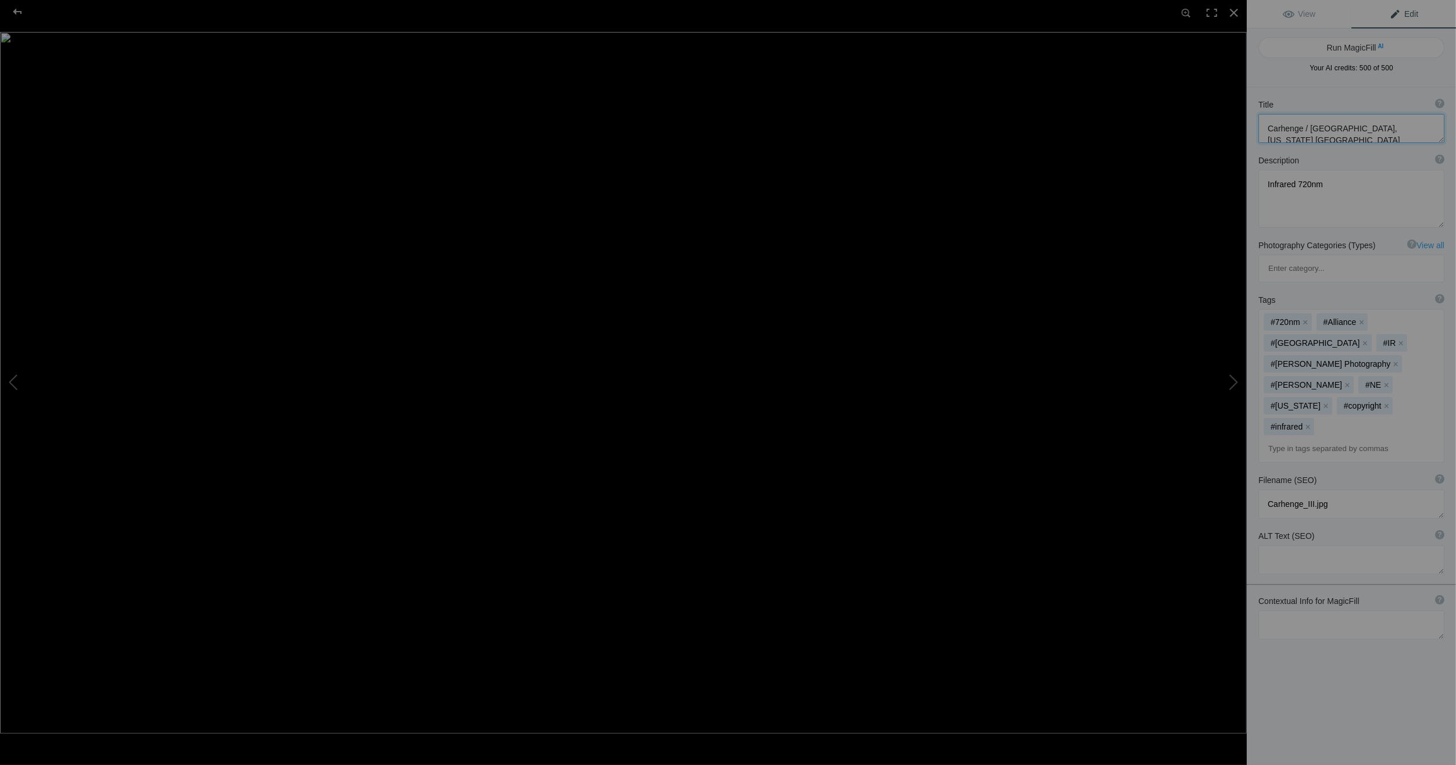
drag, startPoint x: 1395, startPoint y: 127, endPoint x: 1266, endPoint y: 126, distance: 129.0
click at [1266, 126] on textarea at bounding box center [1351, 128] width 186 height 29
click at [12, 8] on div at bounding box center [18, 11] width 42 height 23
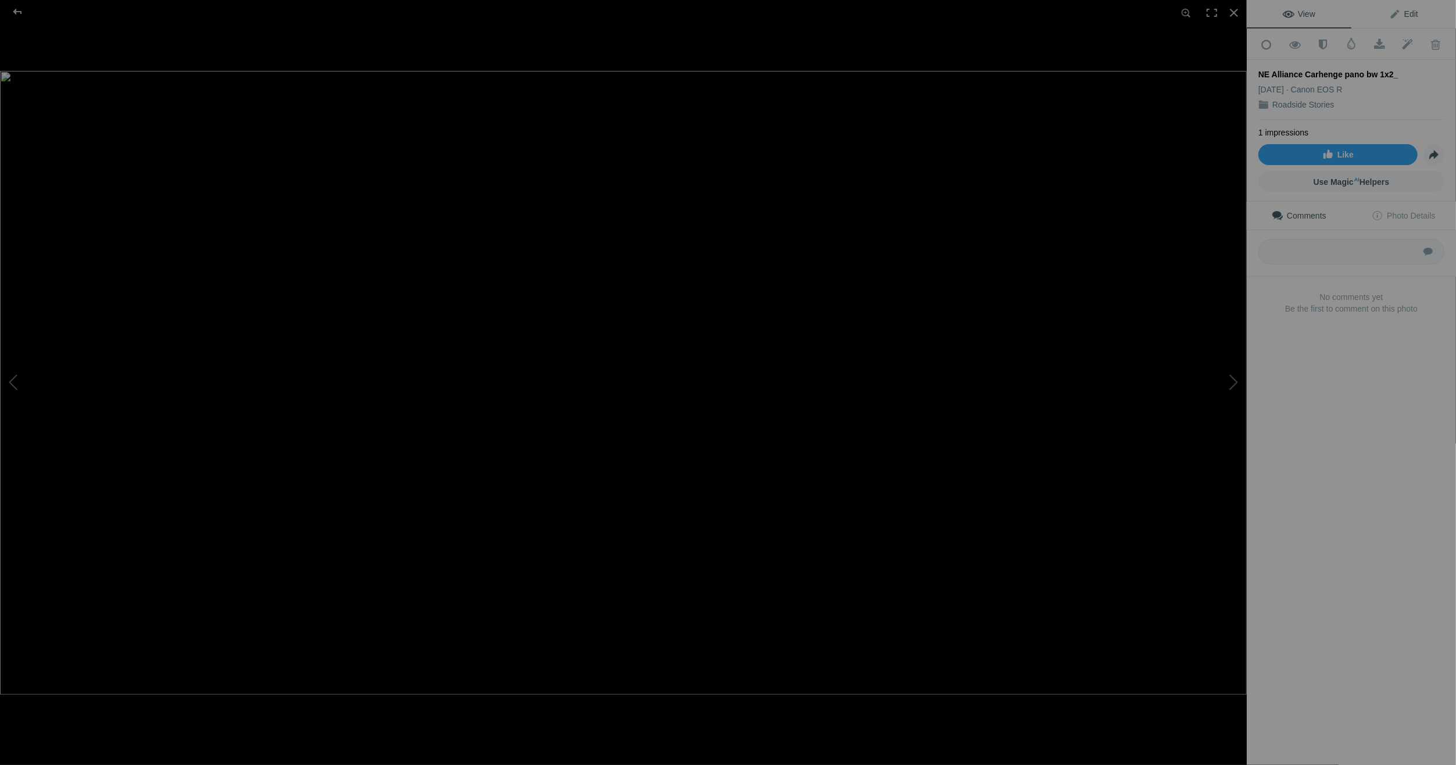
click at [1401, 9] on span "Edit" at bounding box center [1403, 13] width 29 height 9
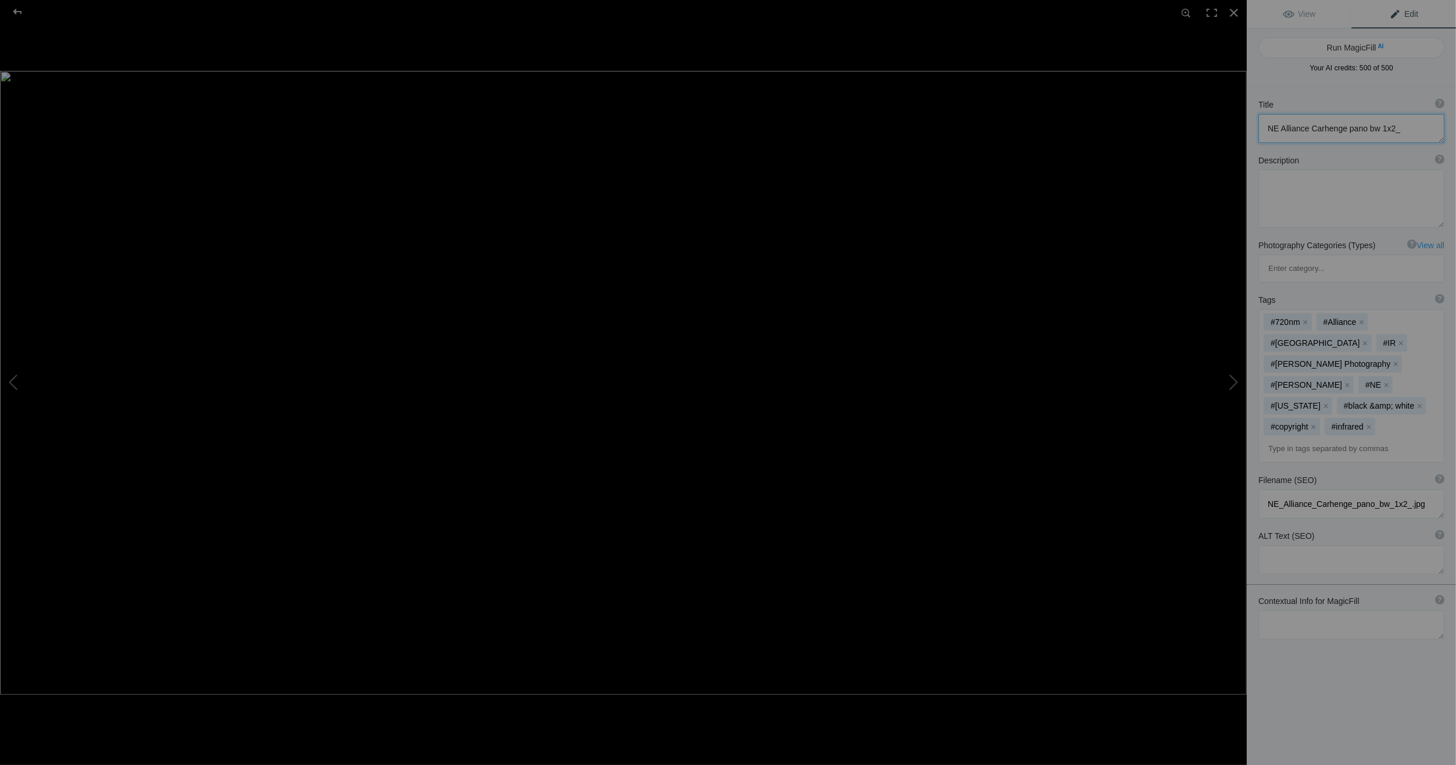
drag, startPoint x: 1400, startPoint y: 128, endPoint x: 1260, endPoint y: 127, distance: 139.5
click at [1260, 127] on textarea at bounding box center [1351, 128] width 186 height 29
paste textarea "Carhenge / Alliance, Nebraska USA"
type textarea "Carhenge / Alliance, Nebraska USA"
click at [15, 9] on div at bounding box center [18, 11] width 42 height 23
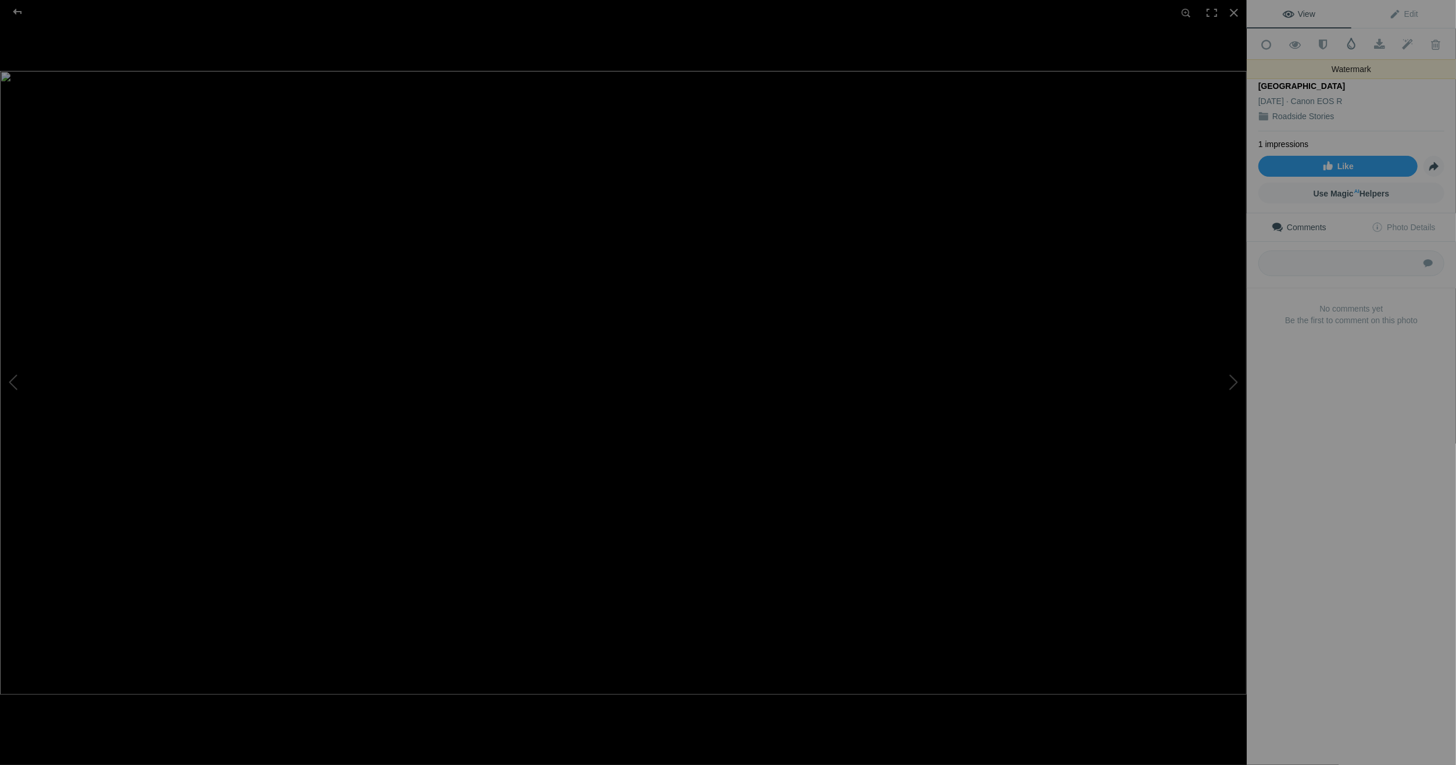
click at [1346, 41] on span at bounding box center [1351, 44] width 12 height 12
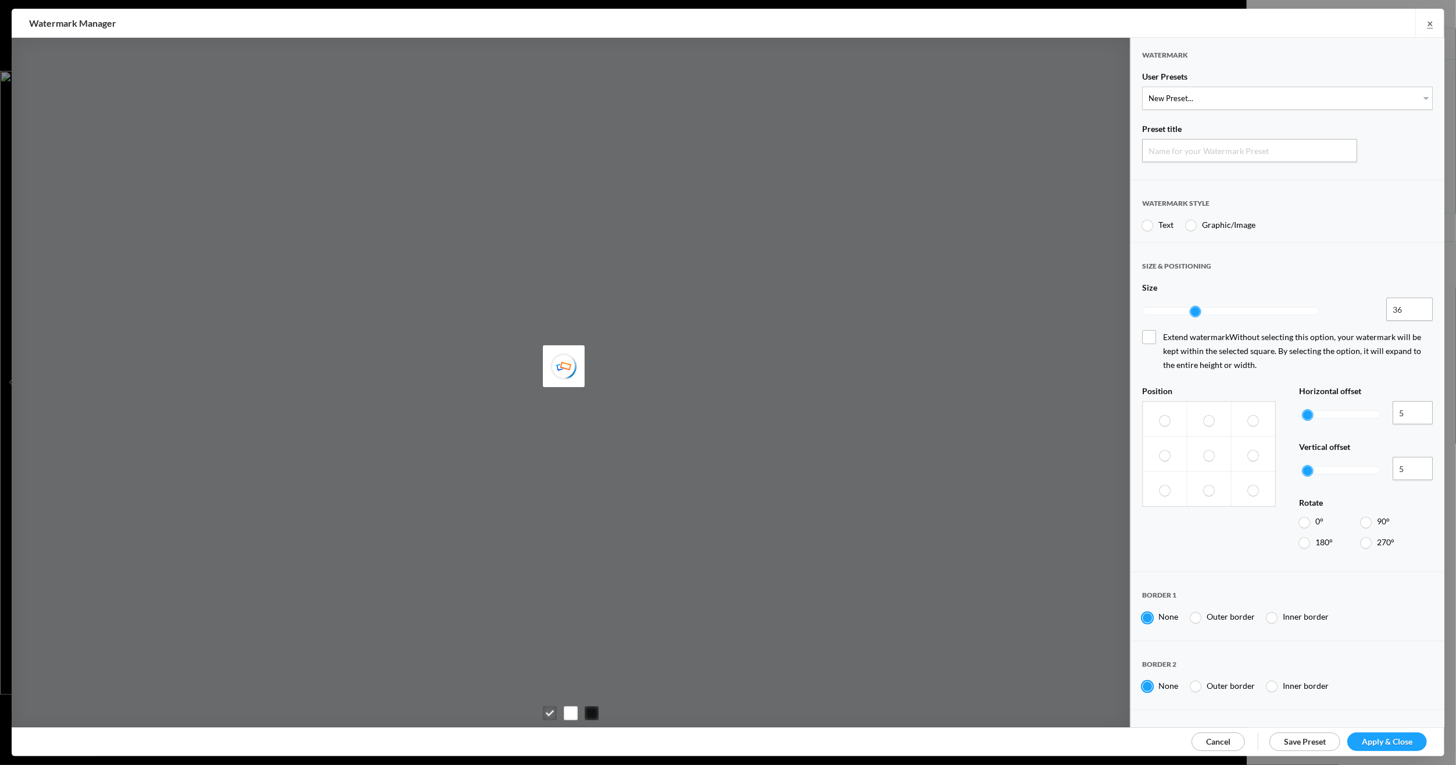
type input "Watermark-9/13/2025"
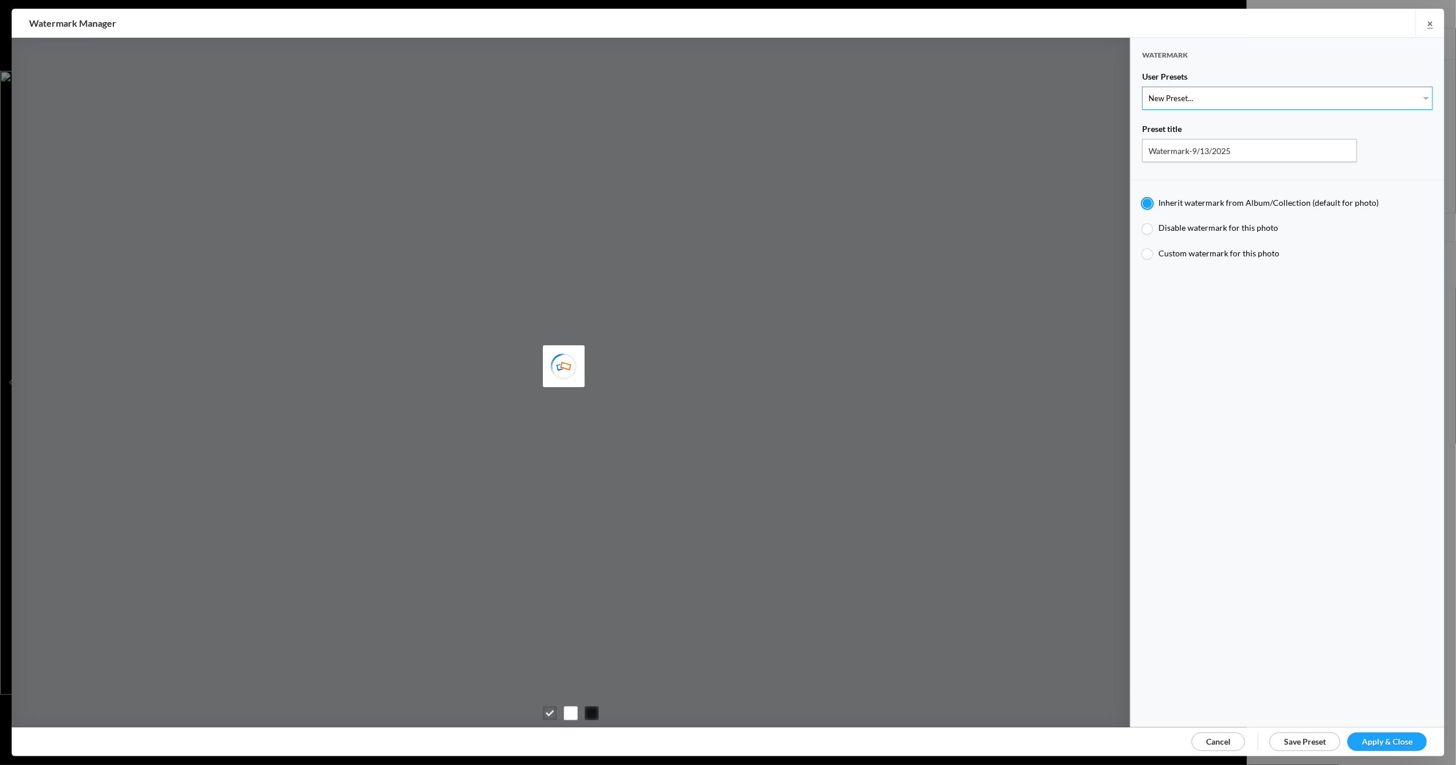
click at [1417, 93] on select "New Preset... Michael R Mock" at bounding box center [1287, 98] width 291 height 23
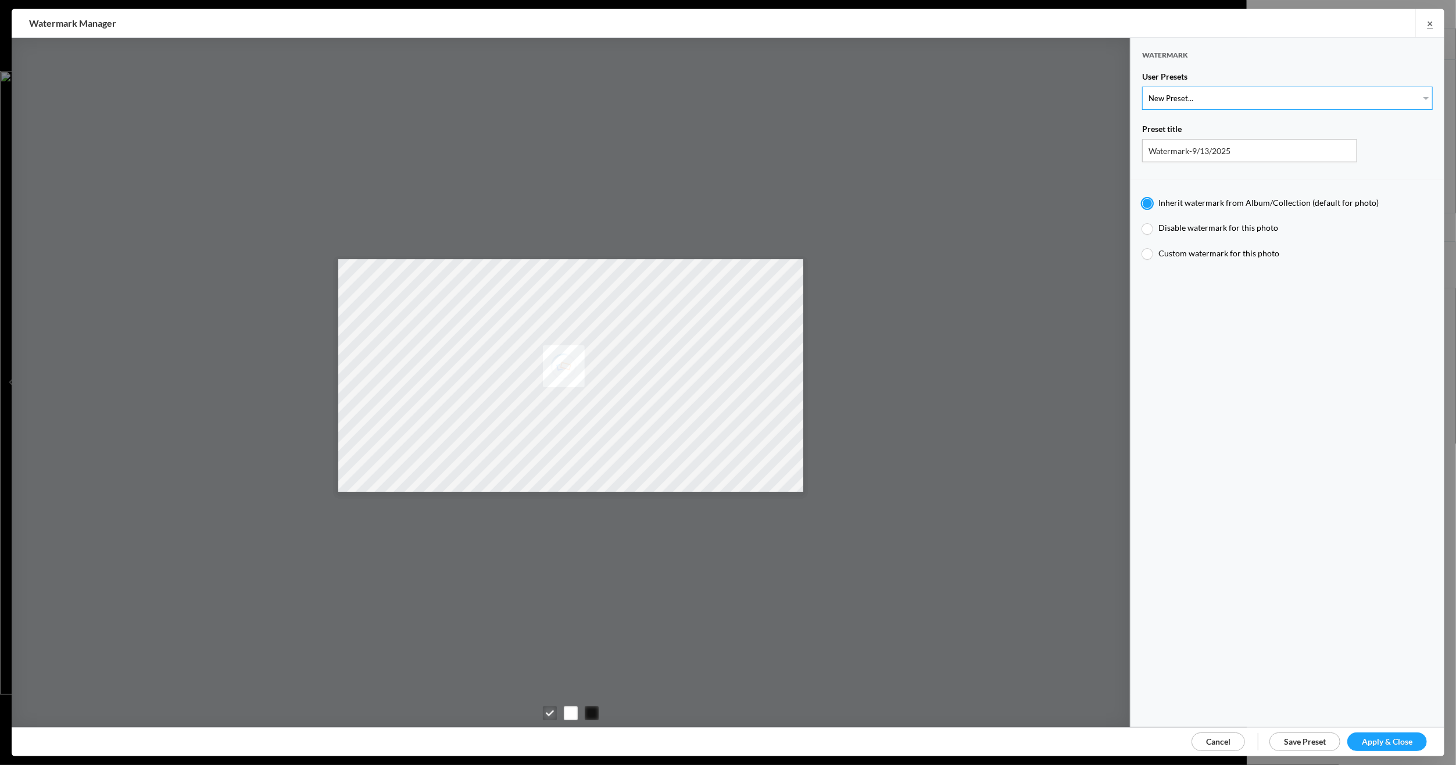
select select "1: Object"
click at [1142, 87] on select "New Preset... Michael R Mock" at bounding box center [1287, 98] width 291 height 23
type input "Michael R Mock"
radio input "false"
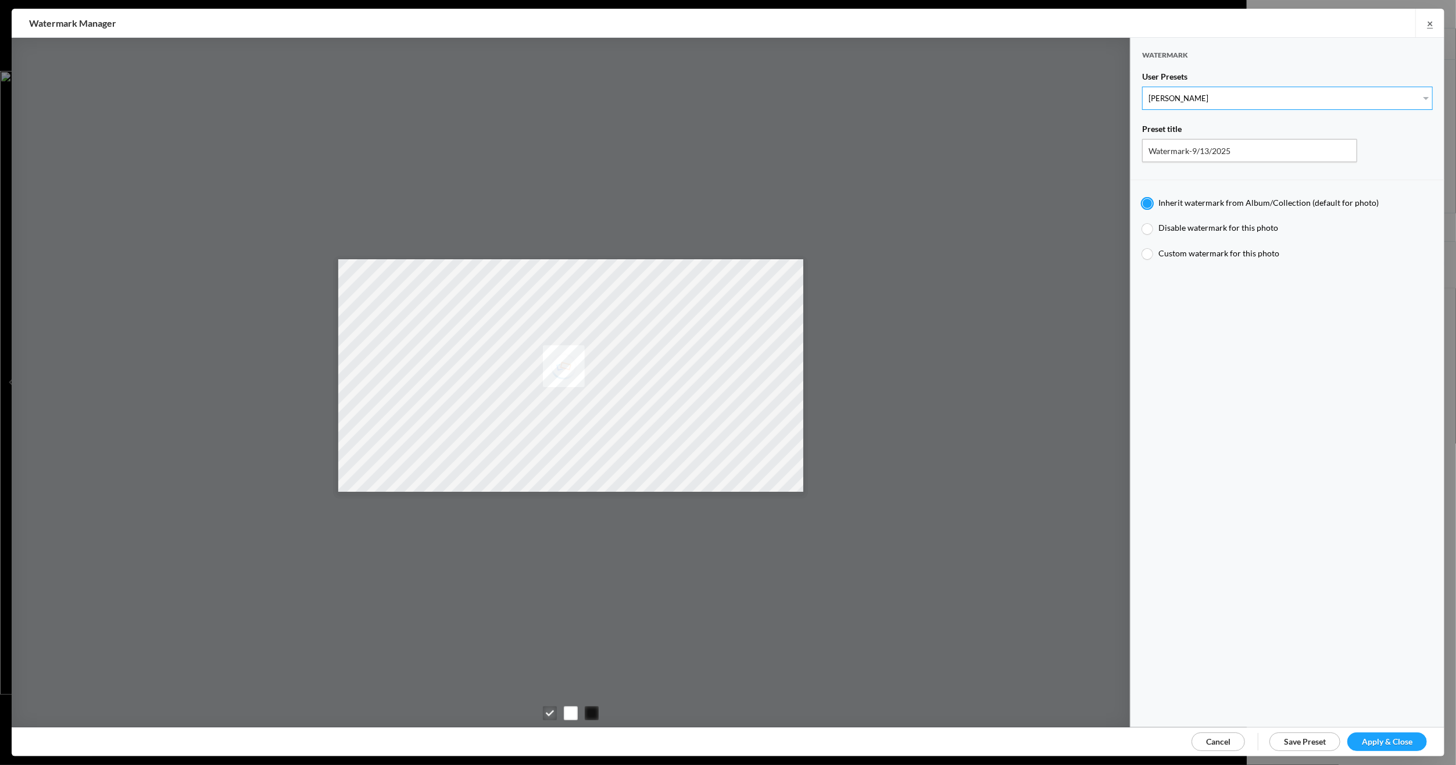
radio input "false"
radio input "true"
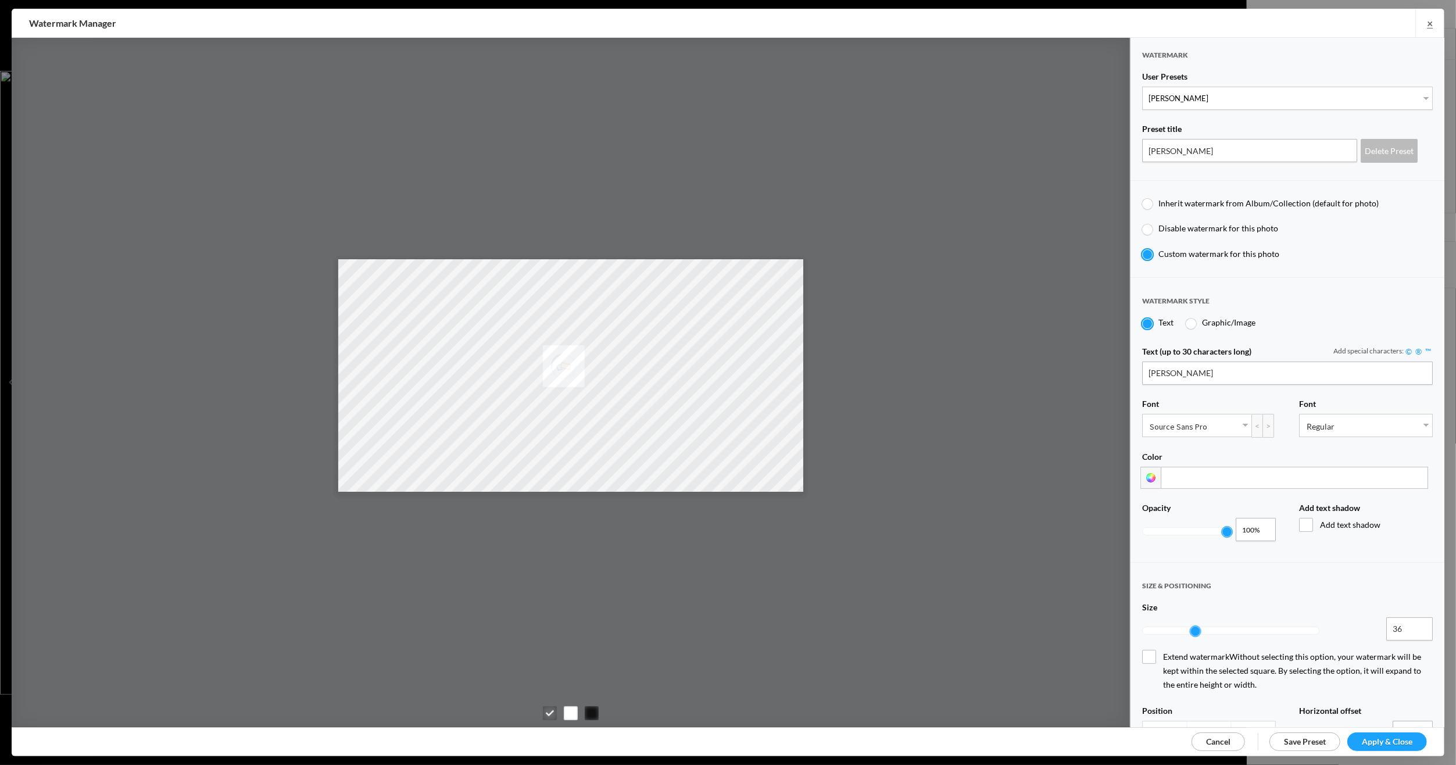
click at [1372, 736] on span "Apply & Close" at bounding box center [1386, 741] width 51 height 10
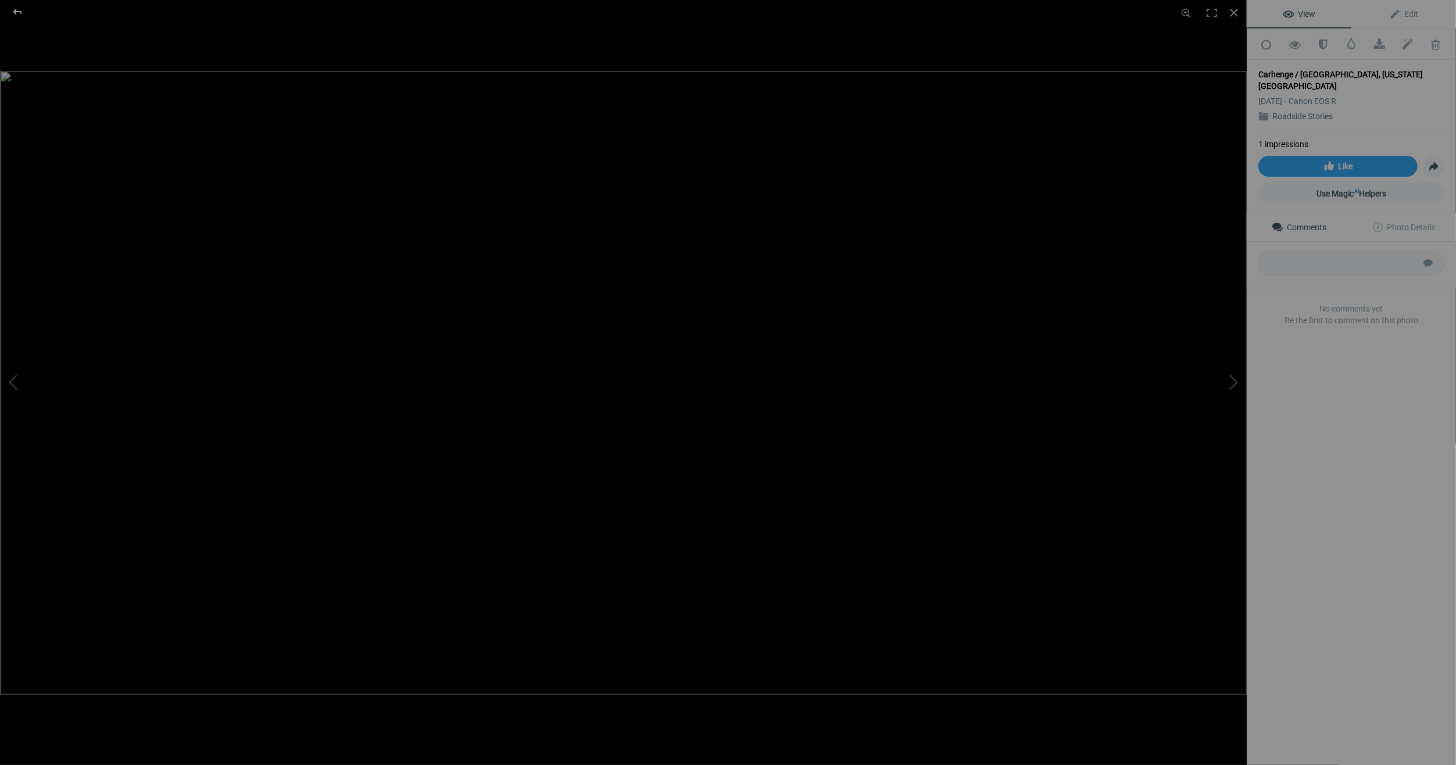
click at [16, 8] on div at bounding box center [18, 11] width 42 height 23
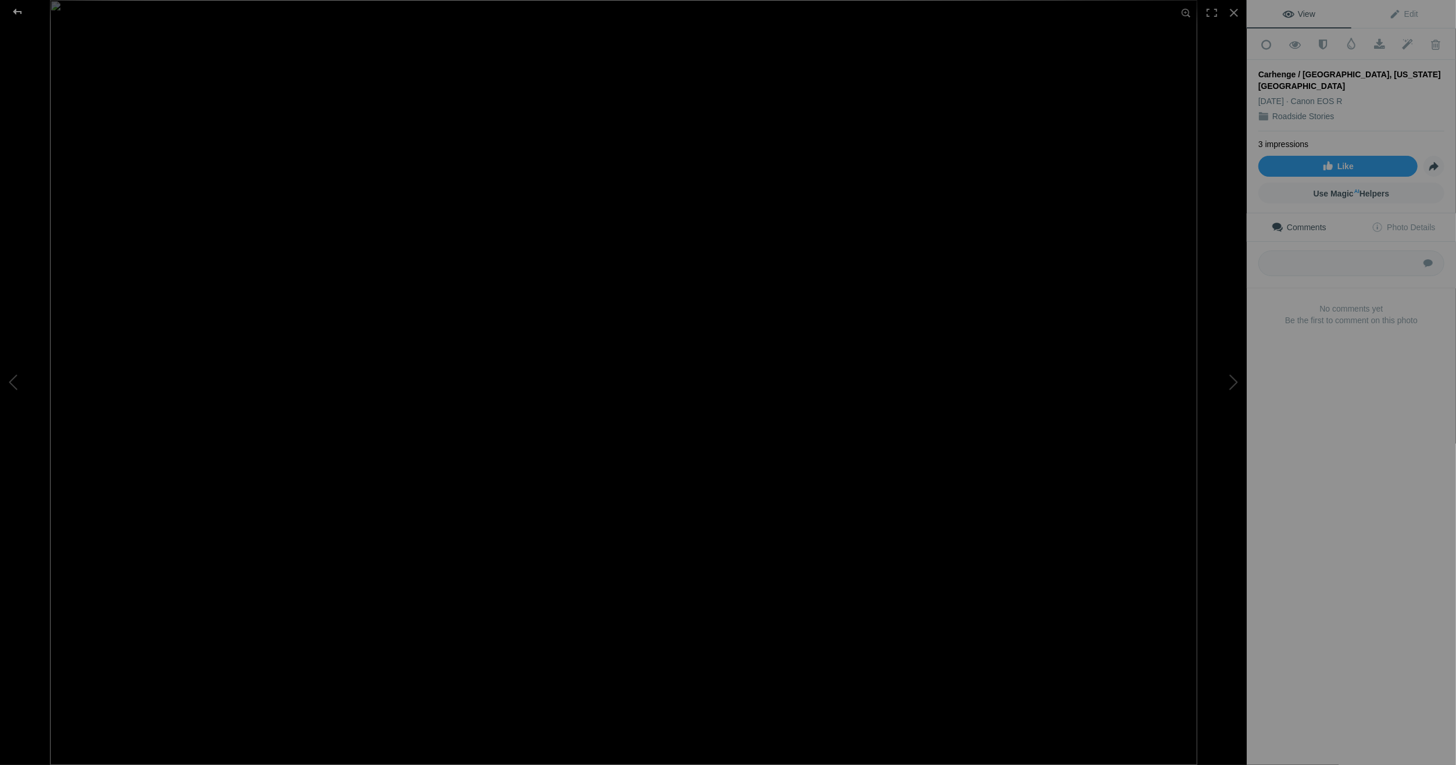
click at [18, 9] on div at bounding box center [18, 11] width 42 height 23
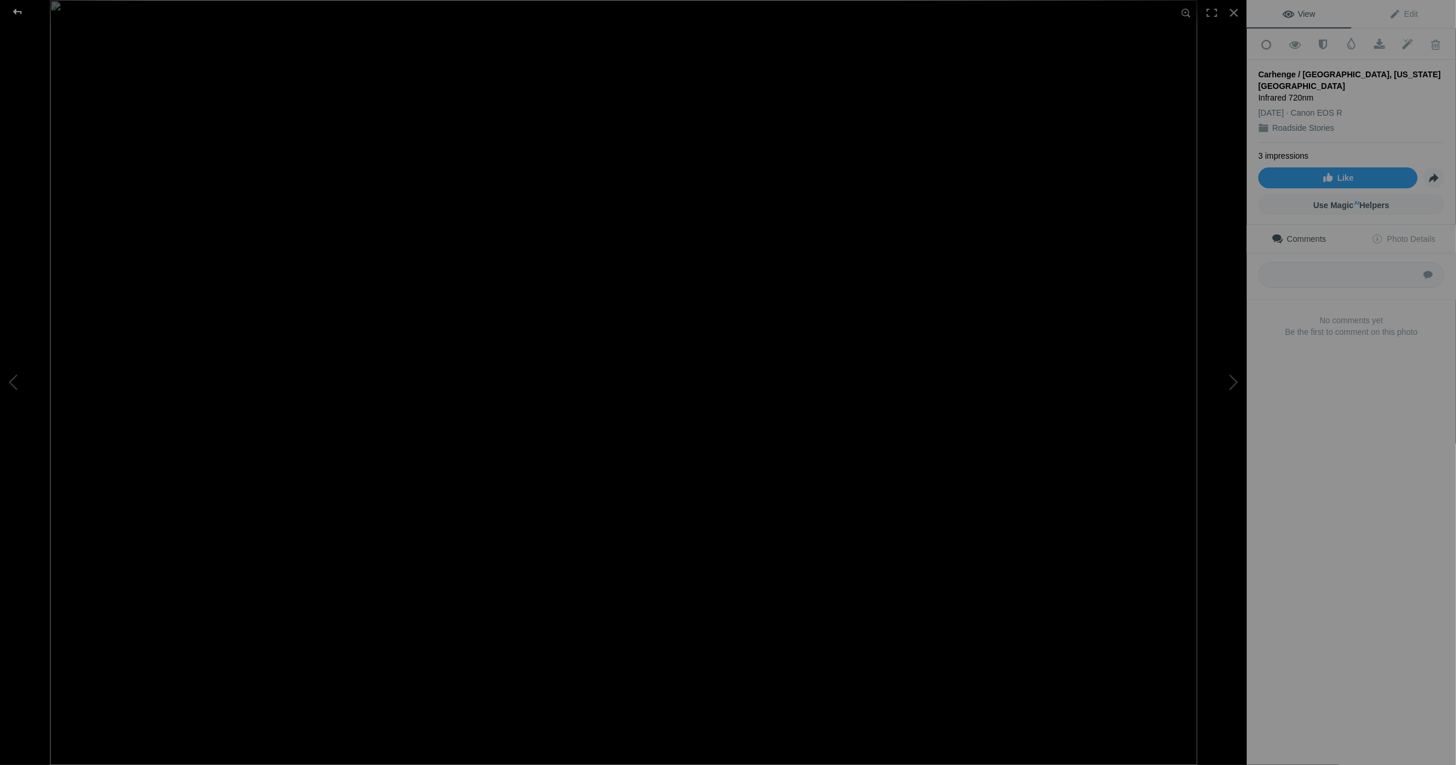
click at [19, 9] on div at bounding box center [18, 11] width 42 height 23
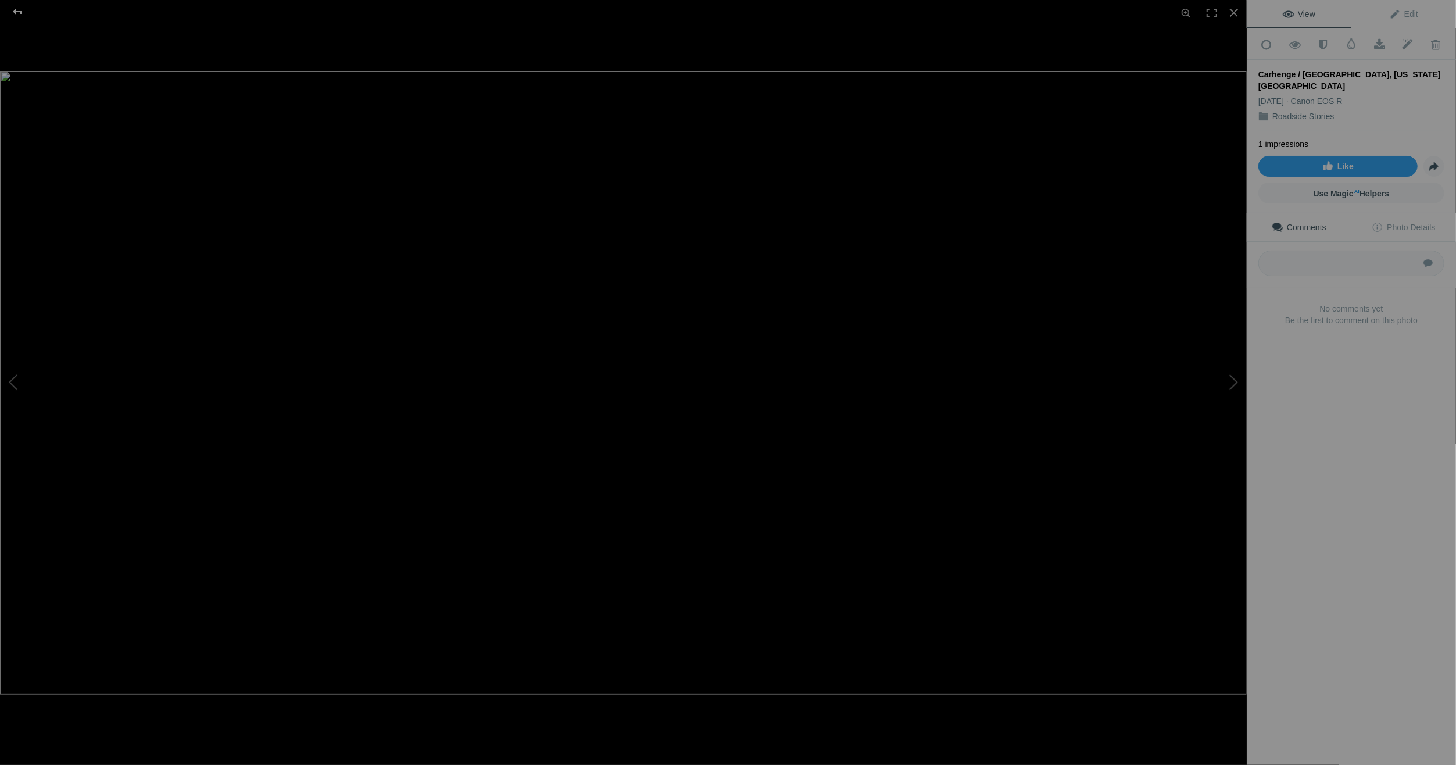
click at [15, 5] on div at bounding box center [18, 11] width 42 height 23
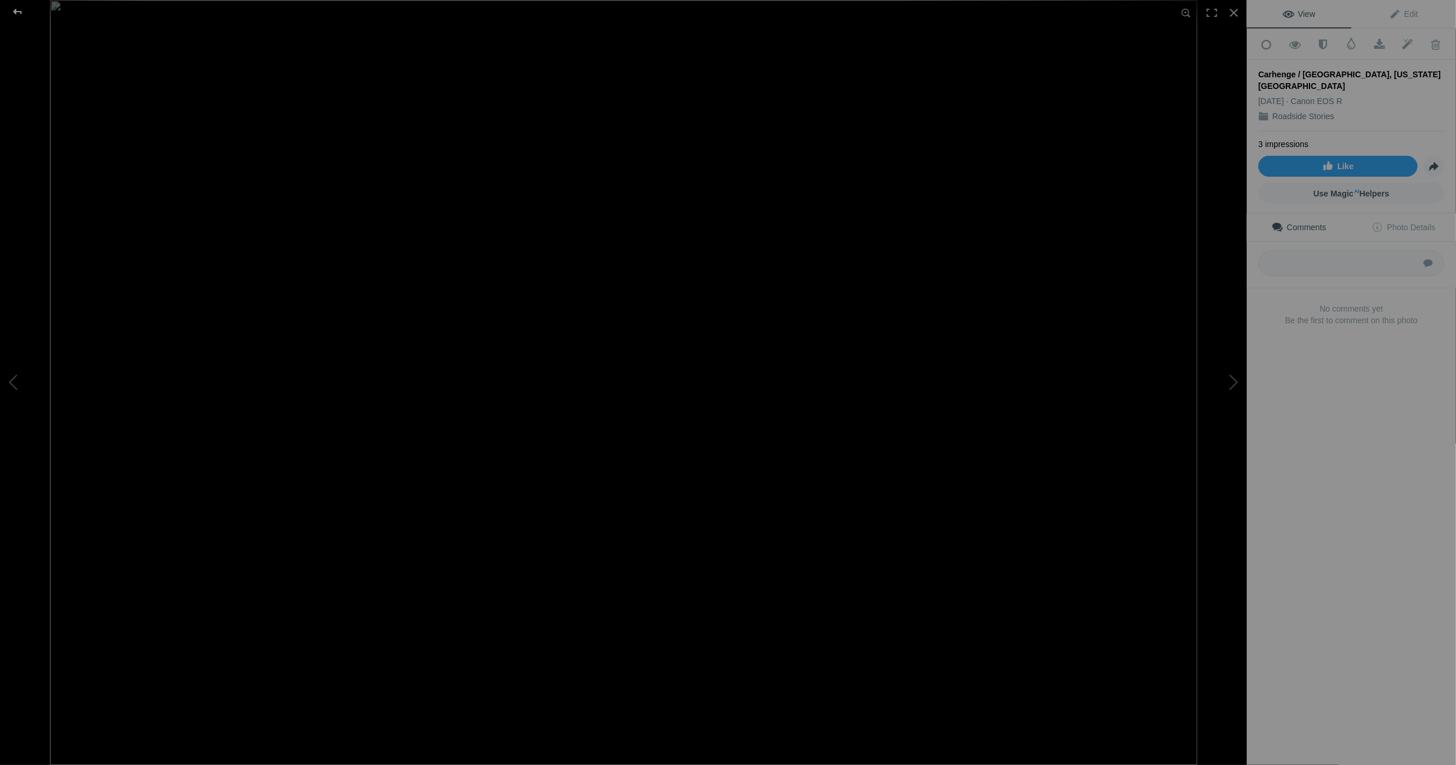
click at [13, 8] on div at bounding box center [18, 11] width 42 height 23
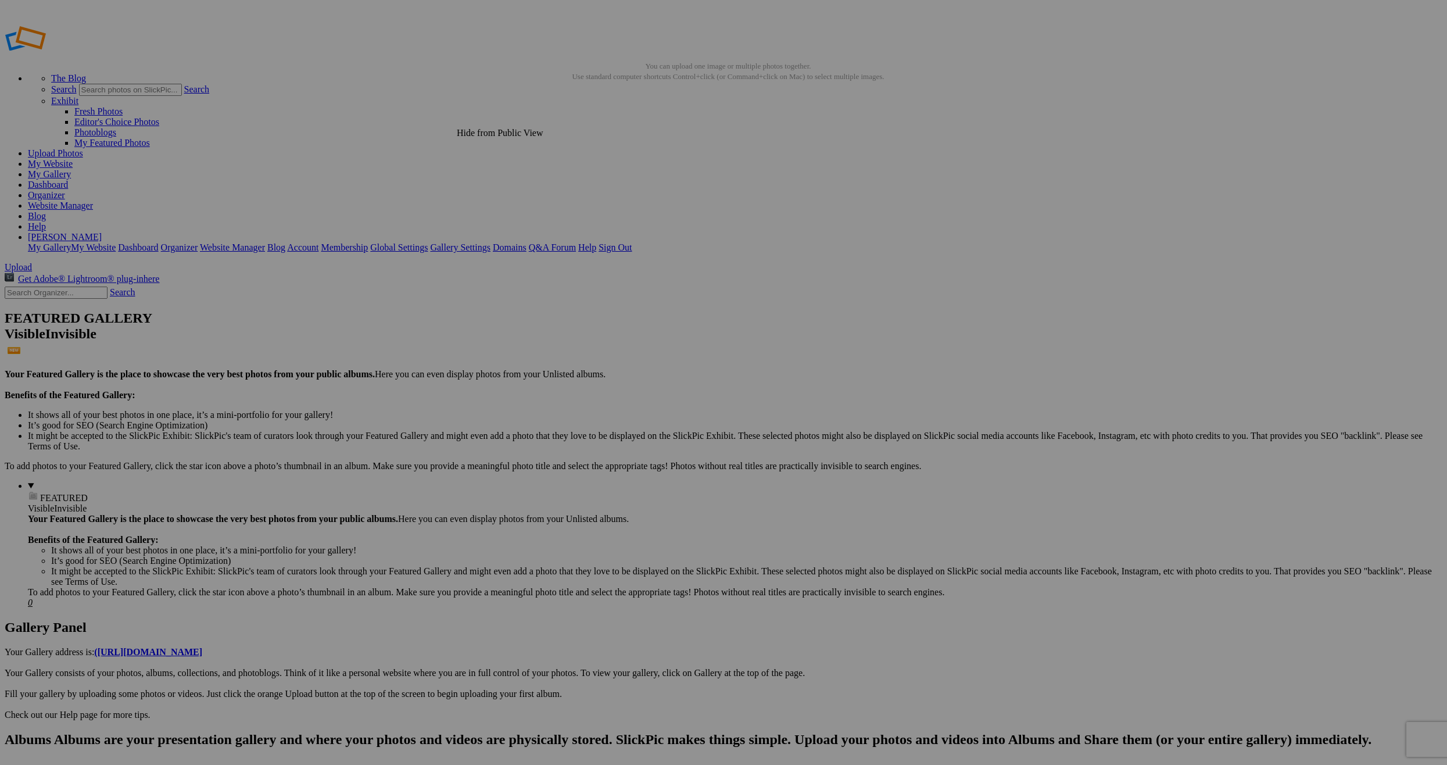
drag, startPoint x: 324, startPoint y: 173, endPoint x: 317, endPoint y: 171, distance: 7.2
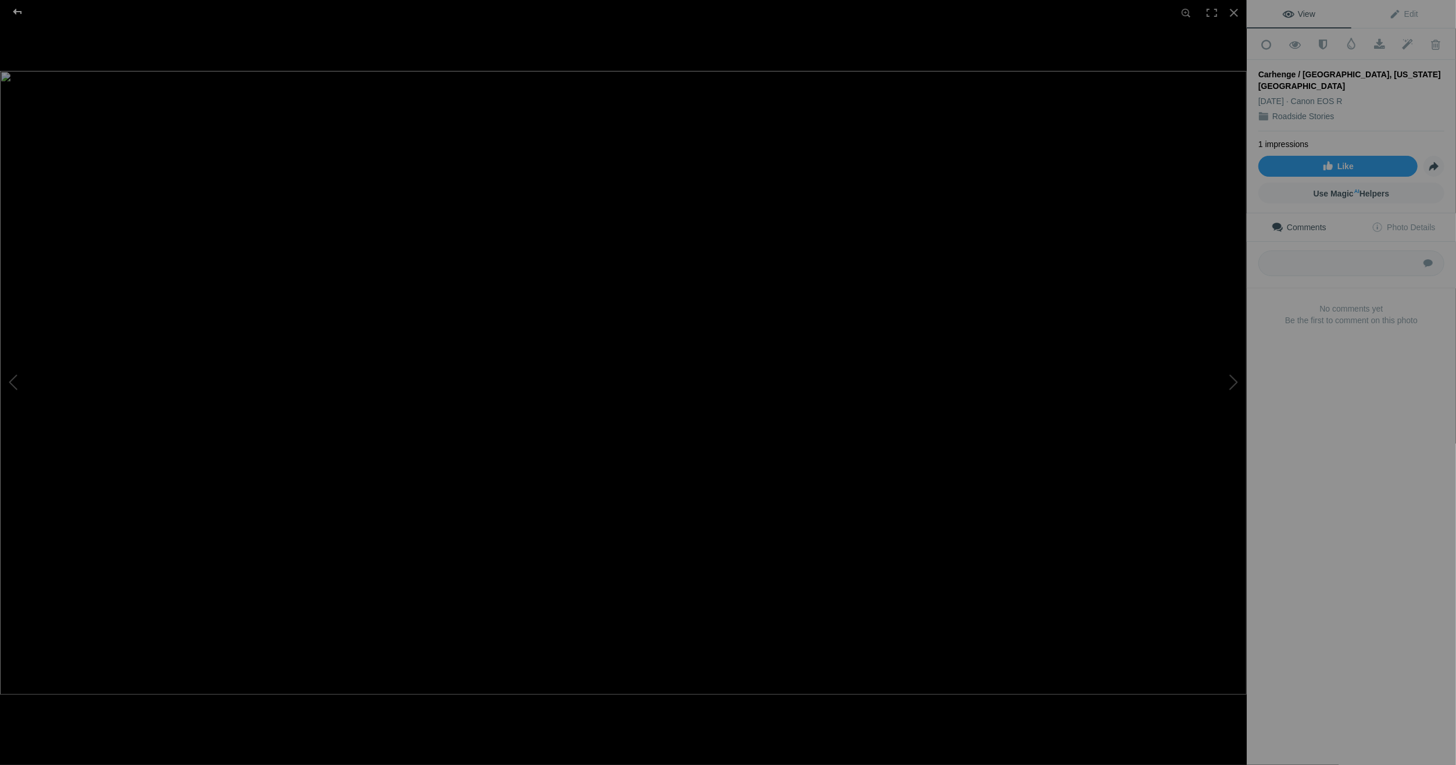
click at [13, 9] on div at bounding box center [18, 11] width 42 height 23
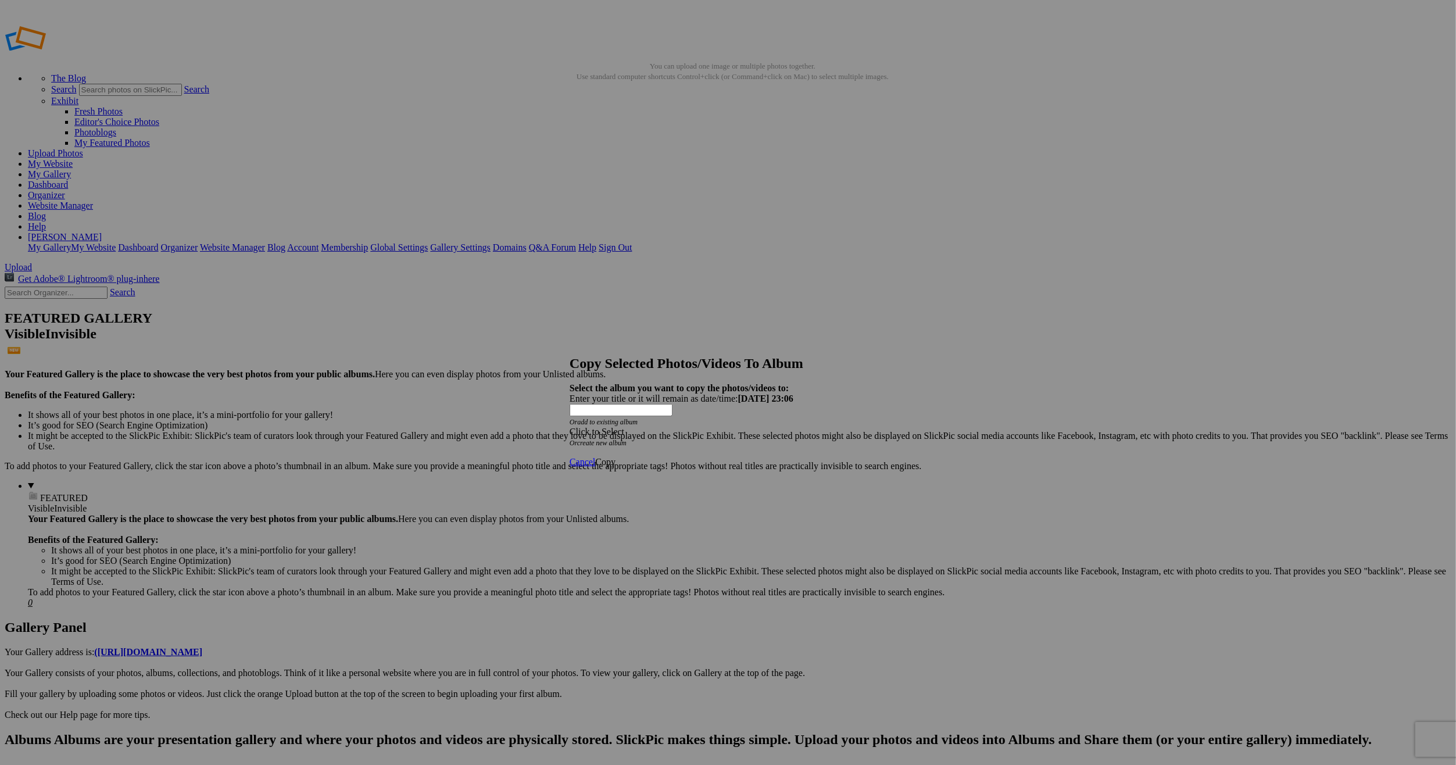
click at [569, 426] on span at bounding box center [569, 431] width 0 height 10
click at [652, 453] on link "Portfolio" at bounding box center [635, 448] width 33 height 10
click at [615, 457] on span "Copy" at bounding box center [605, 462] width 20 height 10
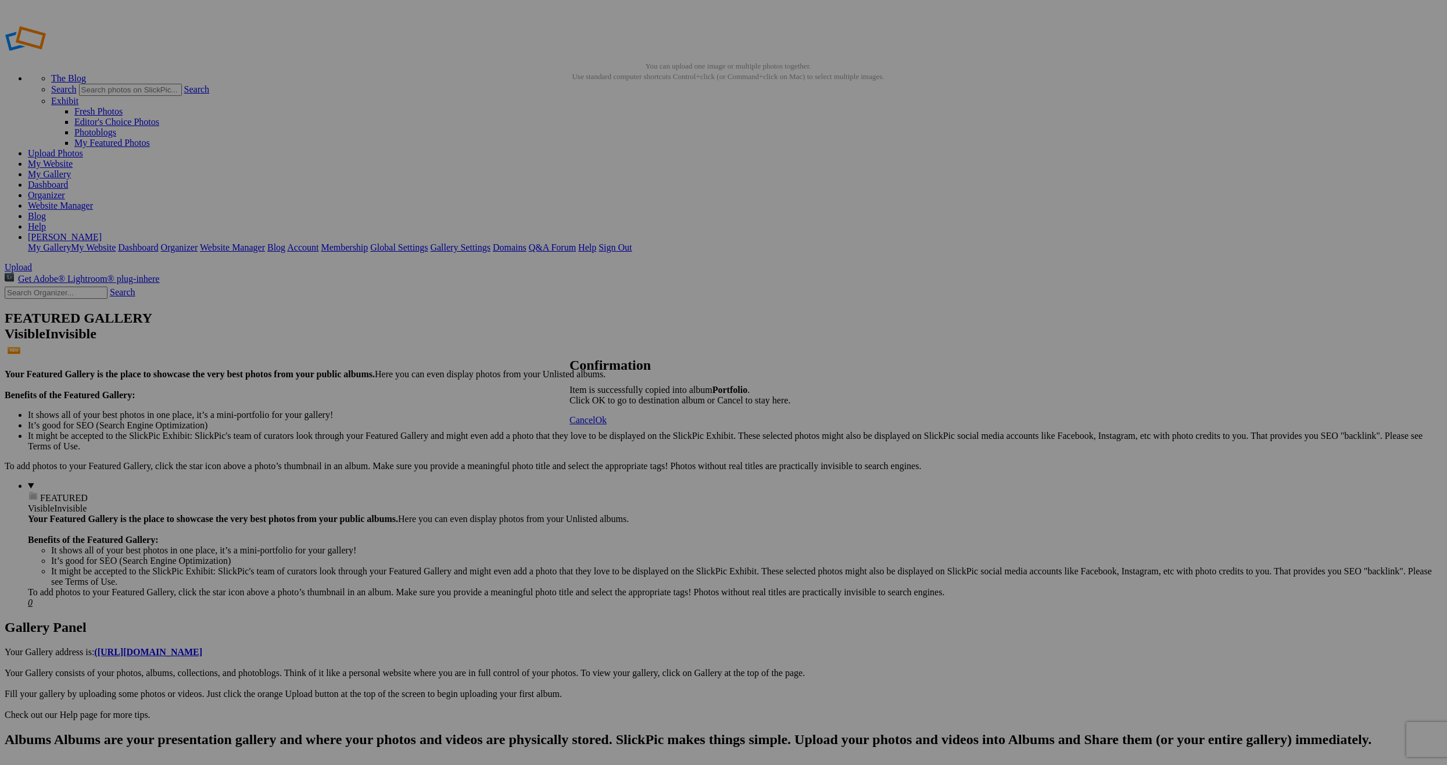
click at [607, 425] on span "Ok" at bounding box center [601, 420] width 12 height 10
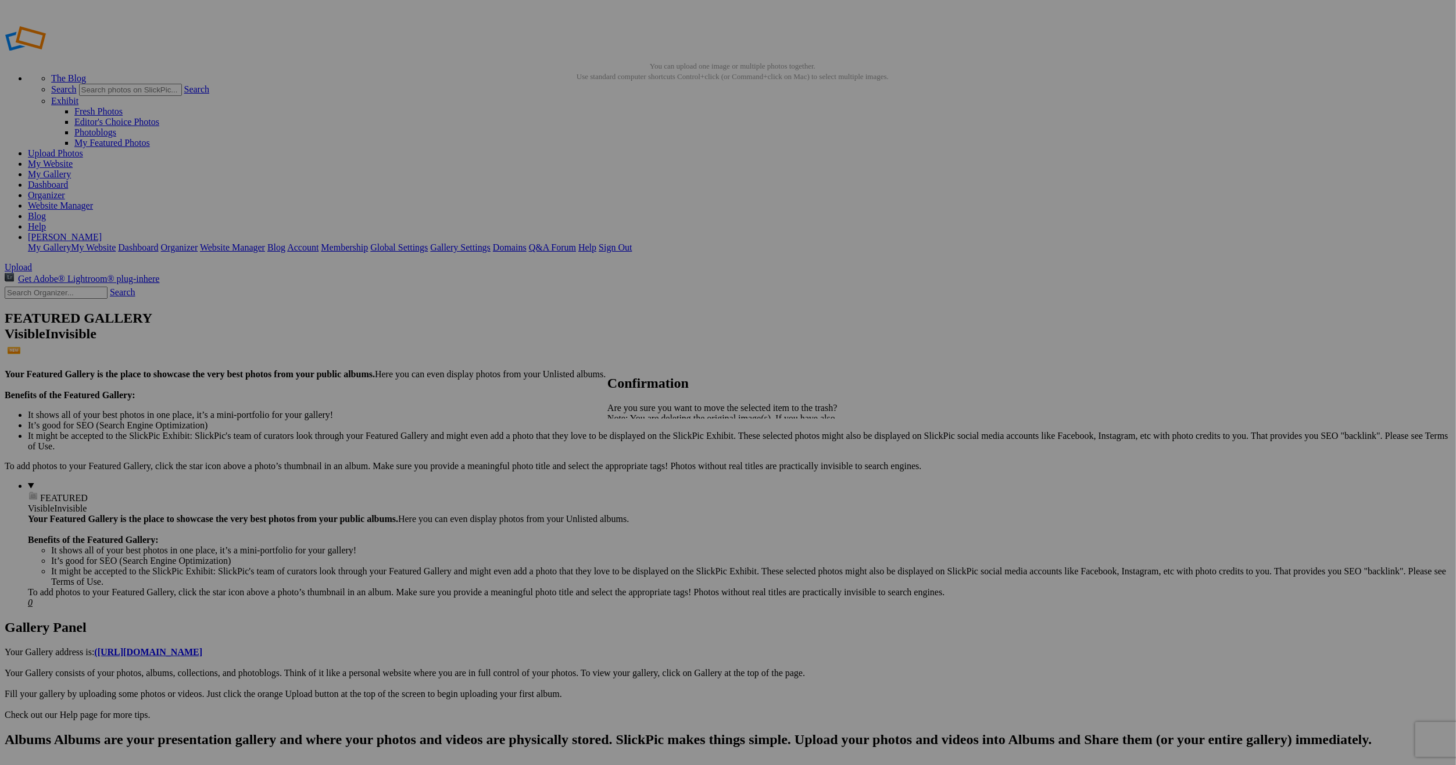
click at [633, 458] on span "Cancel" at bounding box center [620, 459] width 26 height 10
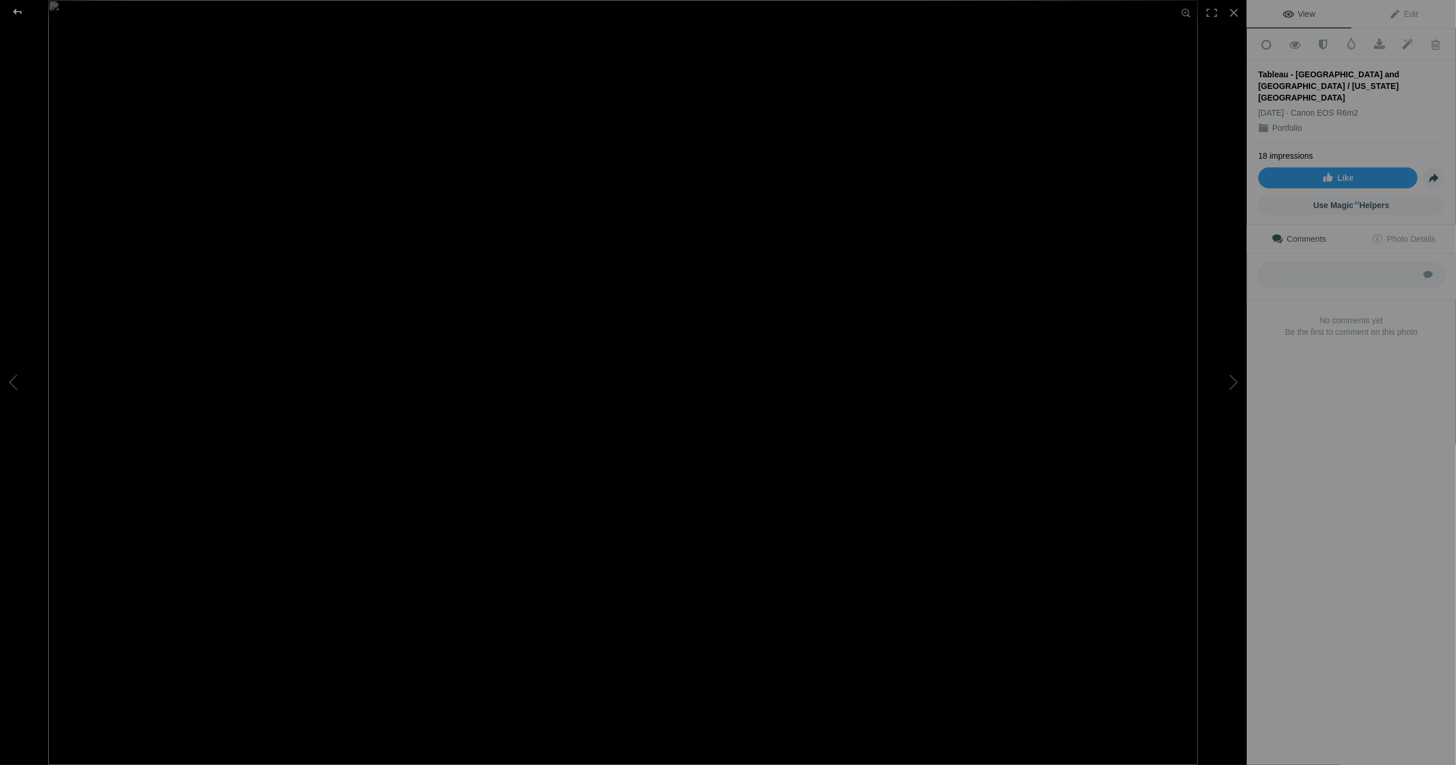
click at [17, 8] on div at bounding box center [18, 11] width 42 height 23
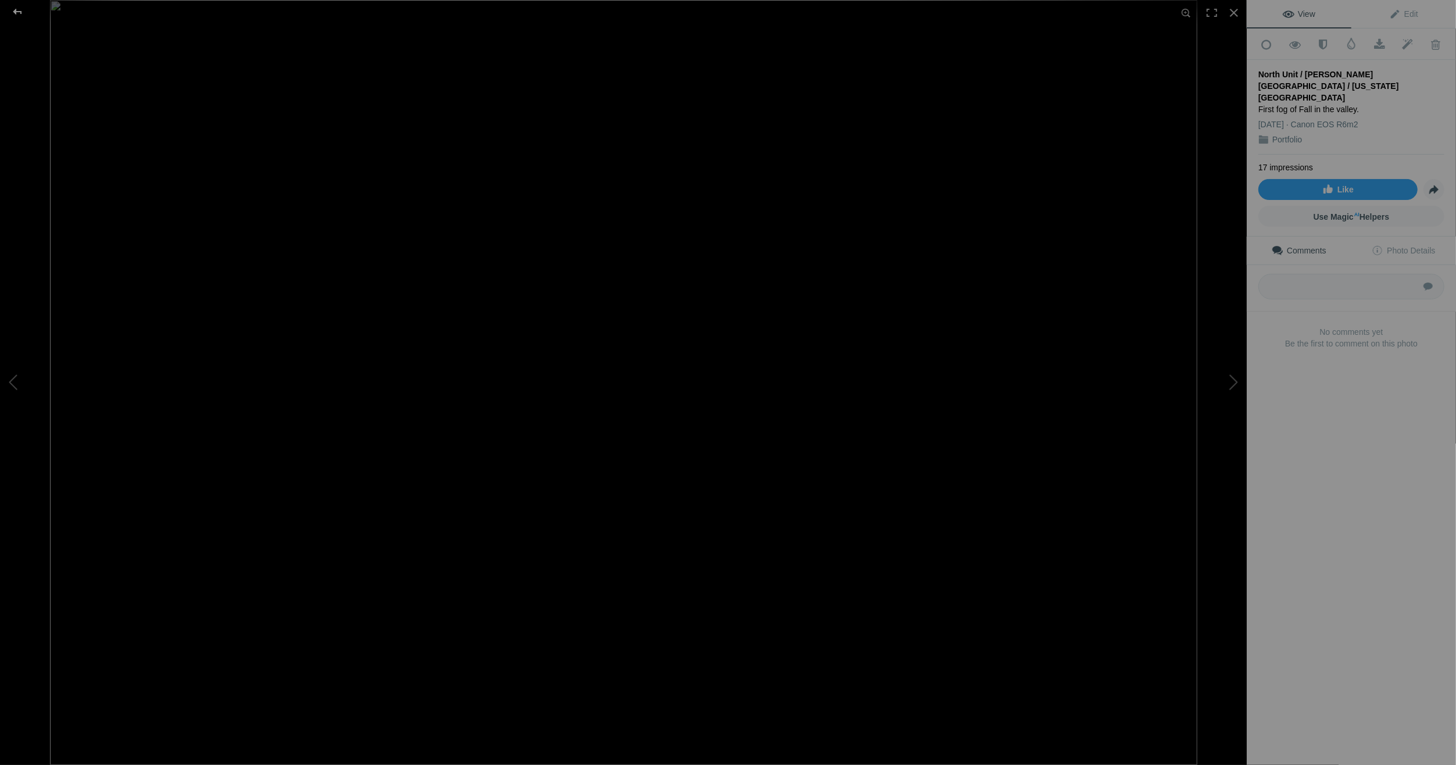
click at [15, 8] on div at bounding box center [18, 11] width 42 height 23
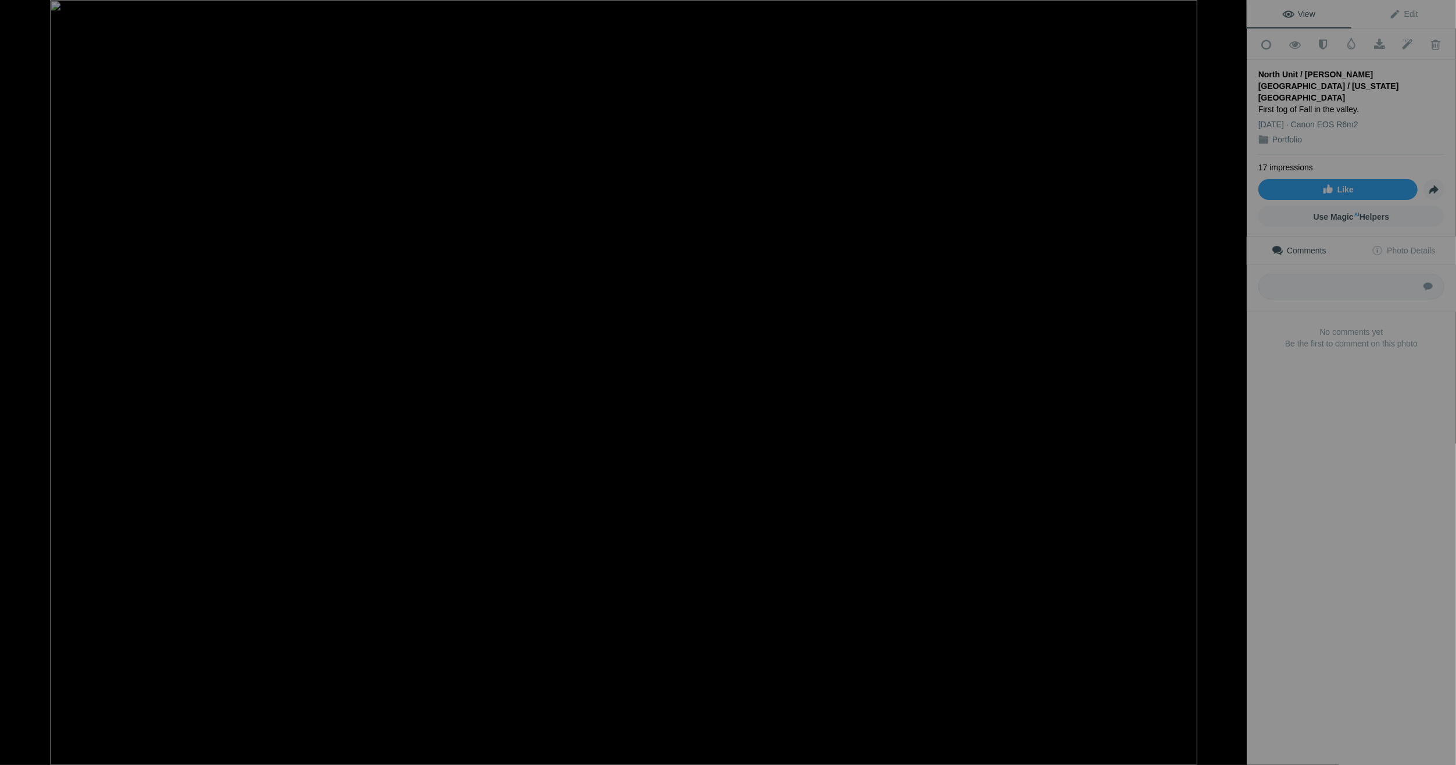
click at [19, 8] on div at bounding box center [18, 11] width 42 height 23
